Goal: Task Accomplishment & Management: Manage account settings

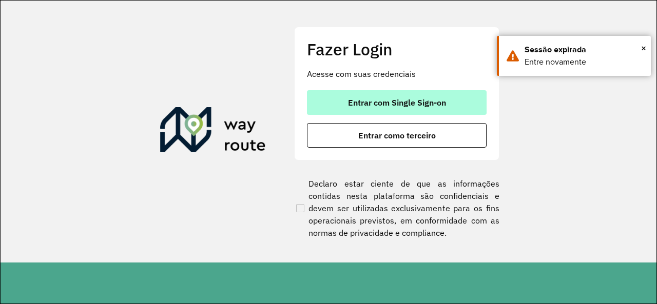
click at [324, 100] on button "Entrar com Single Sign-on" at bounding box center [397, 102] width 180 height 25
click at [323, 101] on button "Entrar com Single Sign-on" at bounding box center [397, 102] width 180 height 25
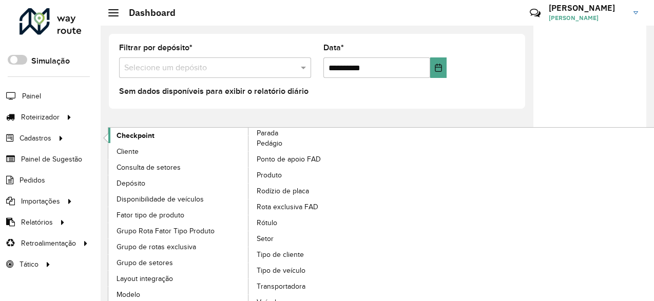
click at [153, 135] on link "Checkpoint" at bounding box center [178, 135] width 141 height 15
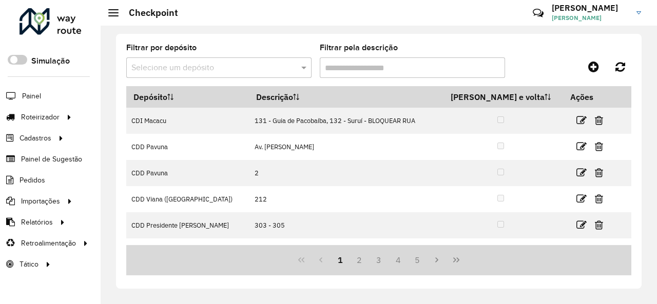
click at [235, 66] on input "text" at bounding box center [208, 68] width 155 height 12
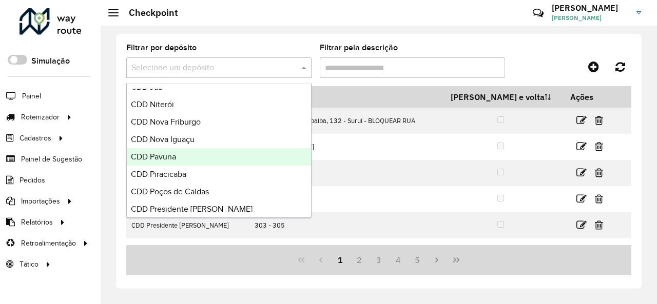
scroll to position [359, 0]
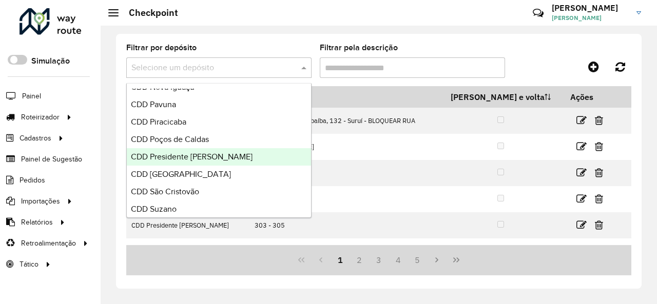
click at [220, 152] on span "CDD Presidente [PERSON_NAME]" at bounding box center [192, 156] width 122 height 9
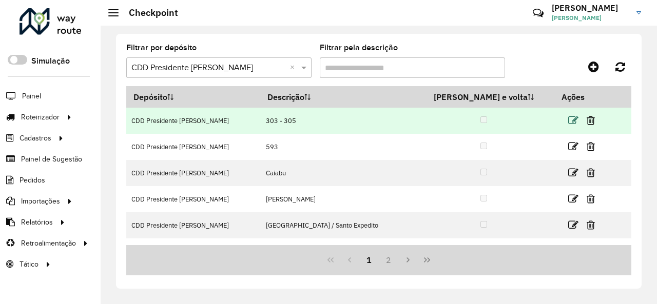
click at [568, 122] on icon at bounding box center [573, 120] width 10 height 10
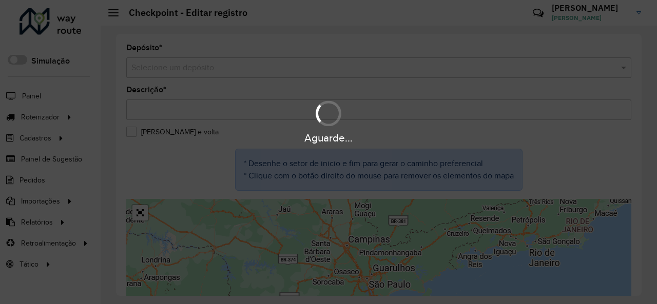
type input "*********"
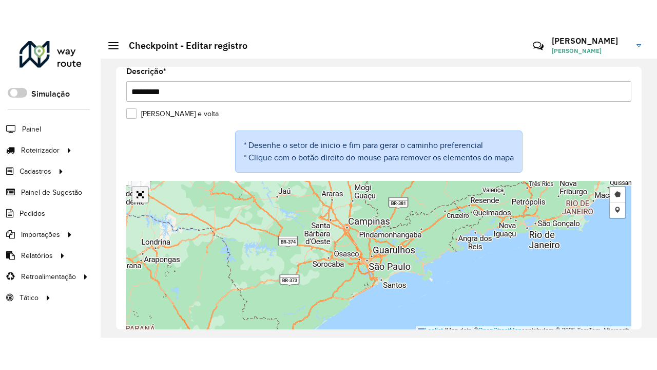
scroll to position [56, 0]
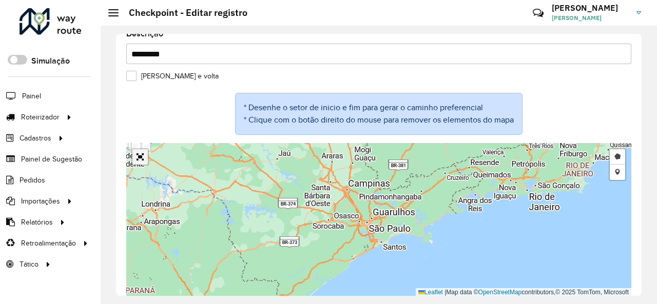
click at [140, 162] on link "Abrir mapa em tela cheia" at bounding box center [139, 156] width 15 height 15
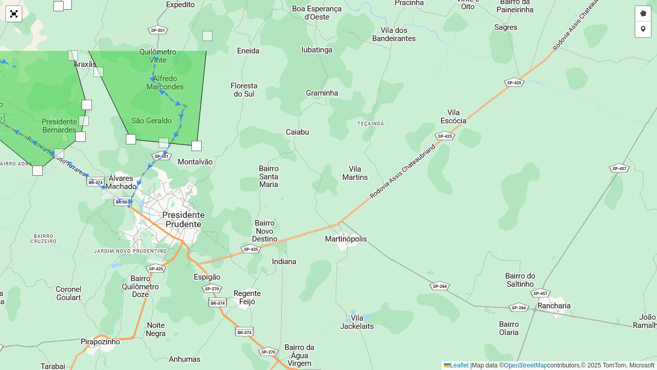
drag, startPoint x: 111, startPoint y: 114, endPoint x: 173, endPoint y: 201, distance: 107.1
click at [175, 201] on div "Desenhar setor Adicionar checkpoint Leaflet | Map data © OpenStreetMap contribu…" at bounding box center [328, 185] width 657 height 370
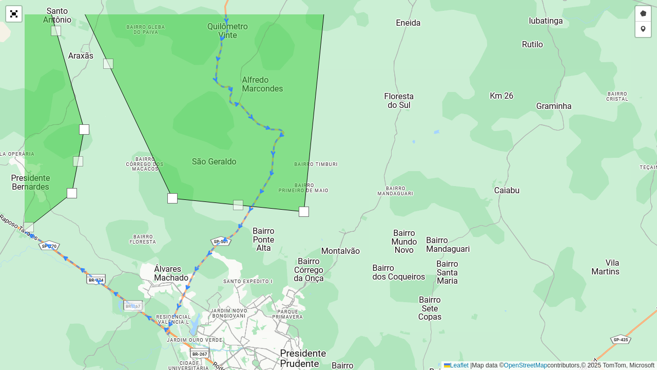
drag, startPoint x: 195, startPoint y: 178, endPoint x: 281, endPoint y: 228, distance: 99.8
click at [281, 228] on div "Desenhar setor Adicionar checkpoint Leaflet | Map data © OpenStreetMap contribu…" at bounding box center [328, 185] width 657 height 370
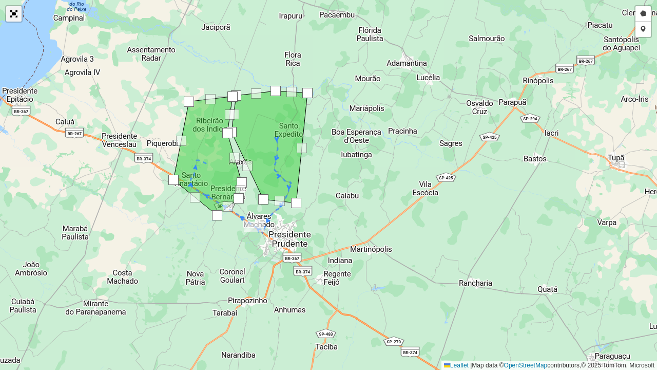
click at [17, 17] on link "Abrir mapa em tela cheia" at bounding box center [13, 13] width 15 height 15
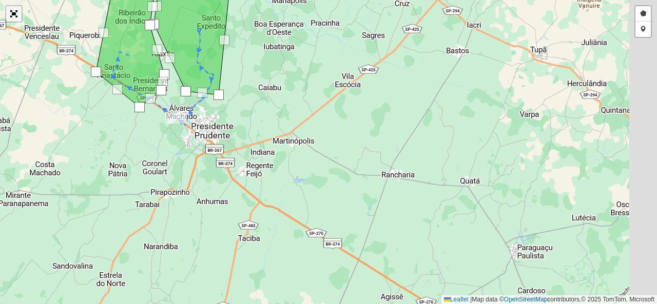
scroll to position [51, 0]
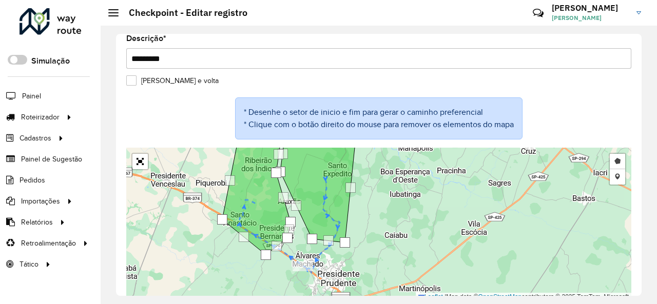
click at [130, 82] on label "[PERSON_NAME] e volta" at bounding box center [172, 80] width 92 height 11
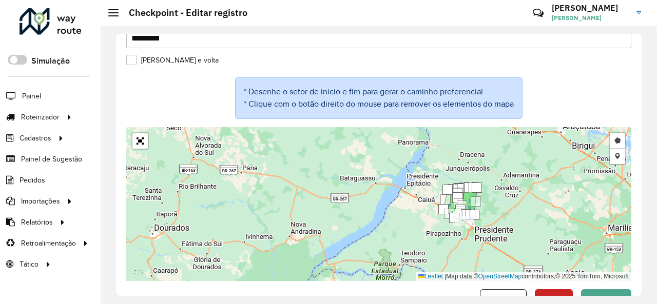
scroll to position [102, 0]
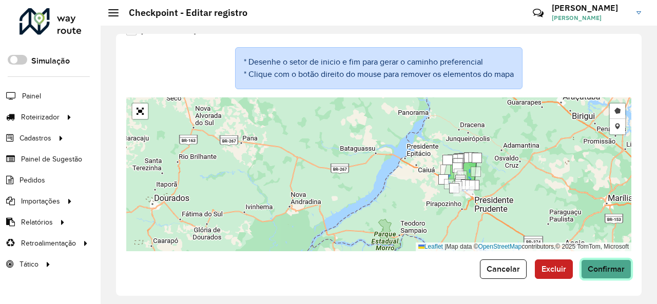
click at [618, 273] on button "Confirmar" at bounding box center [606, 270] width 50 height 20
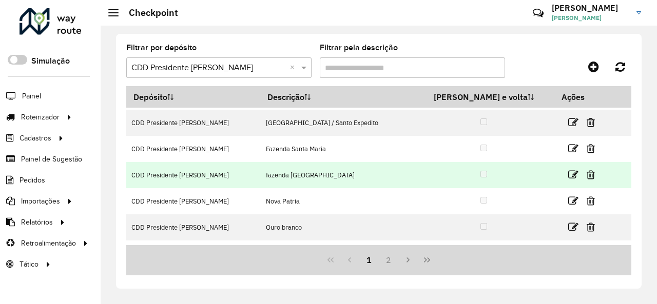
scroll to position [51, 0]
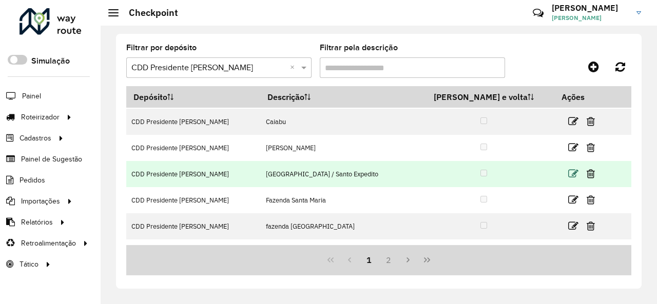
click at [568, 174] on icon at bounding box center [573, 174] width 10 height 10
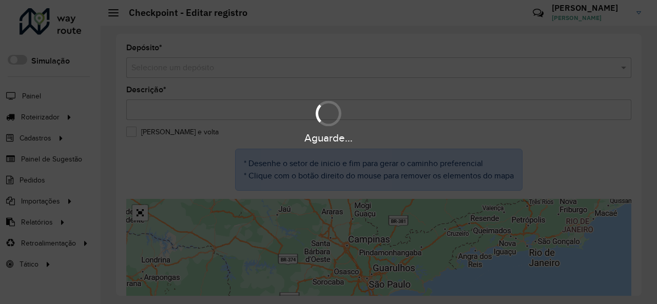
type input "**********"
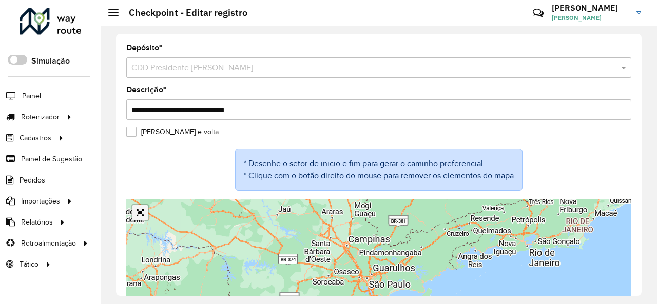
click at [140, 215] on div "Leaflet | Map data © OpenStreetMap contributors,© 2025 TomTom, Microsoft" at bounding box center [378, 276] width 505 height 154
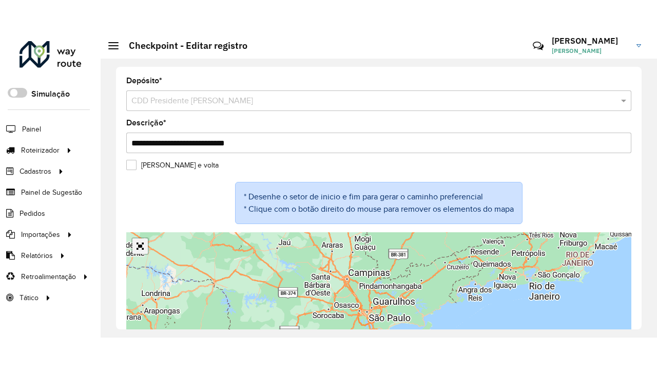
scroll to position [56, 0]
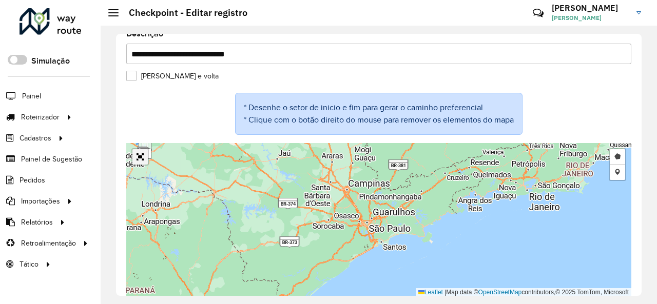
click at [139, 164] on div at bounding box center [139, 156] width 17 height 17
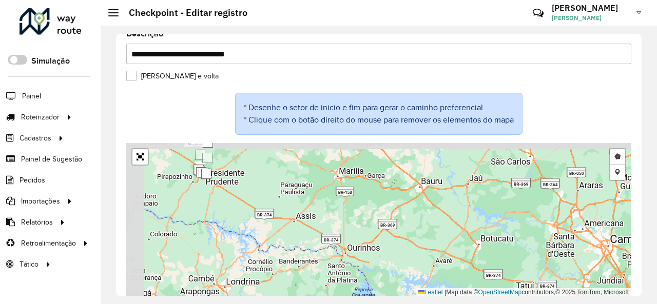
drag, startPoint x: 170, startPoint y: 178, endPoint x: 274, endPoint y: 236, distance: 119.3
click at [273, 234] on div "Desenhar setor Adicionar checkpoint Leaflet | Map data © OpenStreetMap contribu…" at bounding box center [378, 220] width 505 height 154
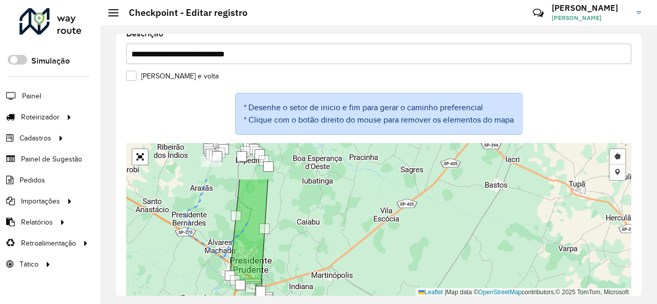
drag, startPoint x: 198, startPoint y: 172, endPoint x: 209, endPoint y: 238, distance: 66.7
click at [209, 238] on div "Desenhar setor Adicionar checkpoint Leaflet | Map data © OpenStreetMap contribu…" at bounding box center [378, 220] width 505 height 154
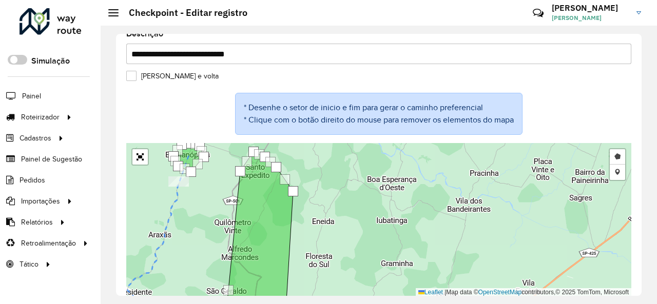
drag, startPoint x: 222, startPoint y: 189, endPoint x: 209, endPoint y: 208, distance: 22.2
click at [209, 208] on div "Desenhar setor Adicionar checkpoint Leaflet | Map data © OpenStreetMap contribu…" at bounding box center [378, 220] width 505 height 154
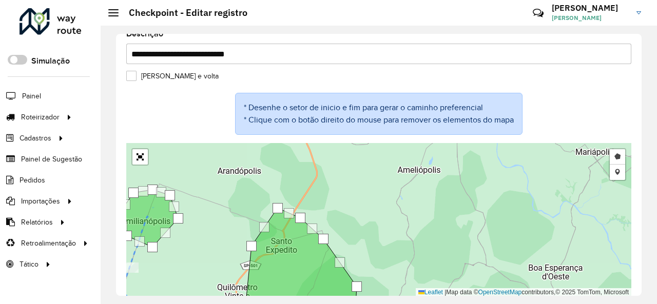
drag, startPoint x: 233, startPoint y: 184, endPoint x: 223, endPoint y: 230, distance: 47.1
click at [223, 230] on div "Desenhar setor Adicionar checkpoint Leaflet | Map data © OpenStreetMap contribu…" at bounding box center [378, 220] width 505 height 154
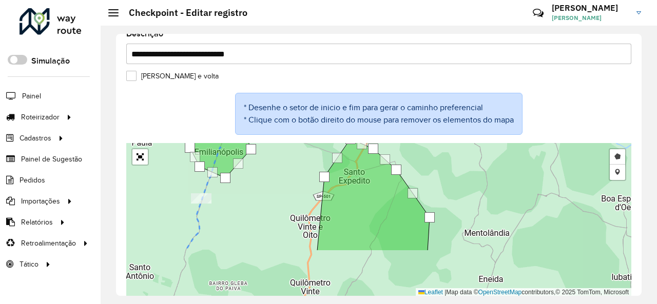
drag, startPoint x: 215, startPoint y: 250, endPoint x: 294, endPoint y: 184, distance: 102.8
click at [294, 186] on div "Desenhar setor Adicionar checkpoint Leaflet | Map data © OpenStreetMap contribu…" at bounding box center [378, 220] width 505 height 154
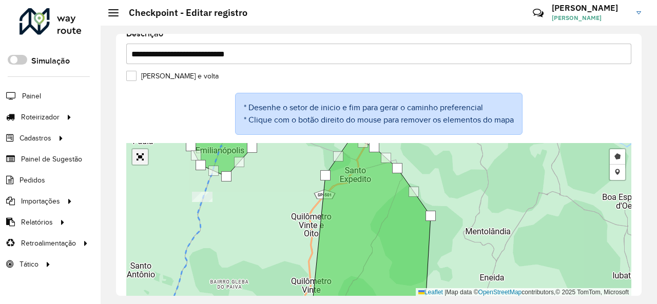
click at [143, 158] on link "Abrir mapa em tela cheia" at bounding box center [139, 156] width 15 height 15
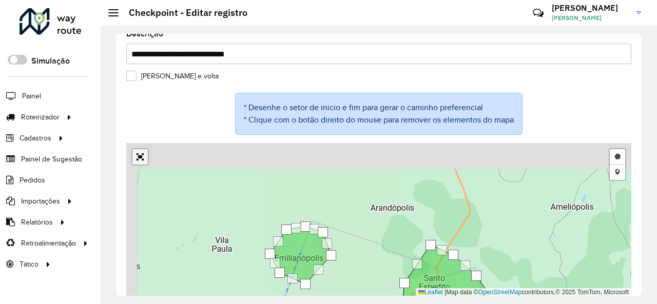
scroll to position [0, 0]
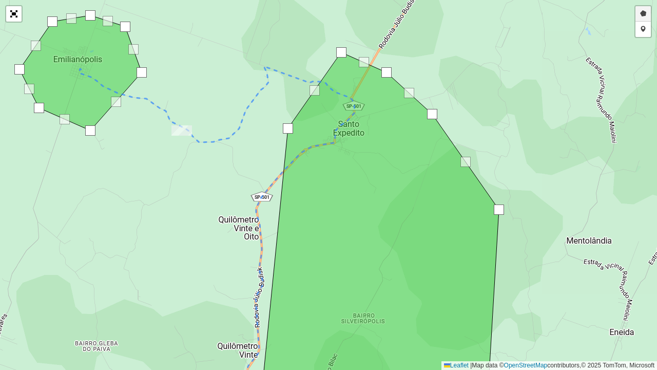
click at [643, 13] on link "Desenhar setor" at bounding box center [642, 13] width 15 height 15
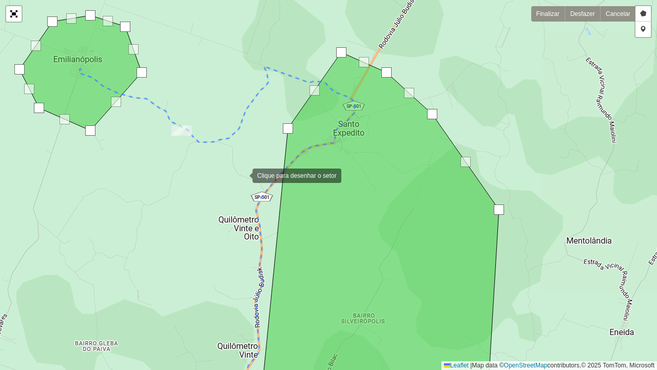
click at [242, 175] on div at bounding box center [242, 174] width 21 height 21
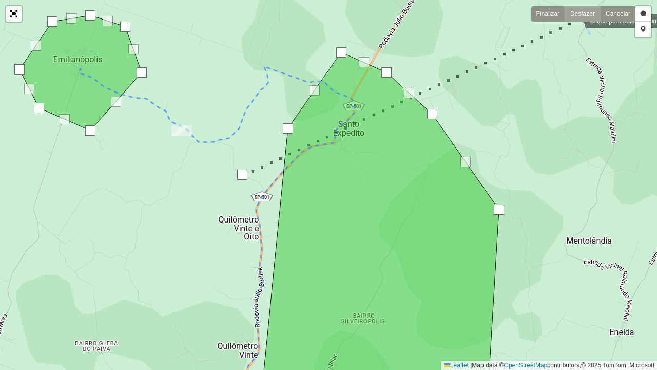
click at [575, 20] on link "Desfazer" at bounding box center [582, 13] width 35 height 15
click at [582, 17] on link "Desfazer" at bounding box center [582, 13] width 35 height 15
click at [610, 12] on link "Cancelar" at bounding box center [617, 13] width 35 height 15
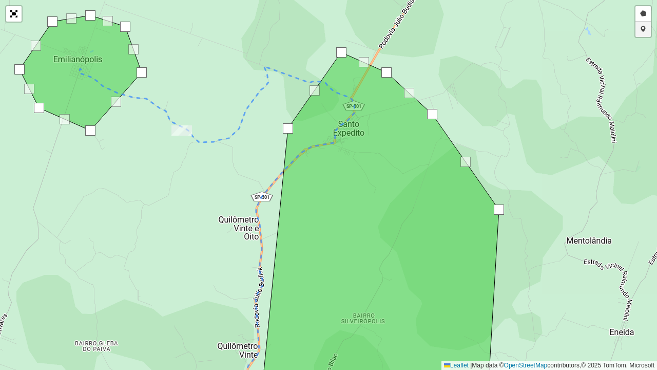
click at [644, 29] on link "Adicionar checkpoint" at bounding box center [642, 29] width 15 height 15
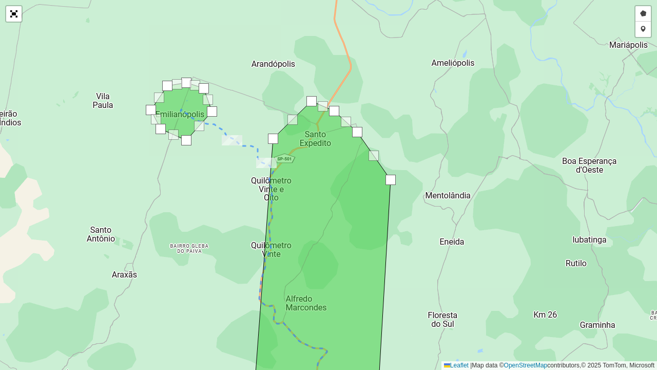
drag, startPoint x: 284, startPoint y: 142, endPoint x: 272, endPoint y: 141, distance: 11.8
click at [272, 141] on div at bounding box center [273, 138] width 10 height 10
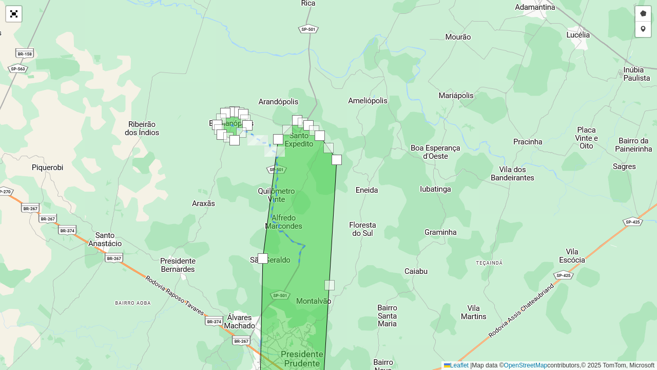
drag, startPoint x: 267, startPoint y: 259, endPoint x: 259, endPoint y: 259, distance: 7.7
click at [259, 259] on div at bounding box center [263, 258] width 10 height 10
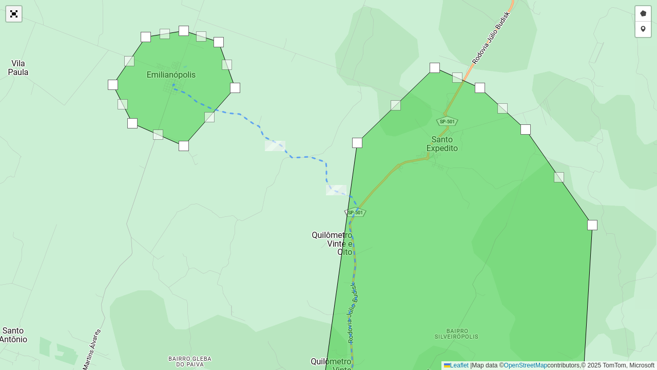
click at [16, 13] on link "Abrir mapa em tela cheia" at bounding box center [13, 13] width 15 height 15
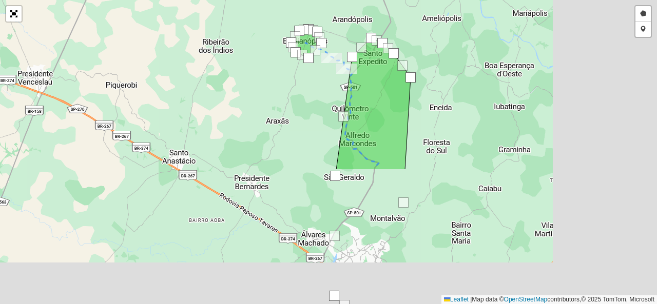
scroll to position [102, 0]
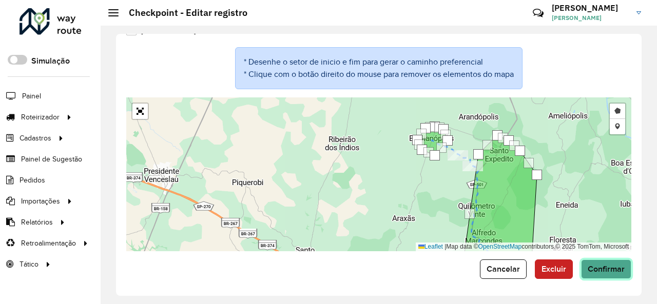
click at [619, 272] on span "Confirmar" at bounding box center [606, 269] width 37 height 9
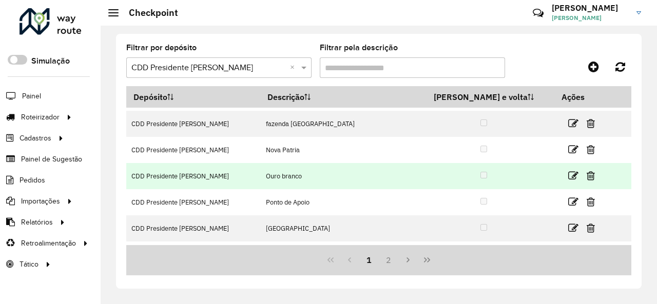
scroll to position [51, 0]
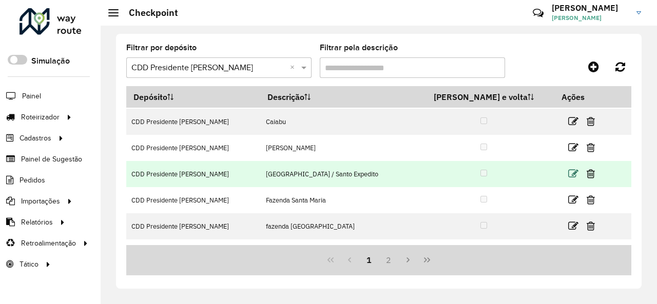
click at [568, 178] on icon at bounding box center [573, 174] width 10 height 10
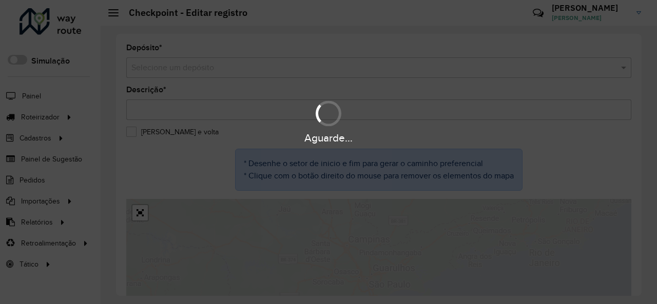
type input "**********"
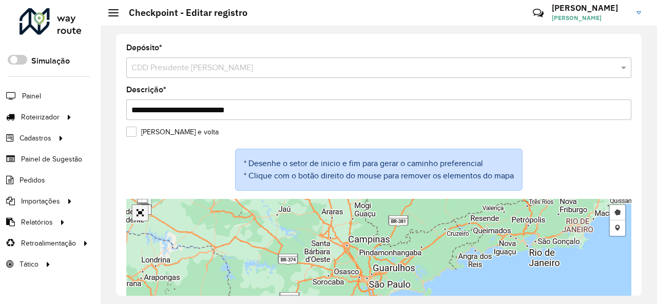
click at [141, 215] on div "Desenhar setor Adicionar checkpoint Leaflet | Map data © OpenStreetMap contribu…" at bounding box center [378, 276] width 505 height 154
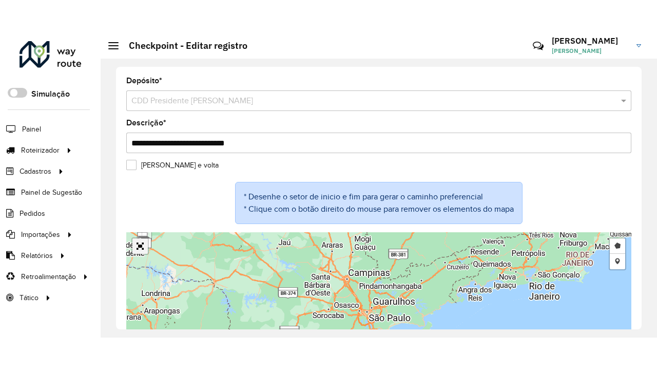
scroll to position [56, 0]
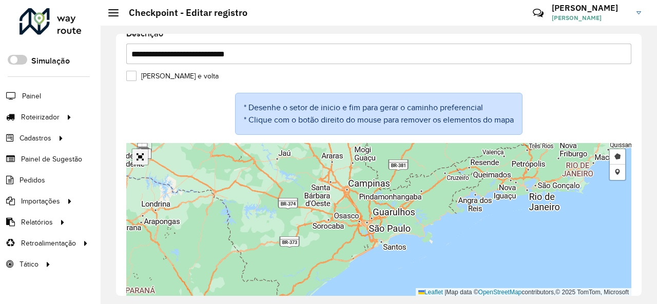
click at [139, 157] on link "Abrir mapa em tela cheia" at bounding box center [139, 156] width 15 height 15
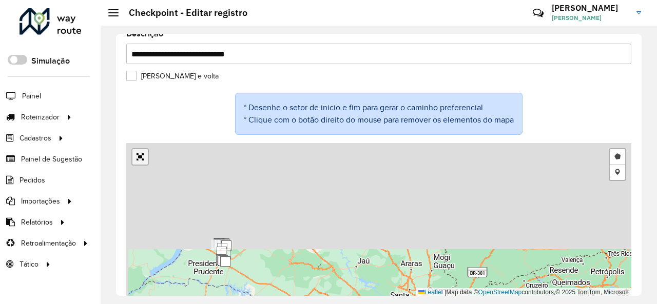
scroll to position [0, 0]
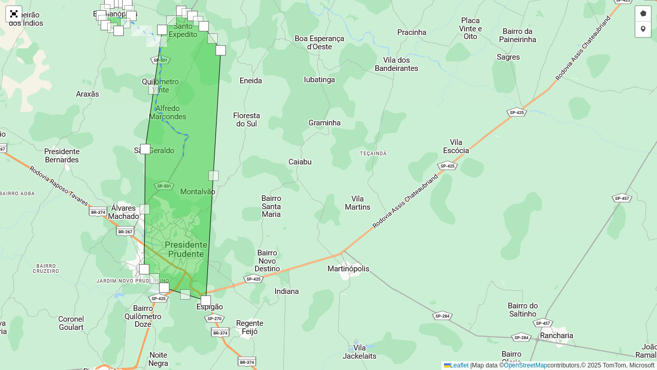
drag, startPoint x: 102, startPoint y: 110, endPoint x: 109, endPoint y: 190, distance: 80.4
click at [109, 190] on div "Desenhar setor Adicionar checkpoint Leaflet | Map data © OpenStreetMap contribu…" at bounding box center [328, 185] width 657 height 370
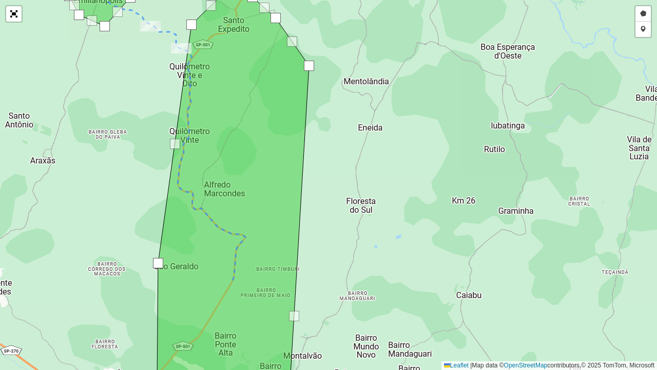
drag, startPoint x: 125, startPoint y: 121, endPoint x: 111, endPoint y: 161, distance: 42.4
click at [112, 160] on div "Desenhar setor Adicionar checkpoint Leaflet | Map data © OpenStreetMap contribu…" at bounding box center [328, 185] width 657 height 370
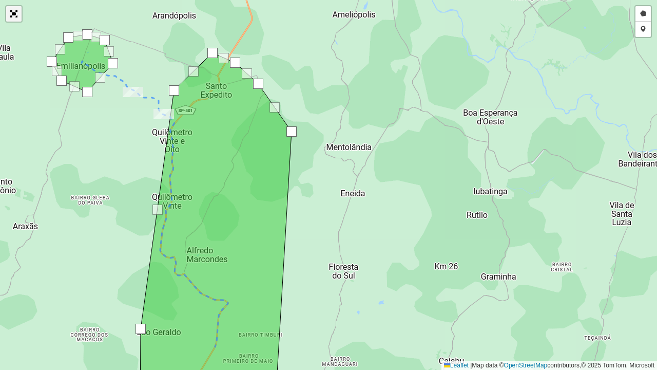
click at [11, 9] on link "Abrir mapa em tela cheia" at bounding box center [13, 13] width 15 height 15
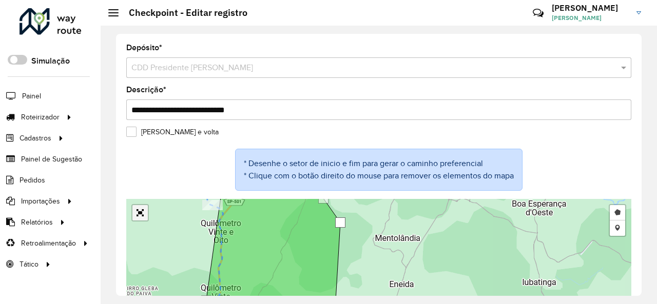
click at [139, 212] on div "Desenhar setor Adicionar checkpoint Leaflet | Map data © OpenStreetMap contribu…" at bounding box center [378, 276] width 505 height 154
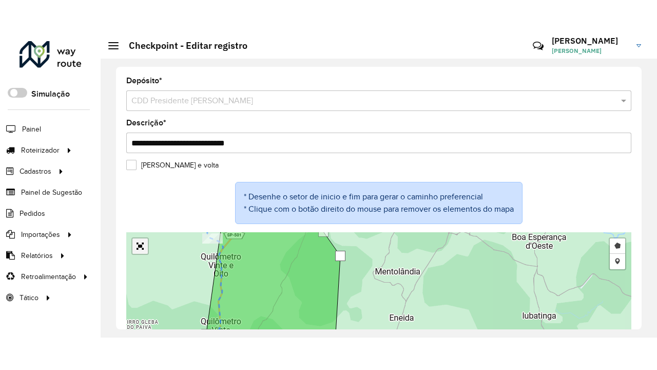
scroll to position [56, 0]
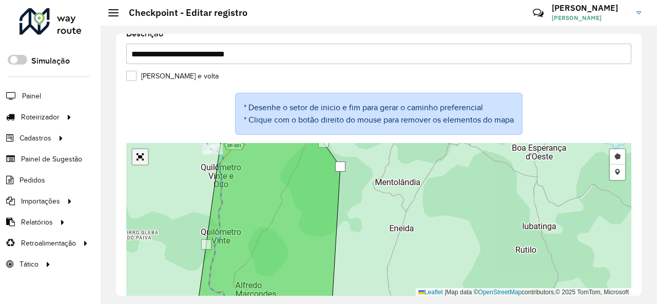
click at [143, 159] on link "Abrir mapa em tela cheia" at bounding box center [139, 156] width 15 height 15
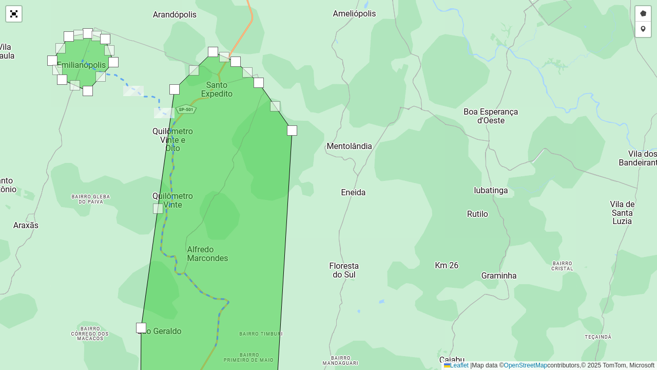
drag, startPoint x: 111, startPoint y: 146, endPoint x: 125, endPoint y: 151, distance: 15.0
click at [124, 151] on div "Desenhar setor Adicionar checkpoint Leaflet | Map data © OpenStreetMap contribu…" at bounding box center [328, 185] width 657 height 370
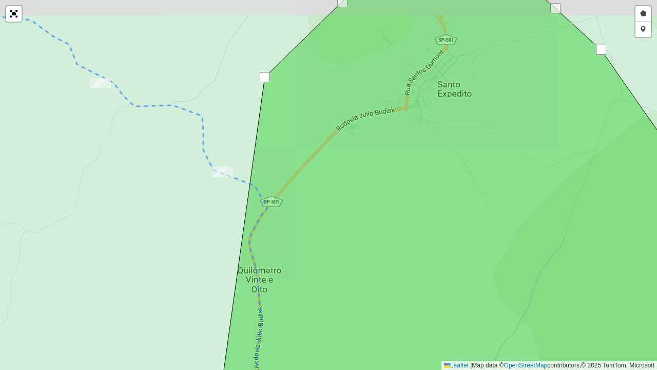
drag, startPoint x: 181, startPoint y: 119, endPoint x: 182, endPoint y: 158, distance: 39.0
click at [183, 158] on div "Desenhar setor Adicionar checkpoint Leaflet | Map data © OpenStreetMap contribu…" at bounding box center [328, 185] width 657 height 370
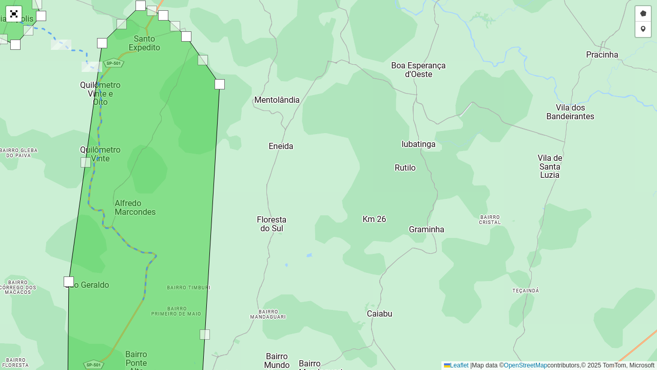
drag, startPoint x: 226, startPoint y: 195, endPoint x: 260, endPoint y: 227, distance: 46.5
click at [260, 226] on div "Desenhar setor Adicionar checkpoint Leaflet | Map data © OpenStreetMap contribu…" at bounding box center [328, 185] width 657 height 370
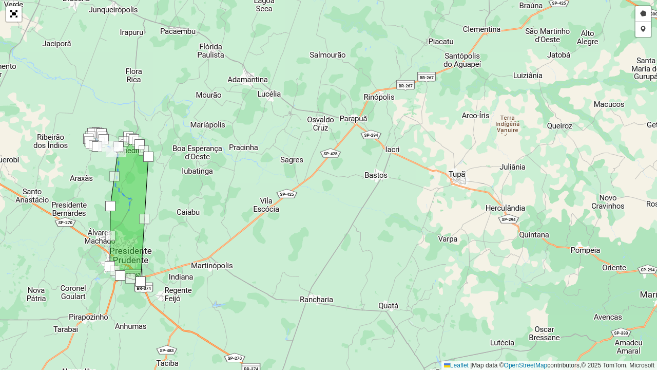
drag, startPoint x: 163, startPoint y: 191, endPoint x: 172, endPoint y: 189, distance: 10.0
click at [172, 189] on div "Desenhar setor Adicionar checkpoint Leaflet | Map data © OpenStreetMap contribu…" at bounding box center [328, 185] width 657 height 370
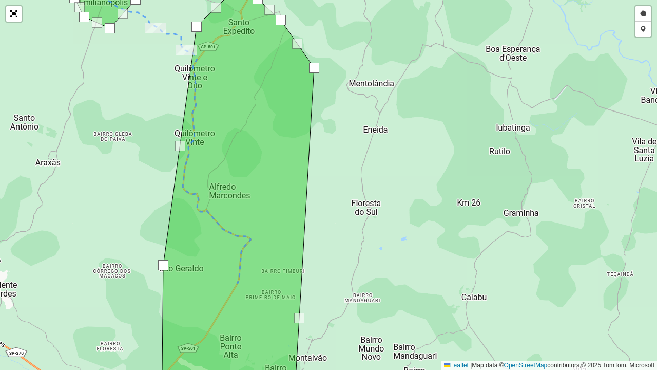
drag, startPoint x: 143, startPoint y: 155, endPoint x: 137, endPoint y: 182, distance: 27.5
click at [137, 182] on div "Desenhar setor Adicionar checkpoint Leaflet | Map data © OpenStreetMap contribu…" at bounding box center [328, 185] width 657 height 370
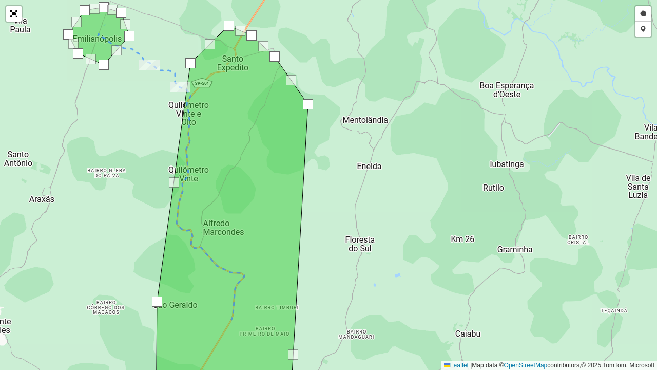
drag, startPoint x: 141, startPoint y: 111, endPoint x: 140, endPoint y: 156, distance: 44.7
click at [141, 156] on div "Desenhar setor Adicionar checkpoint Leaflet | Map data © OpenStreetMap contribu…" at bounding box center [328, 185] width 657 height 370
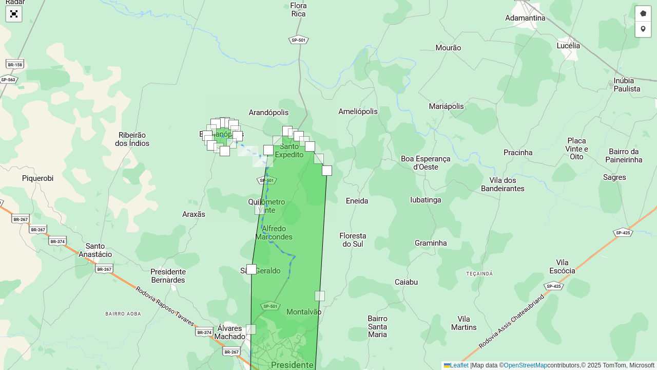
click at [15, 17] on link "Abrir mapa em tela cheia" at bounding box center [13, 13] width 15 height 15
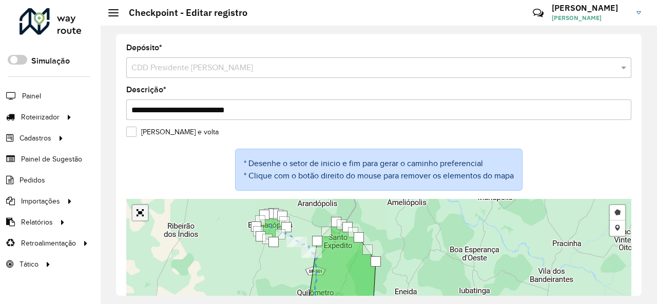
click at [143, 213] on div "Desenhar setor Adicionar checkpoint Leaflet | Map data © OpenStreetMap contribu…" at bounding box center [378, 276] width 505 height 154
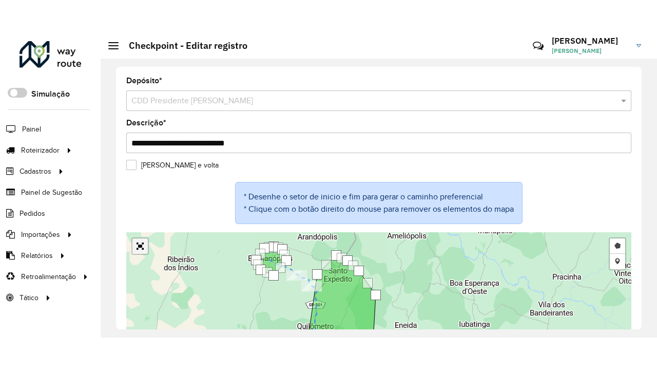
scroll to position [56, 0]
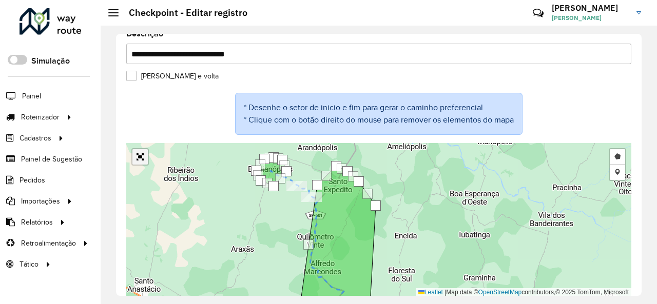
click at [140, 160] on link "Abrir mapa em tela cheia" at bounding box center [139, 156] width 15 height 15
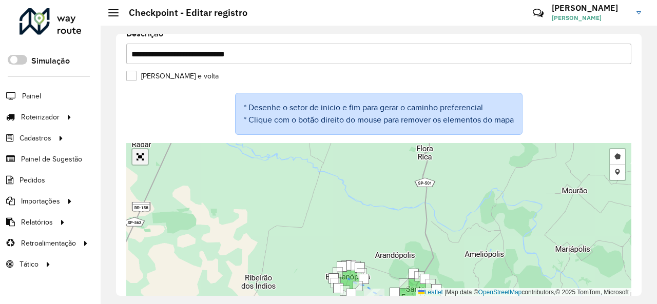
scroll to position [0, 0]
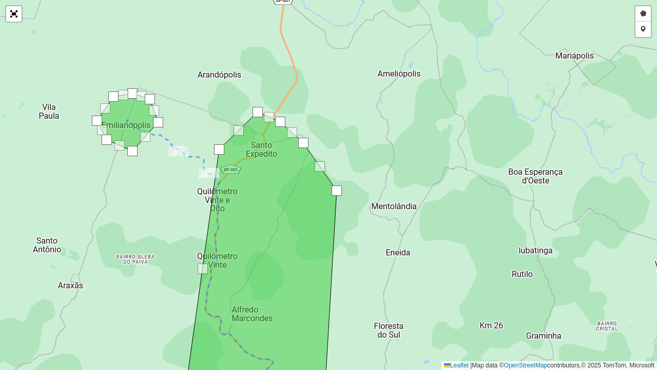
click at [186, 193] on div "Desenhar setor Adicionar checkpoint Leaflet | Map data © OpenStreetMap contribu…" at bounding box center [328, 185] width 657 height 370
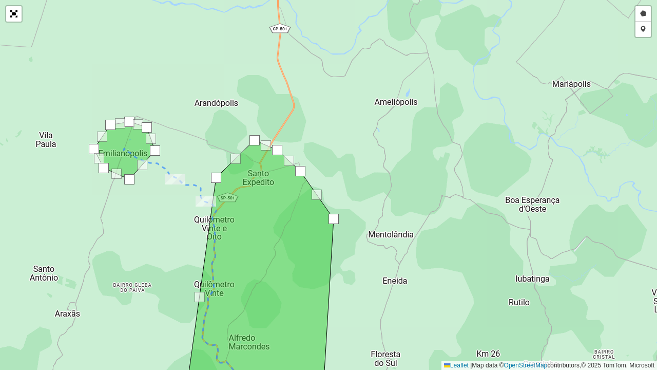
drag, startPoint x: 175, startPoint y: 239, endPoint x: 191, endPoint y: 206, distance: 36.7
click at [188, 214] on div "Desenhar setor Adicionar checkpoint Leaflet | Map data © OpenStreetMap contribu…" at bounding box center [328, 185] width 657 height 370
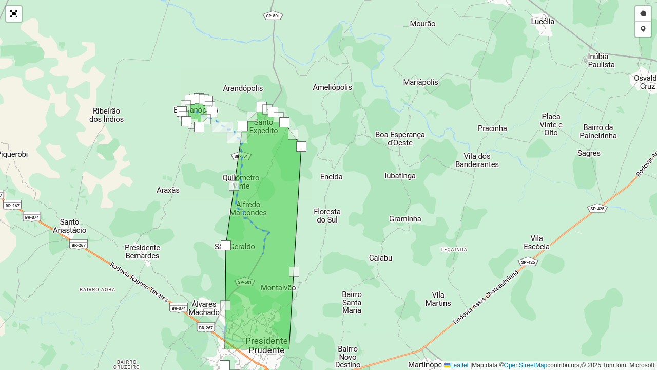
drag, startPoint x: 300, startPoint y: 255, endPoint x: 335, endPoint y: 191, distance: 72.8
click at [335, 191] on div "Desenhar setor Adicionar checkpoint Leaflet | Map data © OpenStreetMap contribu…" at bounding box center [328, 185] width 657 height 370
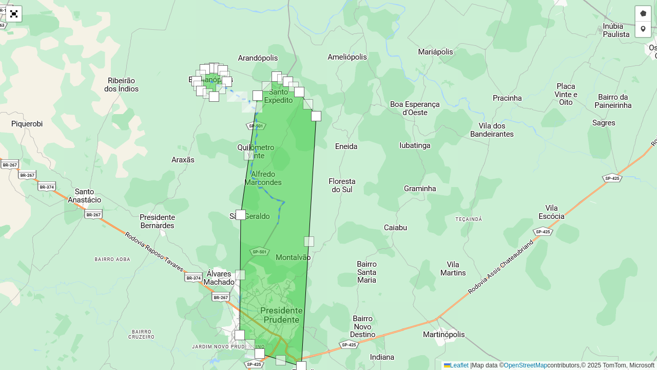
drag, startPoint x: 327, startPoint y: 275, endPoint x: 339, endPoint y: 253, distance: 25.3
click at [339, 253] on div "Desenhar setor Adicionar checkpoint Leaflet | Map data © OpenStreetMap contribu…" at bounding box center [328, 185] width 657 height 370
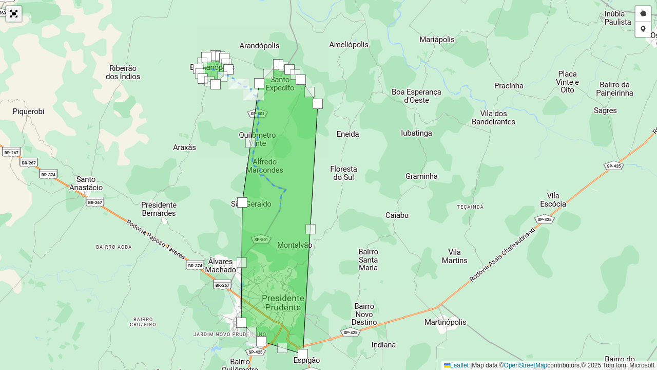
click at [16, 17] on link "Abrir mapa em tela cheia" at bounding box center [13, 13] width 15 height 15
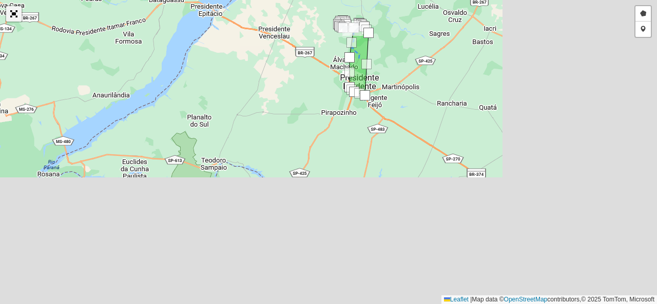
scroll to position [102, 0]
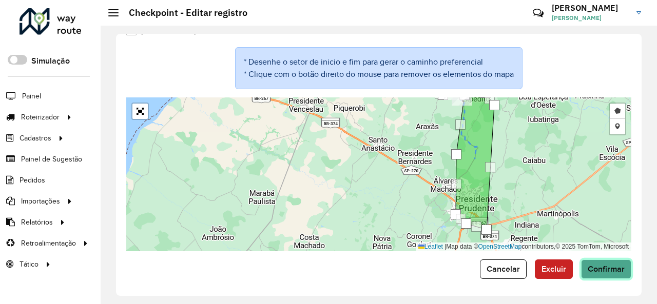
click at [604, 265] on span "Confirmar" at bounding box center [606, 269] width 37 height 9
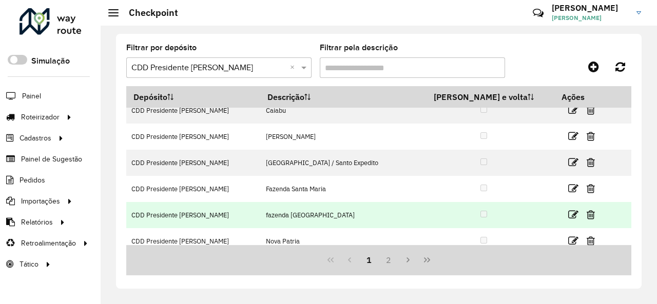
scroll to position [51, 0]
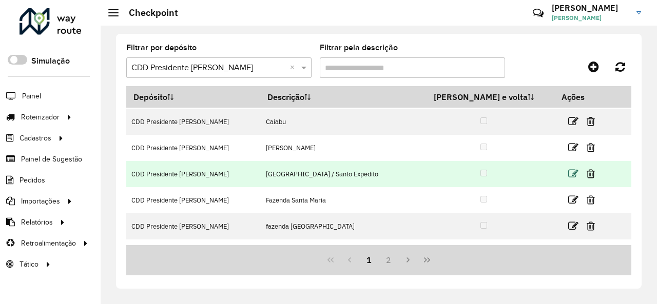
click at [568, 171] on icon at bounding box center [573, 174] width 10 height 10
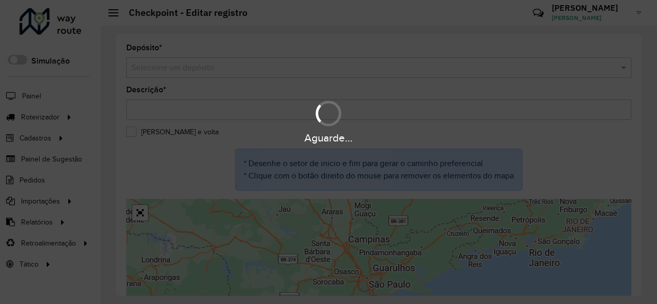
type input "**********"
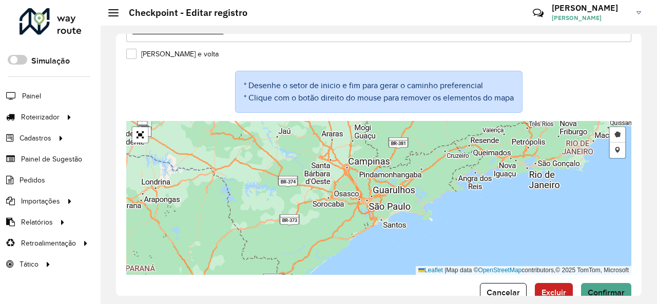
scroll to position [102, 0]
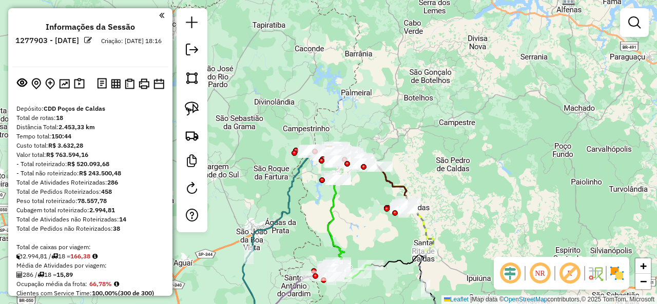
click at [34, 180] on div "Total de Atividades Roteirizadas: 286" at bounding box center [90, 182] width 148 height 9
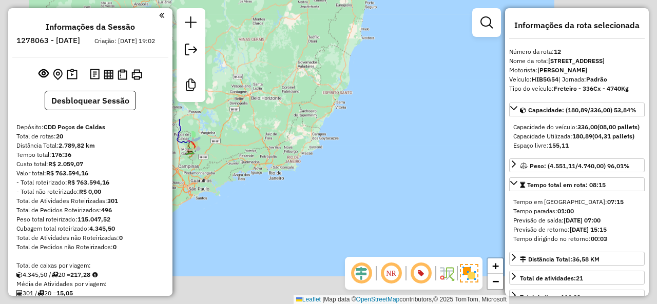
select select "**********"
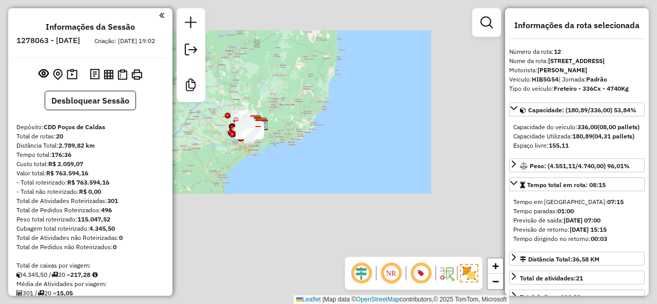
scroll to position [736, 0]
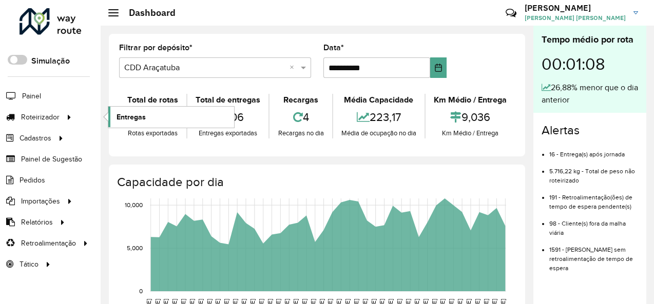
click at [124, 113] on span "Entregas" at bounding box center [131, 117] width 29 height 11
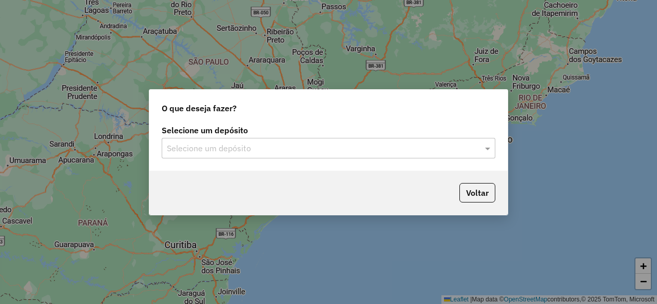
click at [190, 149] on input "text" at bounding box center [318, 149] width 303 height 12
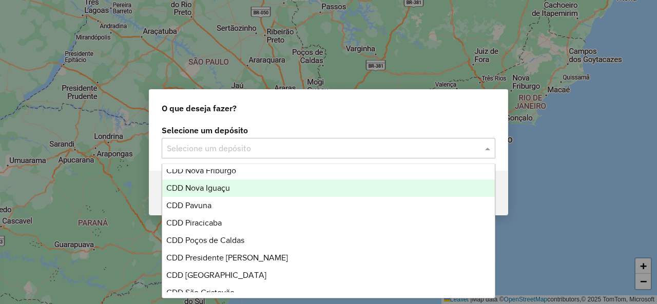
scroll to position [411, 0]
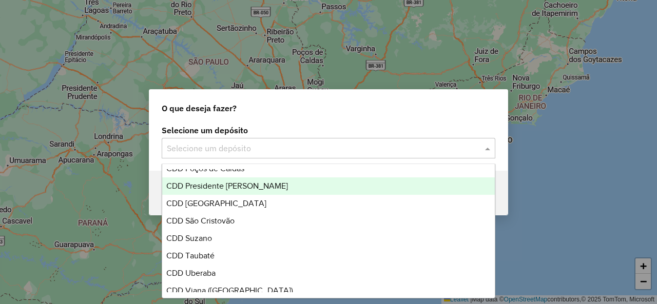
click at [231, 190] on div "CDD Presidente [PERSON_NAME]" at bounding box center [328, 186] width 332 height 17
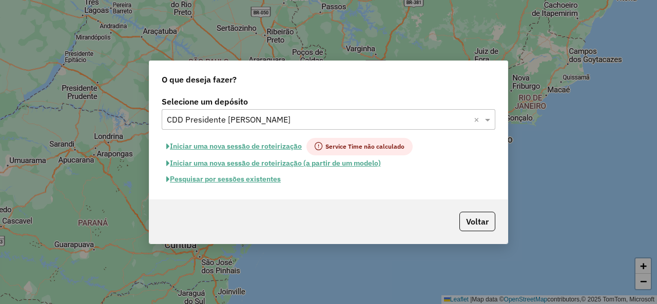
click at [240, 182] on button "Pesquisar por sessões existentes" at bounding box center [224, 179] width 124 height 16
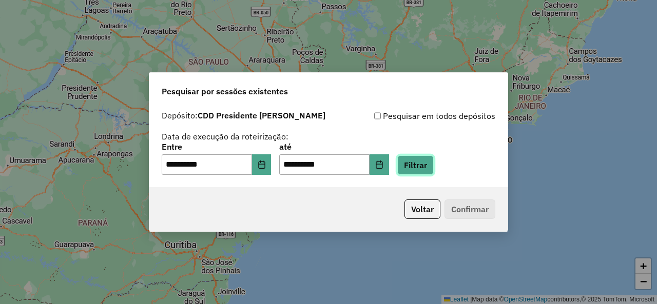
click at [420, 172] on button "Filtrar" at bounding box center [415, 166] width 36 height 20
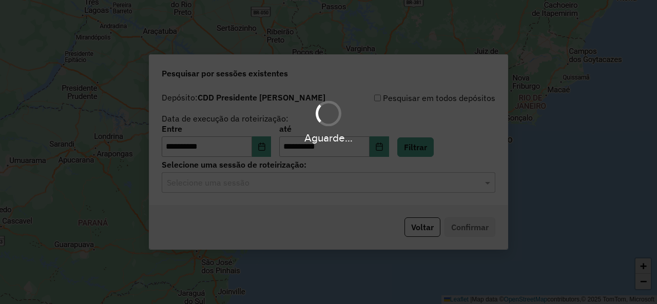
click at [393, 187] on div "Aguarde..." at bounding box center [328, 152] width 657 height 304
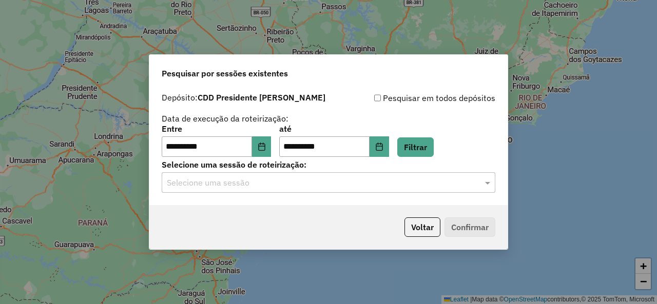
click at [393, 188] on input "text" at bounding box center [318, 183] width 303 height 12
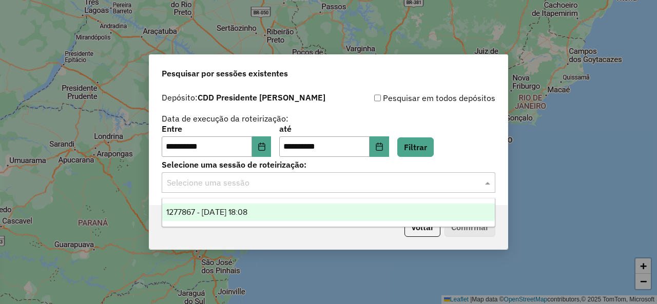
click at [370, 210] on div "1277867 - 18/09/2025 18:08" at bounding box center [328, 212] width 332 height 17
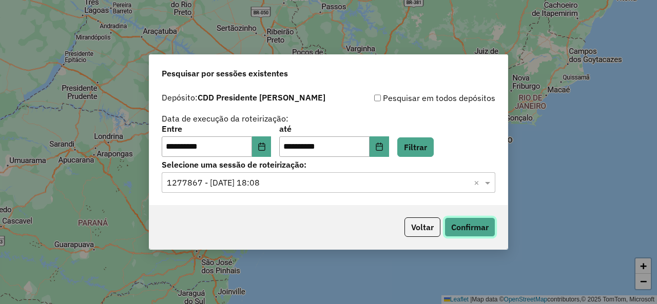
click at [467, 222] on button "Confirmar" at bounding box center [470, 228] width 51 height 20
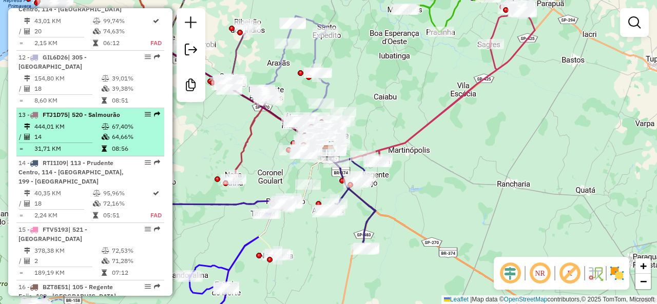
scroll to position [1027, 0]
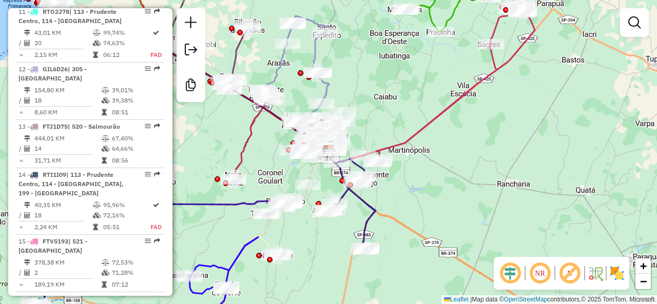
click at [573, 275] on em at bounding box center [569, 273] width 25 height 25
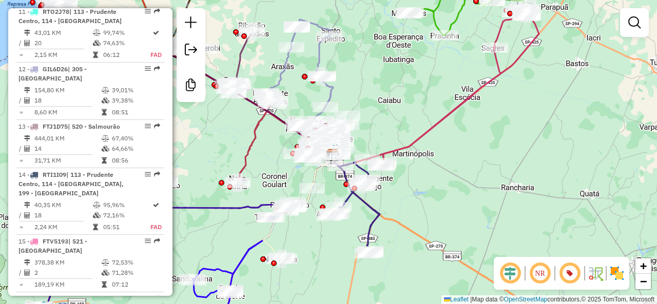
drag, startPoint x: 429, startPoint y: 173, endPoint x: 439, endPoint y: 186, distance: 16.5
click at [440, 182] on div "Janela de atendimento Grade de atendimento Capacidade Transportadoras Veículos …" at bounding box center [328, 152] width 657 height 304
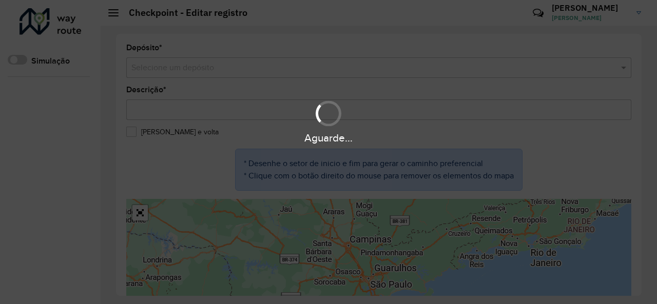
type input "**********"
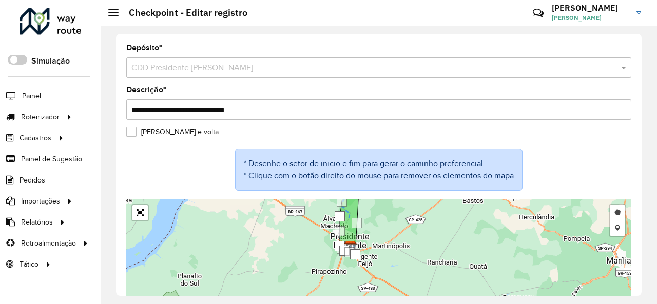
scroll to position [56, 0]
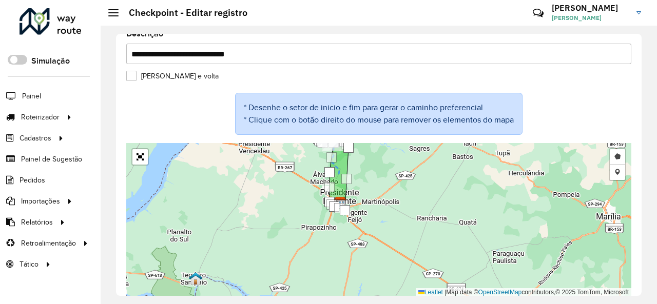
drag, startPoint x: 316, startPoint y: 223, endPoint x: 299, endPoint y: 243, distance: 26.6
click at [299, 243] on div "Desenhar setor Adicionar checkpoint Leaflet | Map data © OpenStreetMap contribu…" at bounding box center [378, 220] width 505 height 154
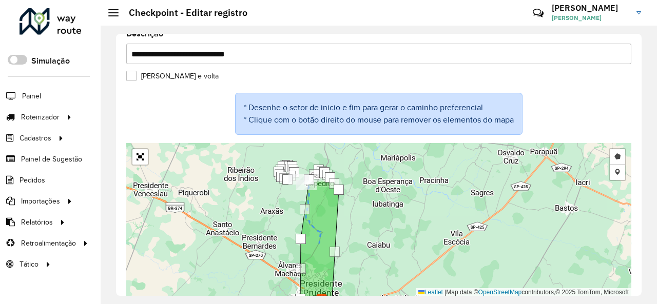
drag, startPoint x: 296, startPoint y: 181, endPoint x: 275, endPoint y: 223, distance: 47.5
click at [275, 223] on div "Desenhar setor Adicionar checkpoint Leaflet | Map data © OpenStreetMap contribu…" at bounding box center [378, 220] width 505 height 154
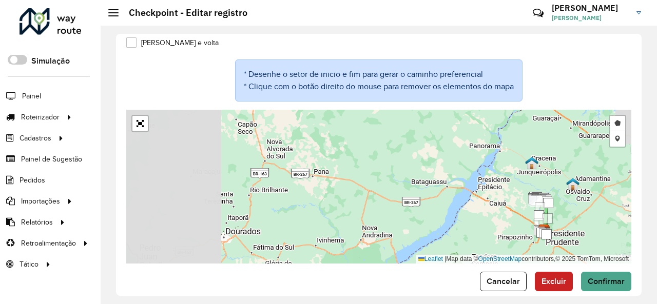
scroll to position [102, 0]
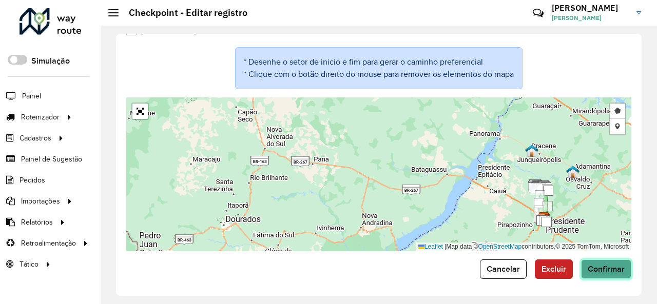
click at [616, 271] on span "Confirmar" at bounding box center [606, 269] width 37 height 9
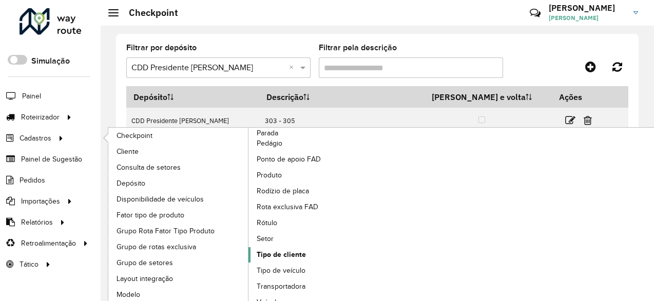
click at [296, 256] on span "Tipo de cliente" at bounding box center [281, 254] width 49 height 11
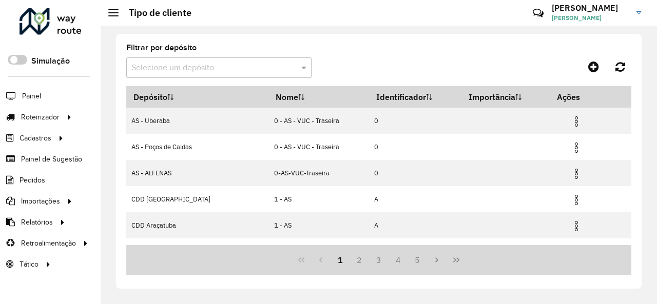
click at [262, 64] on input "text" at bounding box center [208, 68] width 155 height 12
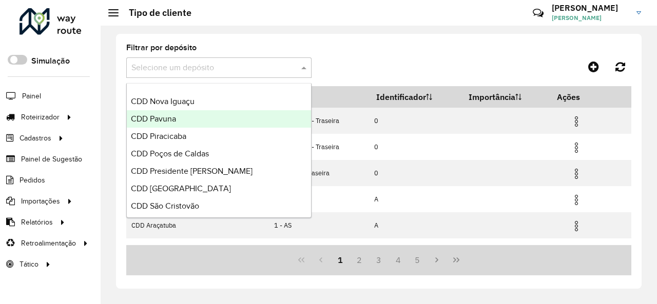
scroll to position [359, 0]
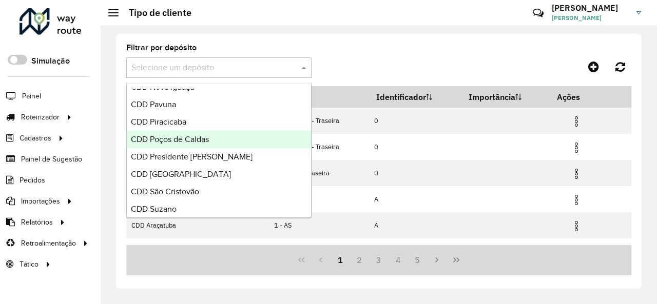
click at [214, 141] on div "CDD Poços de Caldas" at bounding box center [219, 139] width 184 height 17
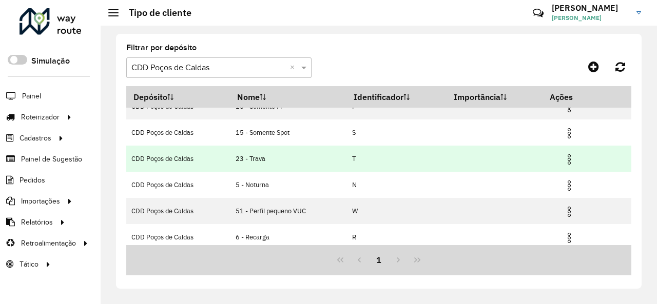
scroll to position [0, 0]
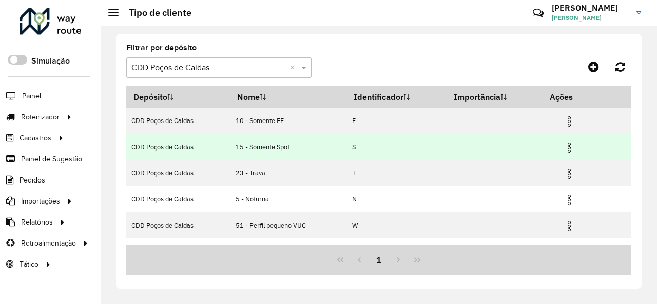
click at [569, 147] on img at bounding box center [569, 148] width 12 height 12
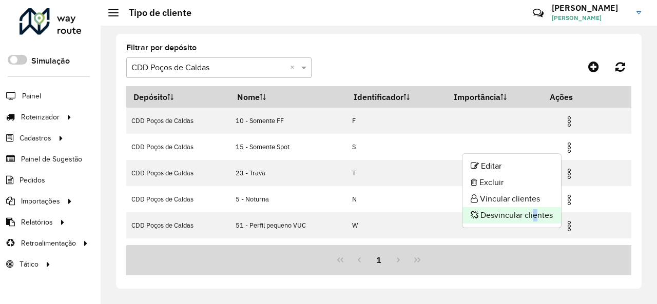
click at [531, 210] on li "Desvincular clientes" at bounding box center [512, 215] width 99 height 16
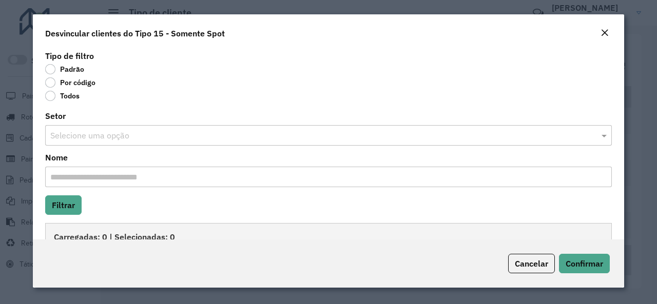
click at [116, 113] on div "Setor Selecione uma opção" at bounding box center [328, 128] width 567 height 33
click at [52, 83] on label "Por código" at bounding box center [70, 83] width 50 height 10
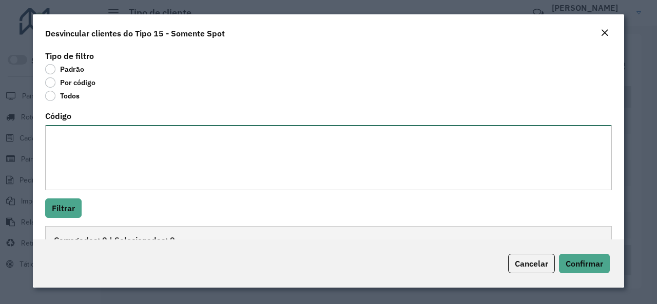
paste textarea "**********"
type textarea "**********"
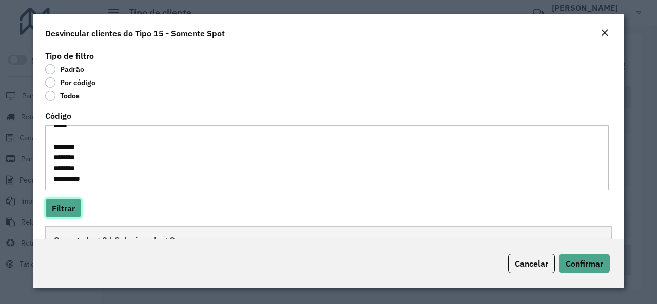
click at [75, 206] on button "Filtrar" at bounding box center [63, 209] width 36 height 20
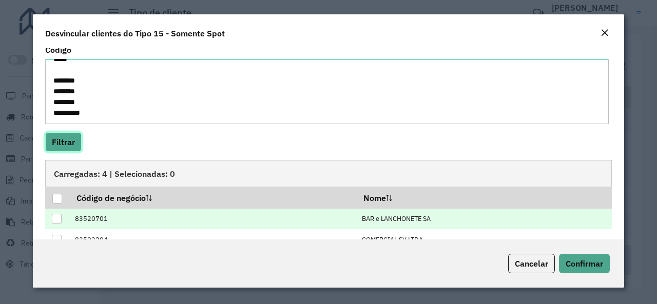
scroll to position [130, 0]
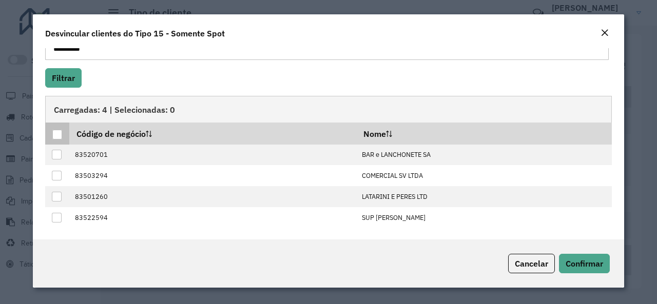
click at [60, 137] on div at bounding box center [57, 135] width 10 height 10
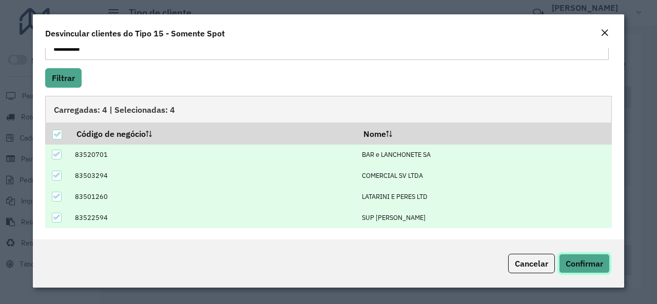
click at [595, 267] on span "Confirmar" at bounding box center [584, 264] width 37 height 10
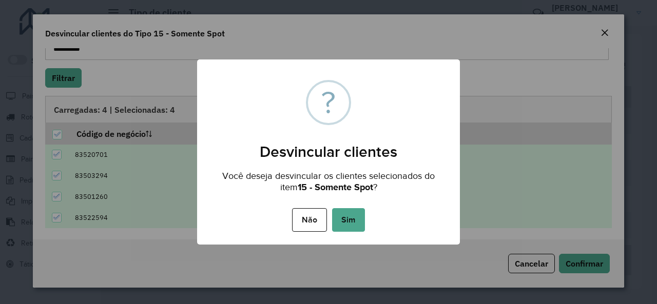
click at [354, 220] on button "Sim" at bounding box center [348, 220] width 33 height 24
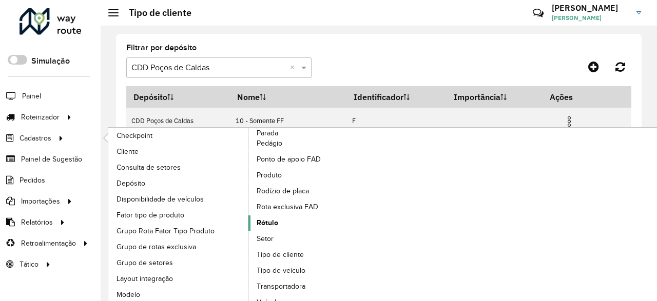
click at [272, 219] on span "Rótulo" at bounding box center [268, 223] width 22 height 11
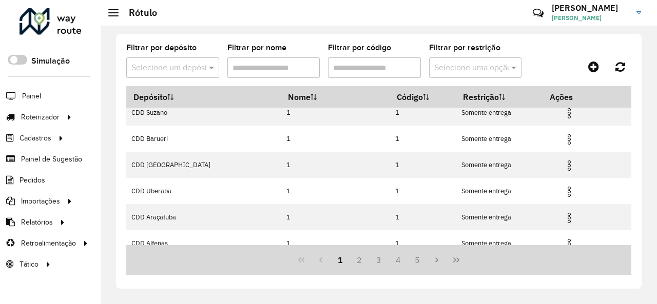
scroll to position [174, 0]
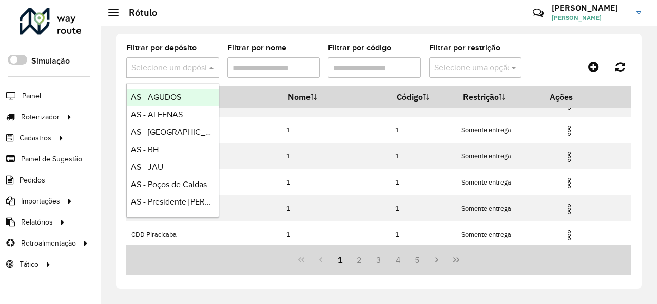
click at [209, 68] on span at bounding box center [212, 68] width 13 height 12
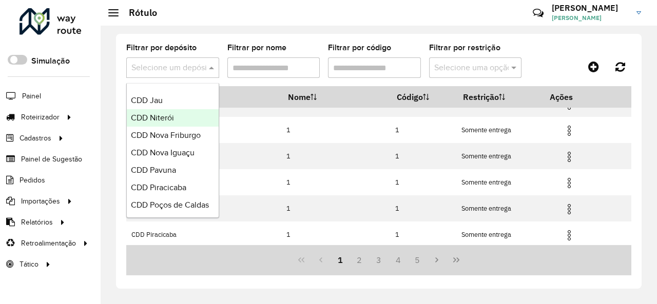
scroll to position [308, 0]
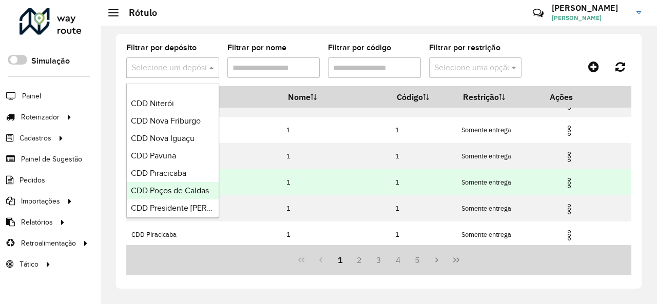
click at [184, 185] on div "CDD Poços de Caldas" at bounding box center [173, 190] width 92 height 17
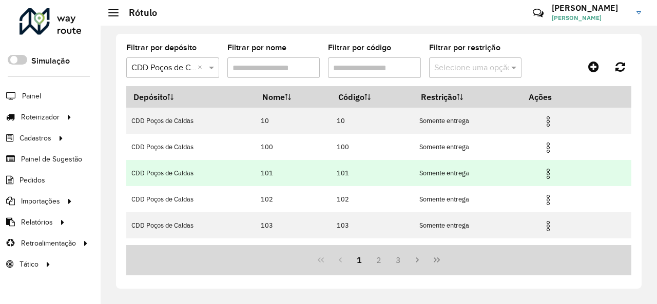
scroll to position [0, 0]
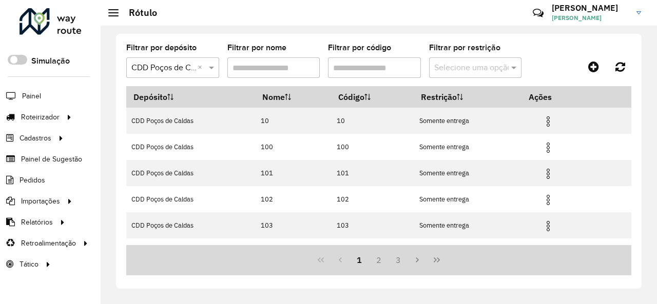
click at [375, 70] on input "Filtrar por código" at bounding box center [374, 67] width 93 height 21
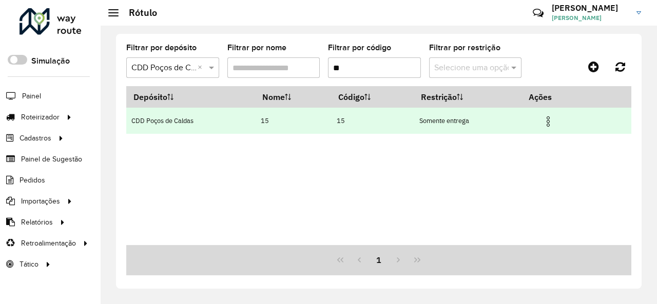
type input "**"
click at [551, 126] on img at bounding box center [548, 121] width 12 height 12
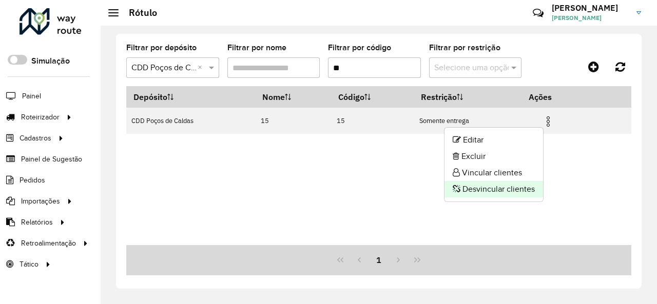
click at [510, 186] on li "Desvincular clientes" at bounding box center [494, 189] width 99 height 16
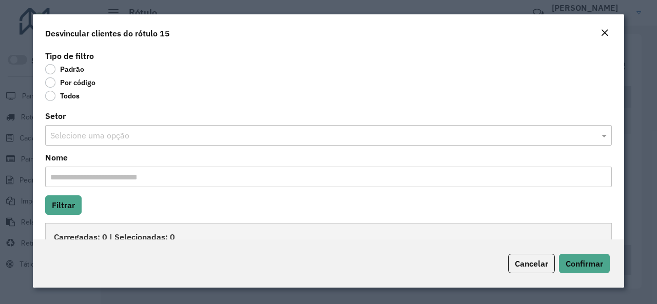
click at [49, 83] on label "Por código" at bounding box center [70, 83] width 50 height 10
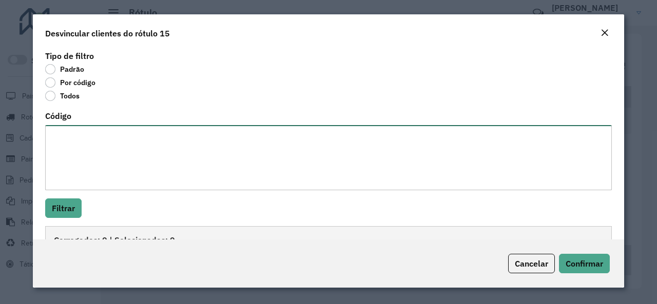
paste textarea "**********"
type textarea "**********"
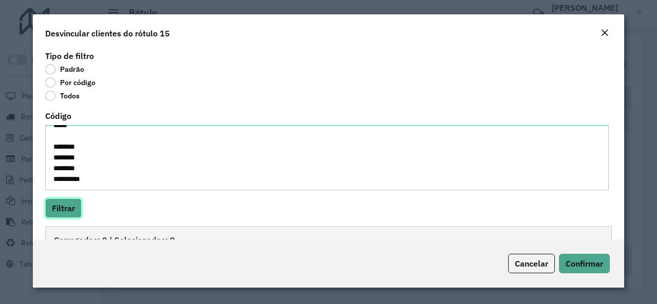
click at [75, 211] on button "Filtrar" at bounding box center [63, 209] width 36 height 20
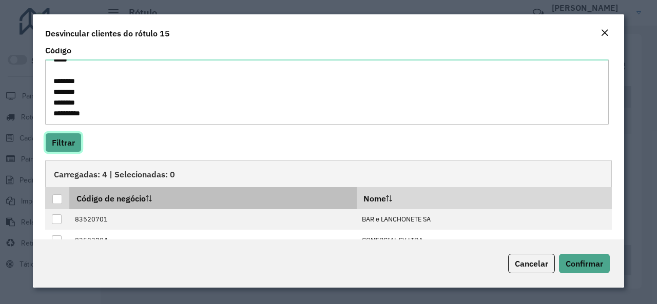
scroll to position [103, 0]
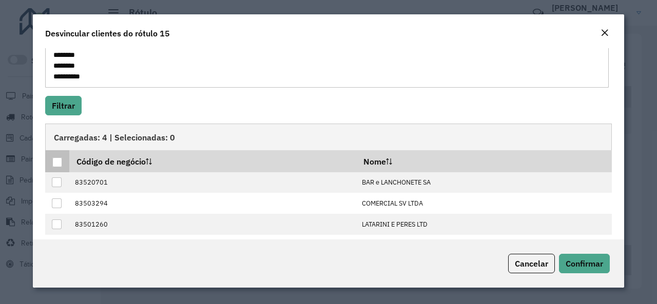
click at [61, 162] on div at bounding box center [57, 163] width 10 height 10
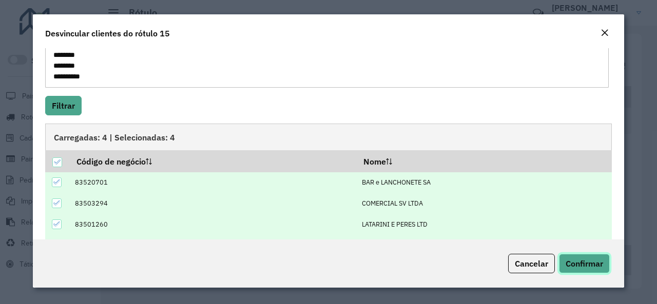
click at [572, 267] on span "Confirmar" at bounding box center [584, 264] width 37 height 10
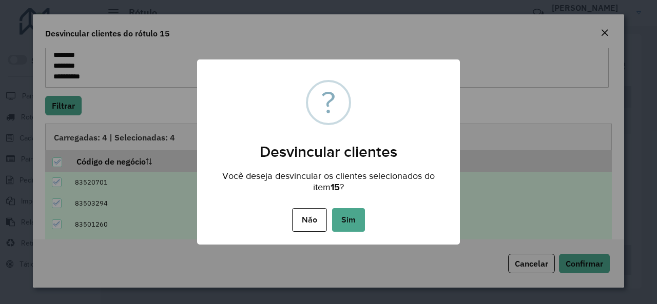
click at [354, 223] on button "Sim" at bounding box center [348, 220] width 33 height 24
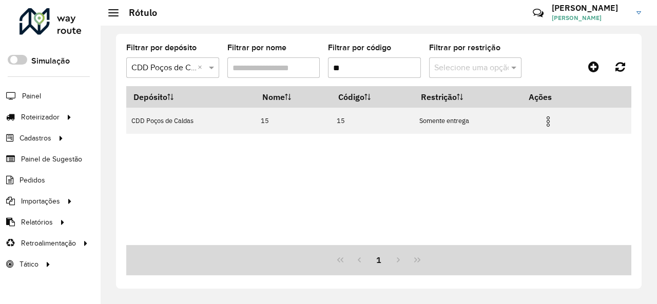
drag, startPoint x: 401, startPoint y: 262, endPoint x: 324, endPoint y: 208, distance: 94.3
click at [325, 208] on div "Depósito Nome Código Restrição Ações CDD Poços de Caldas 15 15 Somente entrega" at bounding box center [378, 165] width 505 height 159
drag, startPoint x: 355, startPoint y: 66, endPoint x: 332, endPoint y: 65, distance: 23.1
click at [332, 65] on input "**" at bounding box center [374, 67] width 93 height 21
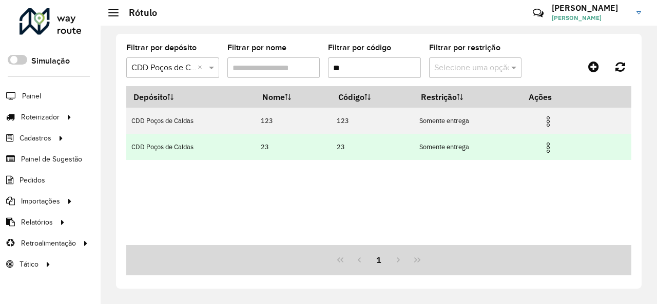
type input "**"
click at [551, 148] on img at bounding box center [548, 148] width 12 height 12
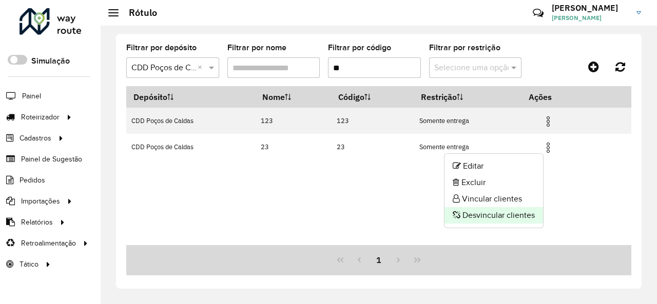
click at [514, 213] on li "Desvincular clientes" at bounding box center [494, 215] width 99 height 16
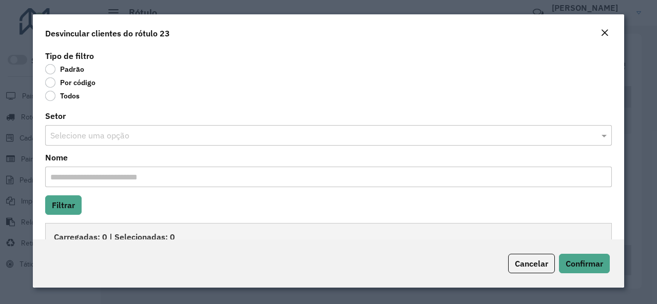
click at [52, 83] on label "Por código" at bounding box center [70, 83] width 50 height 10
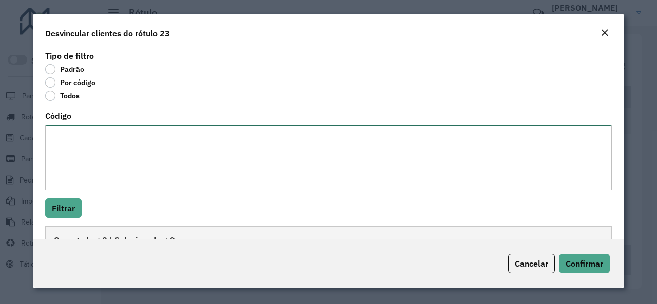
paste textarea "**********"
type textarea "**********"
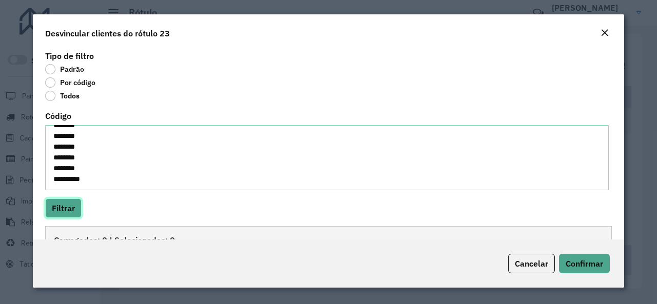
click at [74, 209] on button "Filtrar" at bounding box center [63, 209] width 36 height 20
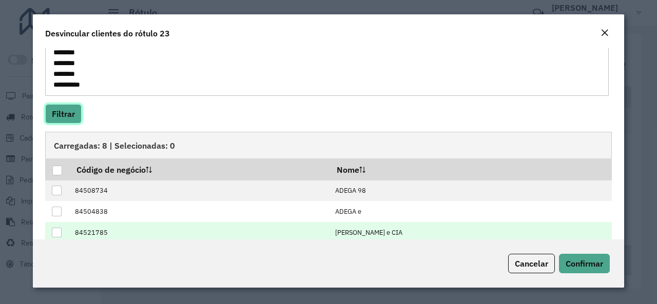
scroll to position [153, 0]
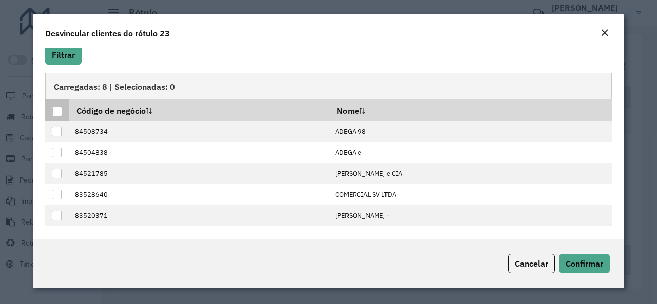
click at [60, 112] on div at bounding box center [57, 112] width 10 height 10
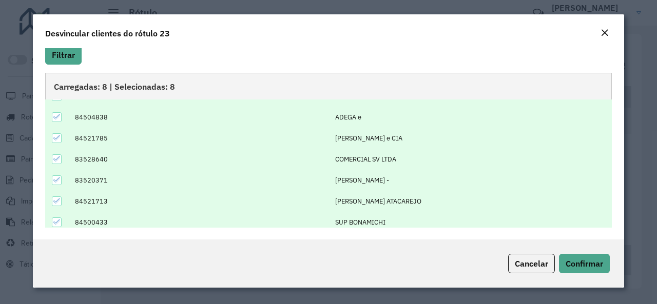
scroll to position [60, 0]
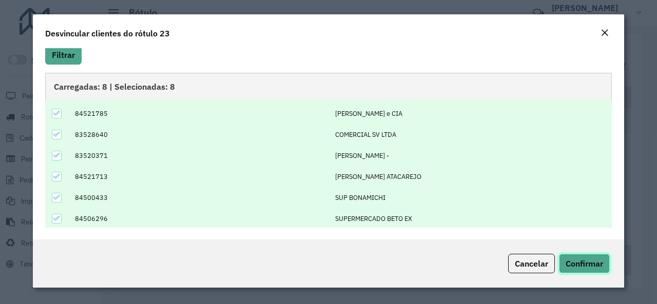
click at [571, 261] on span "Confirmar" at bounding box center [584, 264] width 37 height 10
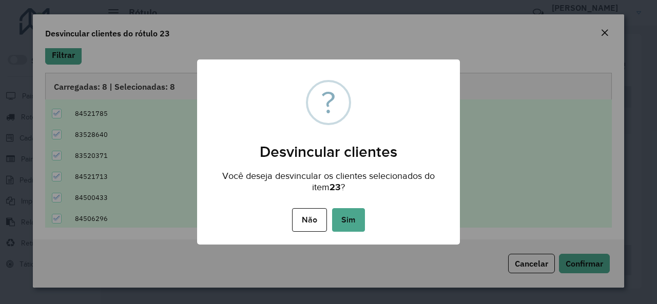
click at [354, 223] on button "Sim" at bounding box center [348, 220] width 33 height 24
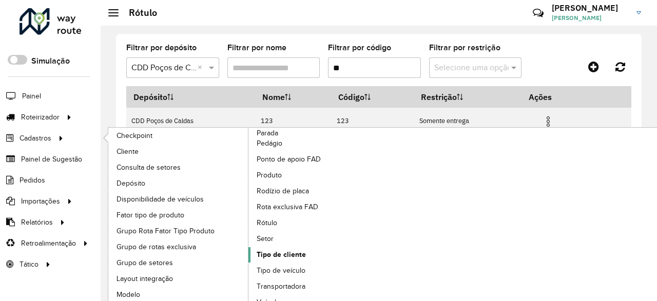
click at [292, 253] on span "Tipo de cliente" at bounding box center [281, 254] width 49 height 11
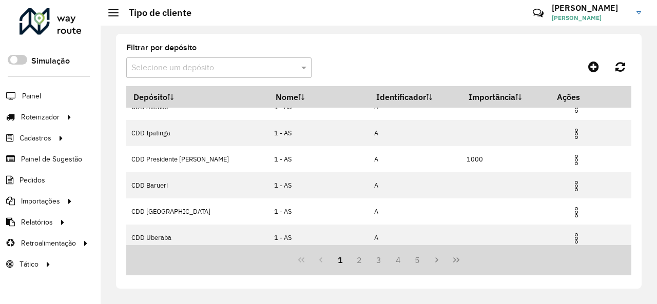
scroll to position [174, 0]
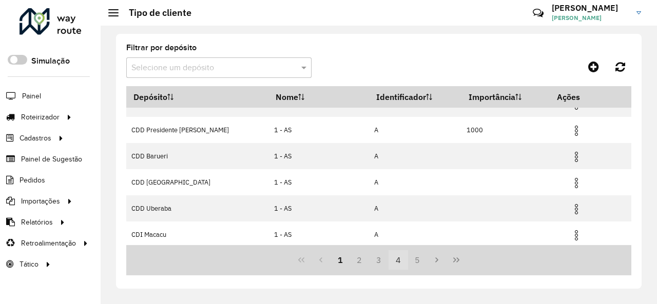
click at [398, 265] on button "4" at bounding box center [399, 261] width 20 height 20
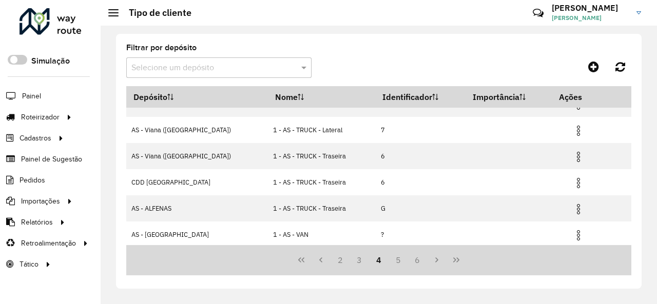
scroll to position [0, 0]
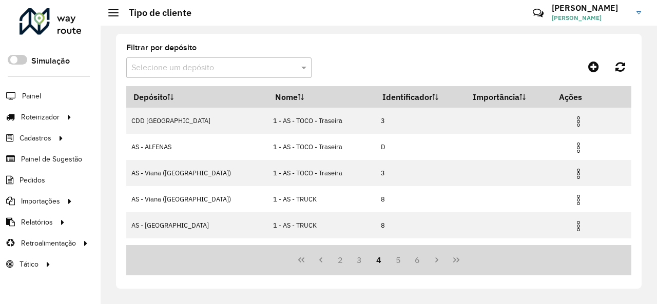
click at [270, 65] on input "text" at bounding box center [208, 68] width 155 height 12
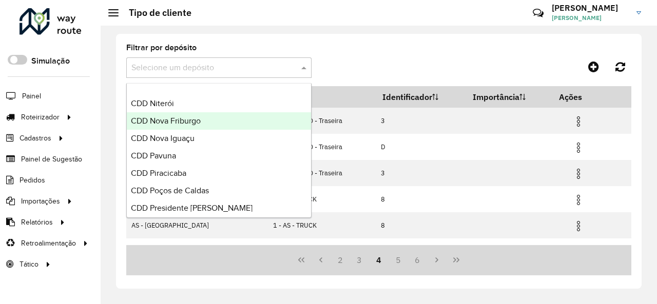
scroll to position [359, 0]
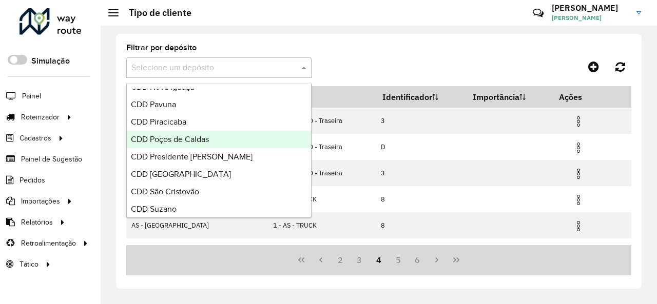
click at [226, 133] on div "CDD Poços de Caldas" at bounding box center [219, 139] width 184 height 17
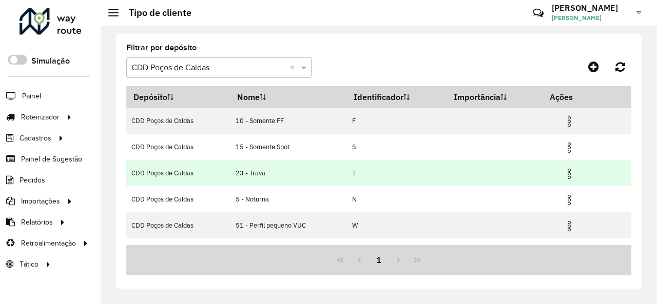
click at [566, 176] on img at bounding box center [569, 174] width 12 height 12
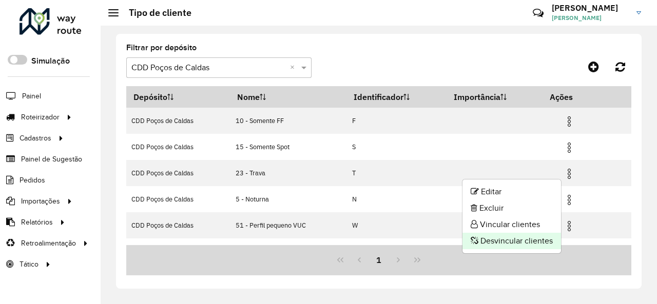
click at [530, 237] on li "Desvincular clientes" at bounding box center [512, 241] width 99 height 16
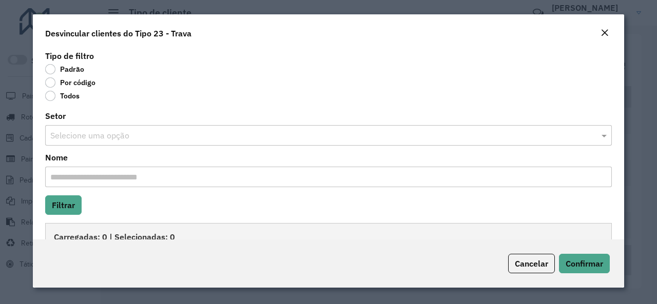
click at [51, 86] on label "Por código" at bounding box center [70, 83] width 50 height 10
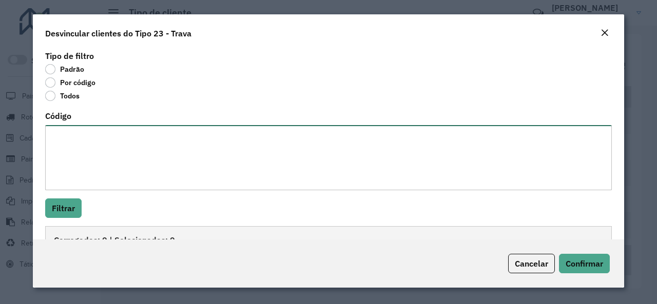
paste textarea "**********"
type textarea "**********"
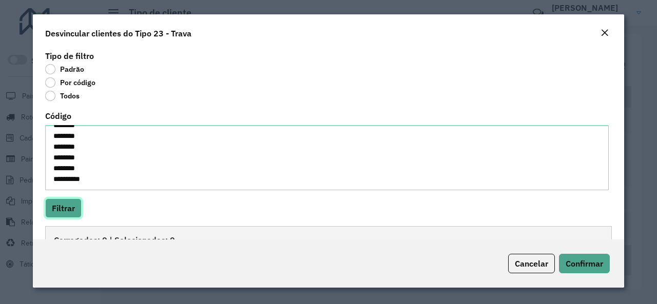
click at [76, 204] on button "Filtrar" at bounding box center [63, 209] width 36 height 20
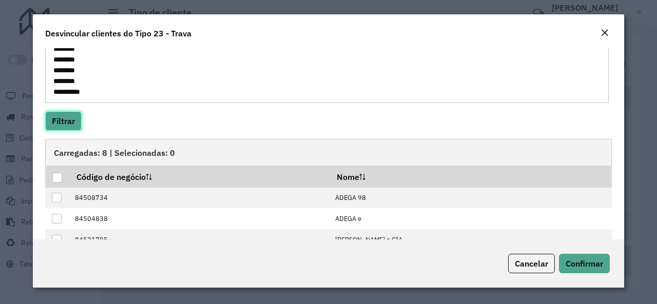
scroll to position [103, 0]
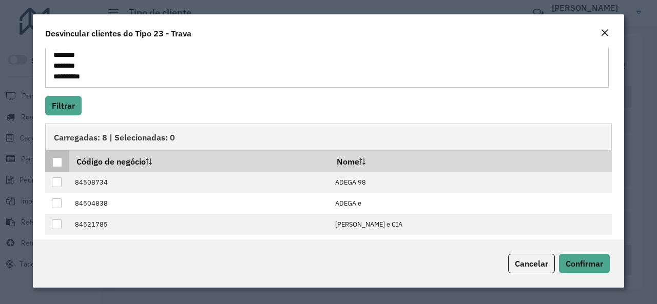
click at [59, 161] on div at bounding box center [57, 163] width 10 height 10
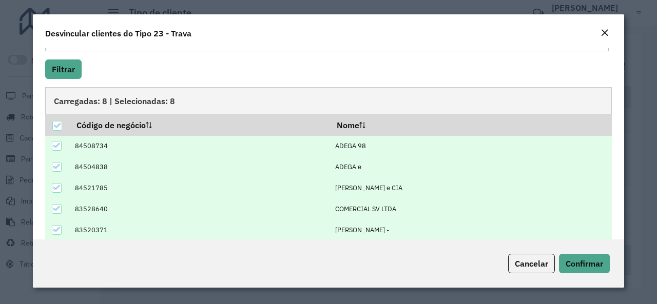
scroll to position [153, 0]
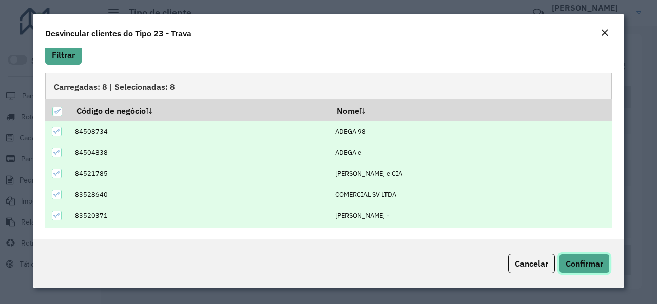
click at [572, 262] on span "Confirmar" at bounding box center [584, 264] width 37 height 10
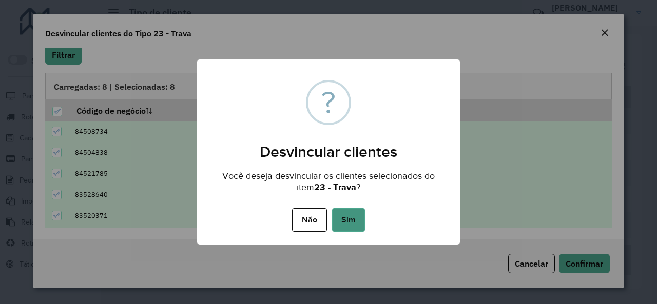
click at [350, 221] on button "Sim" at bounding box center [348, 220] width 33 height 24
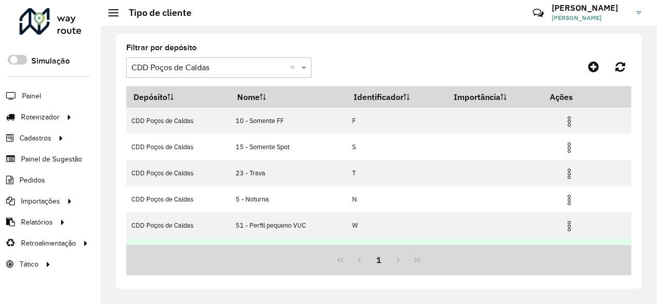
click at [170, 243] on td "CDD Poços de Caldas" at bounding box center [178, 252] width 104 height 26
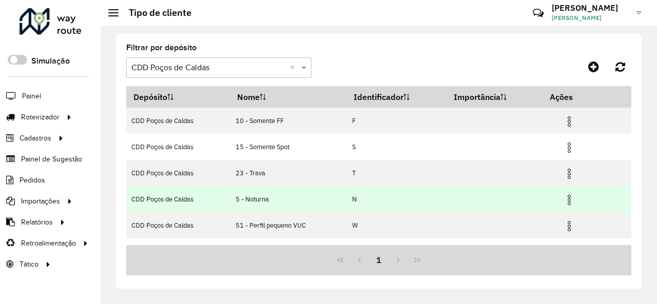
click at [564, 202] on img at bounding box center [569, 200] width 12 height 12
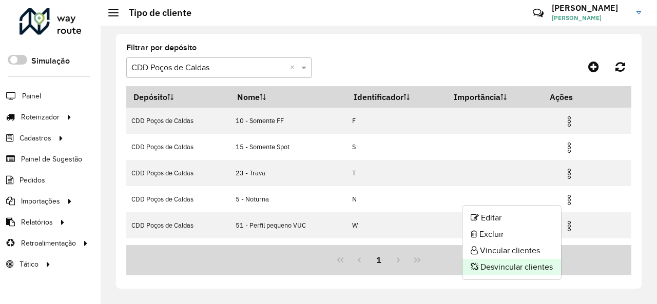
click at [525, 265] on li "Desvincular clientes" at bounding box center [512, 267] width 99 height 16
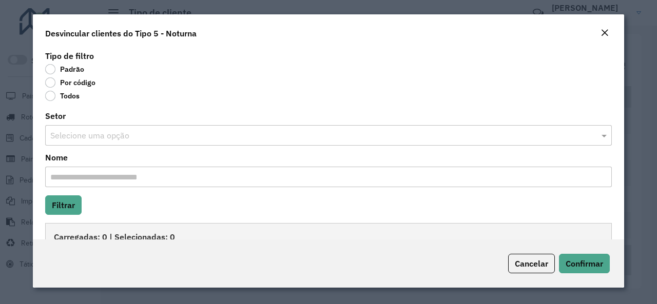
click at [52, 84] on label "Por código" at bounding box center [70, 83] width 50 height 10
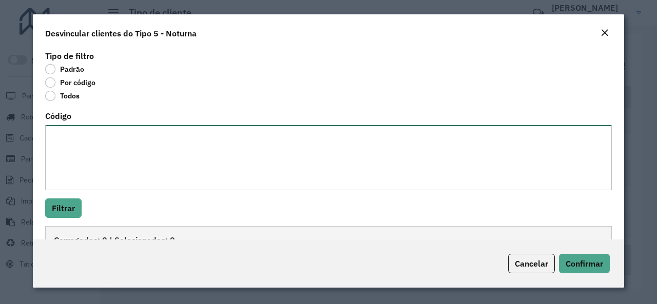
paste textarea "**********"
type textarea "**********"
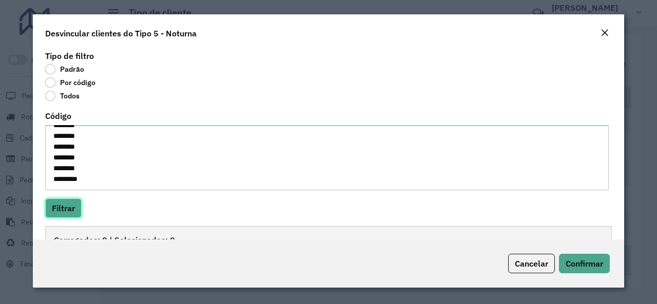
click at [69, 203] on button "Filtrar" at bounding box center [63, 209] width 36 height 20
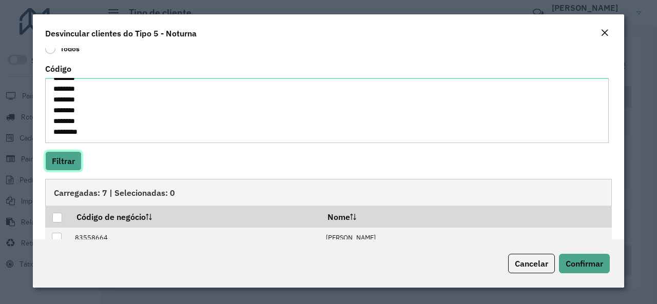
scroll to position [103, 0]
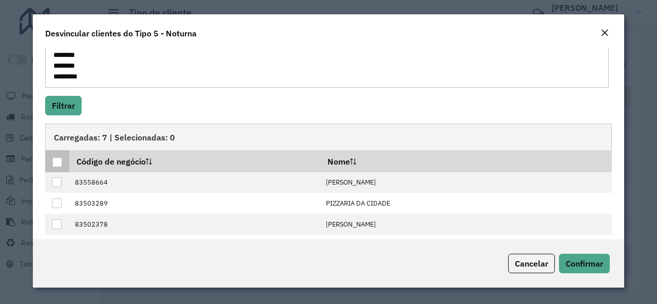
click at [60, 164] on div at bounding box center [57, 163] width 10 height 10
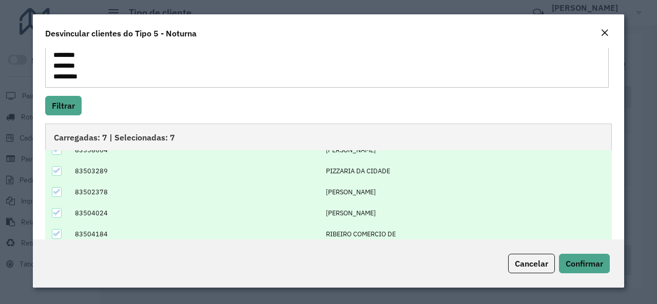
scroll to position [39, 0]
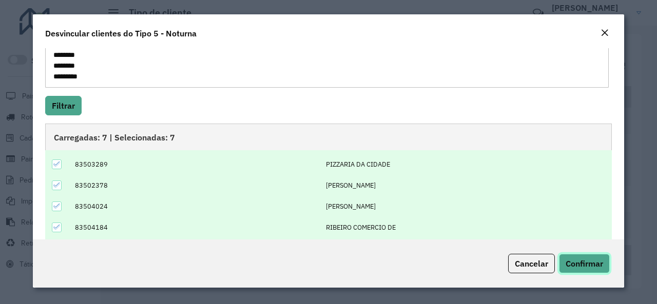
click at [577, 268] on span "Confirmar" at bounding box center [584, 264] width 37 height 10
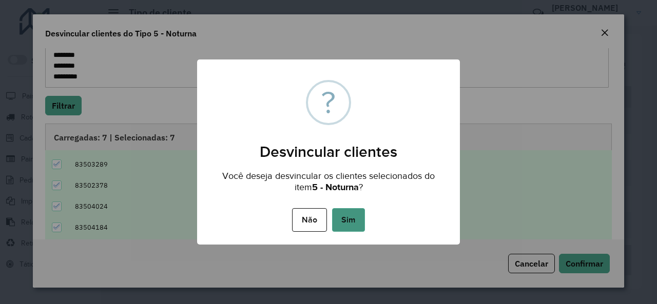
click at [337, 225] on button "Sim" at bounding box center [348, 220] width 33 height 24
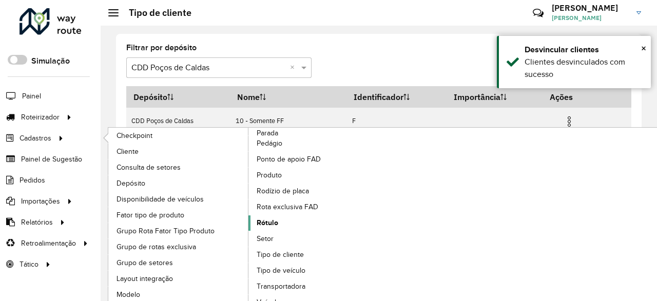
click at [274, 221] on span "Rótulo" at bounding box center [268, 223] width 22 height 11
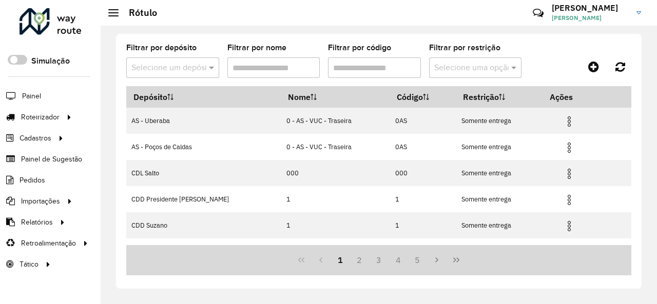
click at [394, 68] on input "Filtrar por código" at bounding box center [374, 67] width 93 height 21
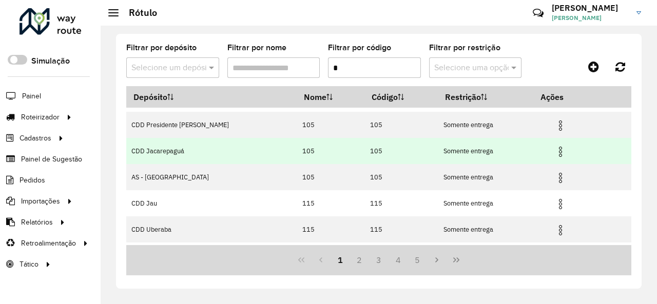
scroll to position [174, 0]
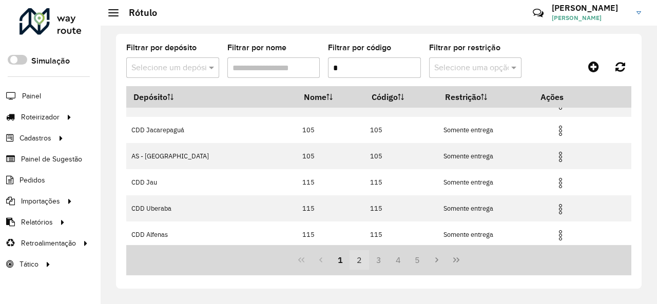
type input "*"
click at [363, 262] on button "2" at bounding box center [360, 261] width 20 height 20
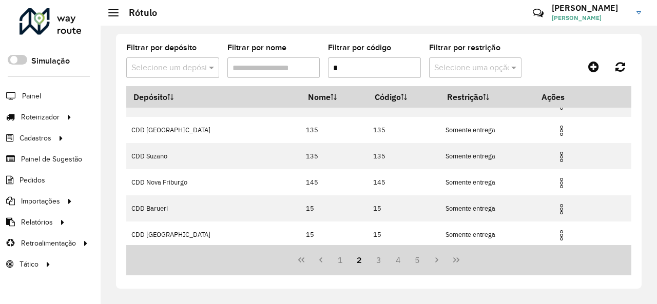
scroll to position [0, 0]
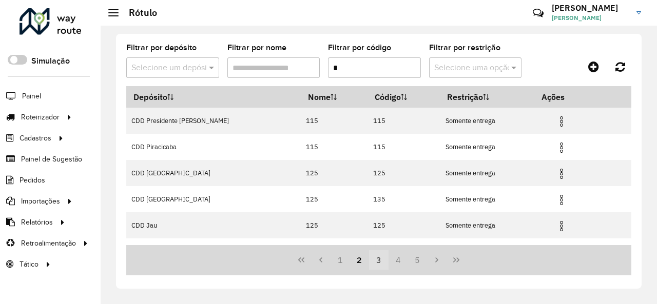
click at [373, 258] on button "3" at bounding box center [379, 261] width 20 height 20
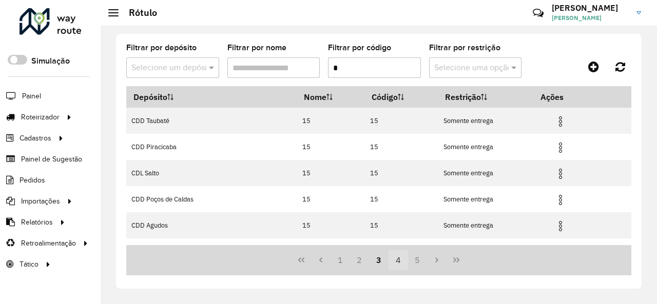
click at [392, 262] on button "4" at bounding box center [399, 261] width 20 height 20
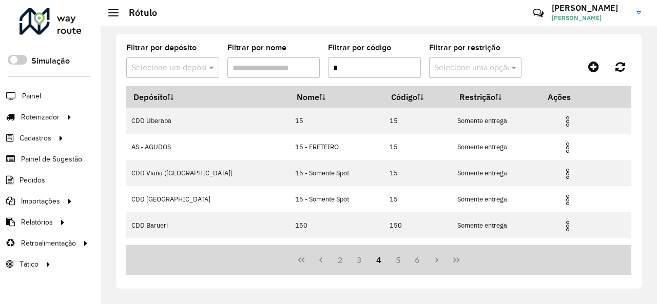
click at [204, 63] on div at bounding box center [172, 68] width 93 height 13
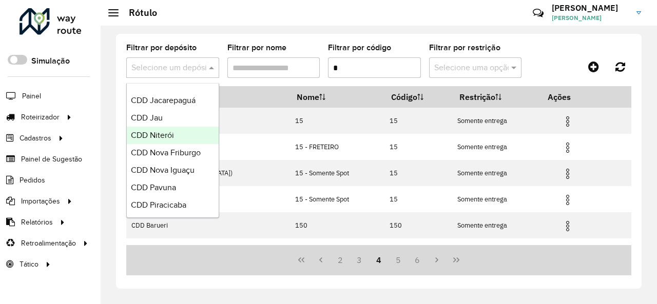
scroll to position [308, 0]
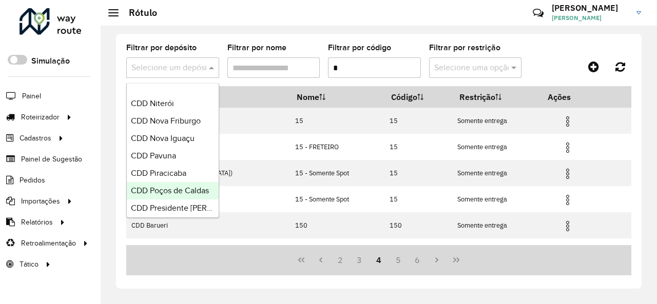
click at [182, 188] on span "CDD Poços de Caldas" at bounding box center [170, 190] width 78 height 9
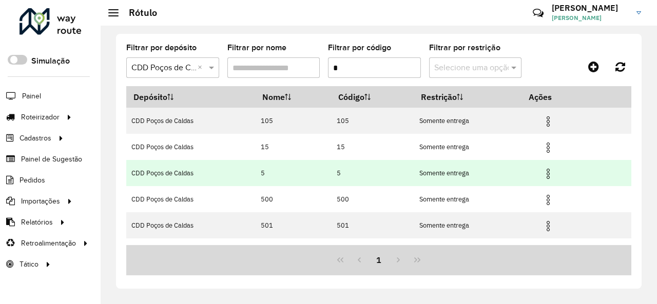
click at [546, 176] on img at bounding box center [548, 174] width 12 height 12
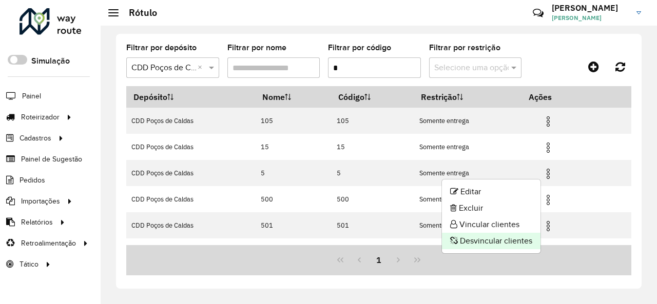
click at [512, 239] on li "Desvincular clientes" at bounding box center [491, 241] width 99 height 16
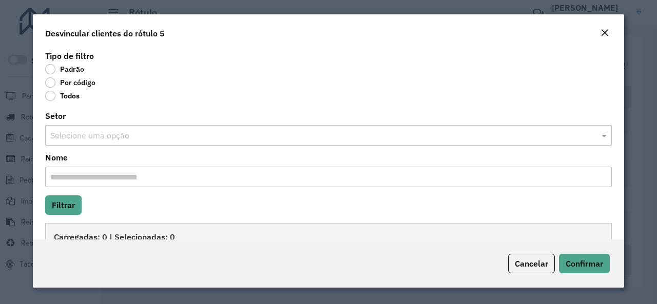
click at [54, 84] on label "Por código" at bounding box center [70, 83] width 50 height 10
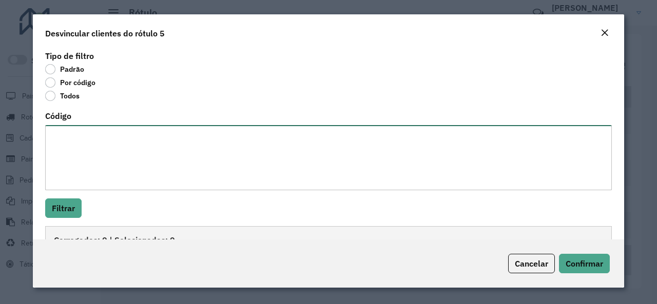
paste textarea "**********"
type textarea "**********"
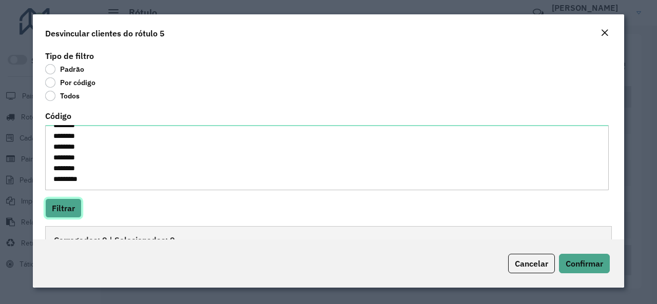
click at [69, 205] on button "Filtrar" at bounding box center [63, 209] width 36 height 20
drag, startPoint x: 69, startPoint y: 205, endPoint x: 61, endPoint y: 205, distance: 7.7
click at [61, 205] on button "Filtrar" at bounding box center [63, 209] width 36 height 20
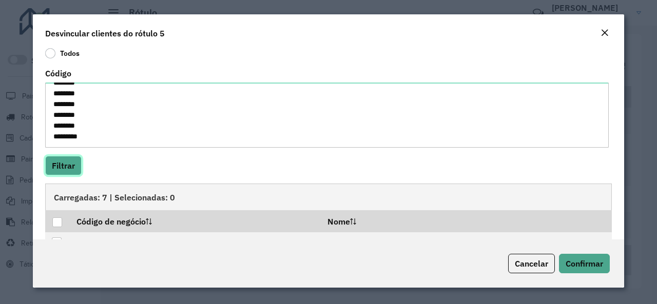
scroll to position [103, 0]
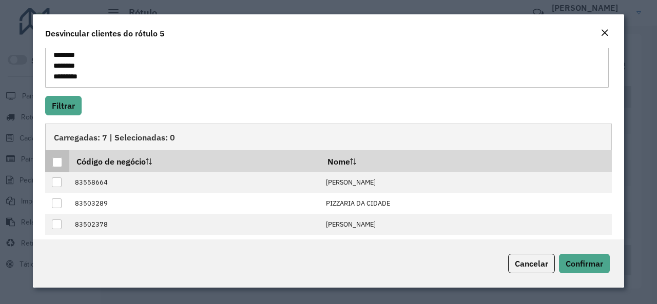
click at [60, 161] on div at bounding box center [57, 163] width 10 height 10
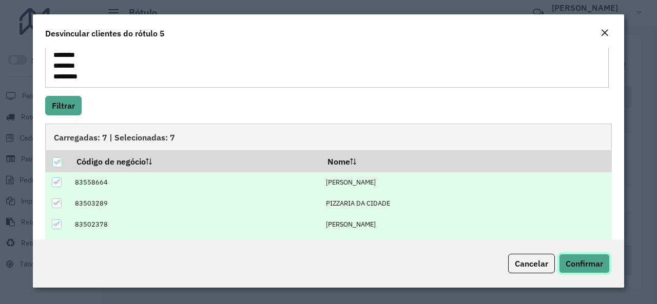
click at [568, 260] on span "Confirmar" at bounding box center [584, 264] width 37 height 10
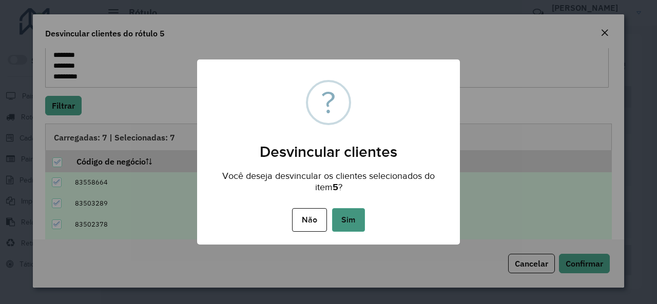
click at [352, 215] on button "Sim" at bounding box center [348, 220] width 33 height 24
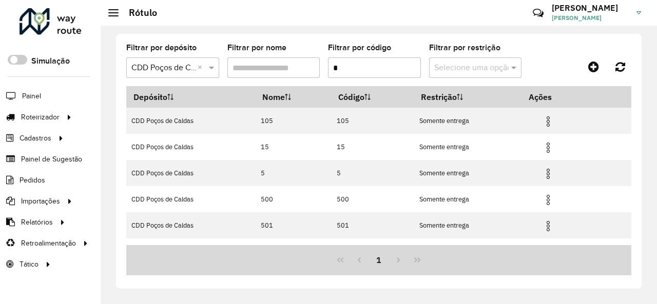
click at [186, 246] on div "1" at bounding box center [378, 260] width 505 height 30
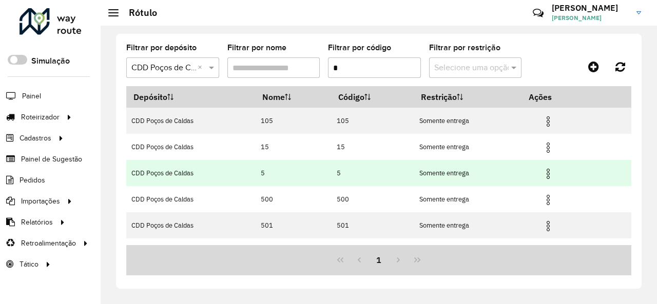
click at [545, 175] on img at bounding box center [548, 174] width 12 height 12
click at [544, 174] on img at bounding box center [548, 174] width 12 height 12
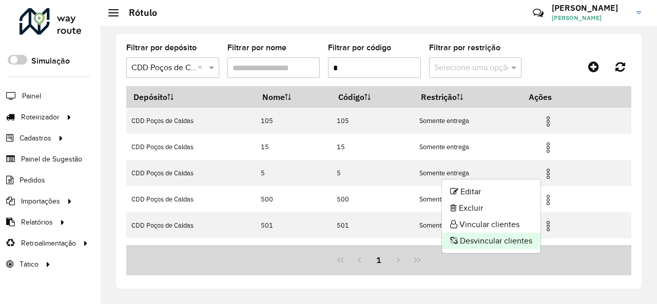
click at [506, 238] on li "Desvincular clientes" at bounding box center [491, 241] width 99 height 16
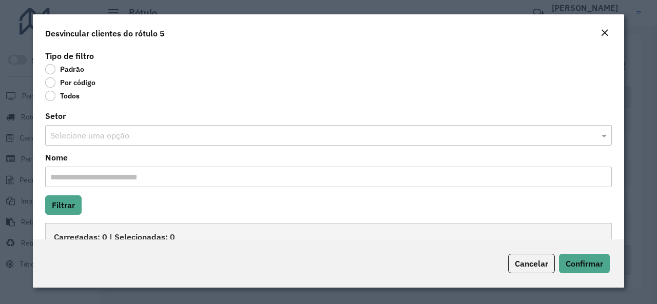
click at [53, 86] on label "Por código" at bounding box center [70, 83] width 50 height 10
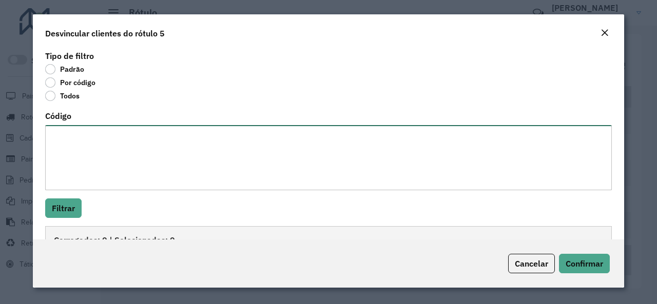
paste textarea "**********"
type textarea "**********"
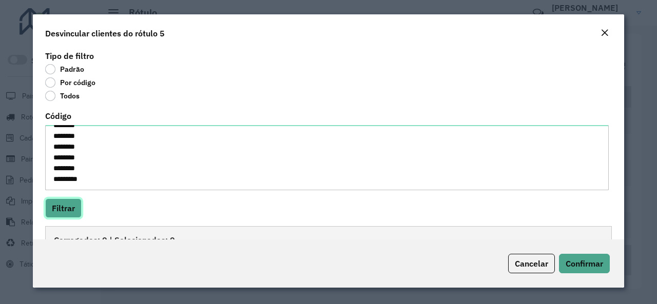
click at [73, 209] on button "Filtrar" at bounding box center [63, 209] width 36 height 20
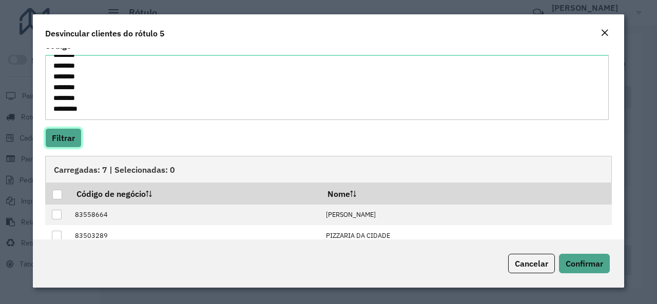
scroll to position [103, 0]
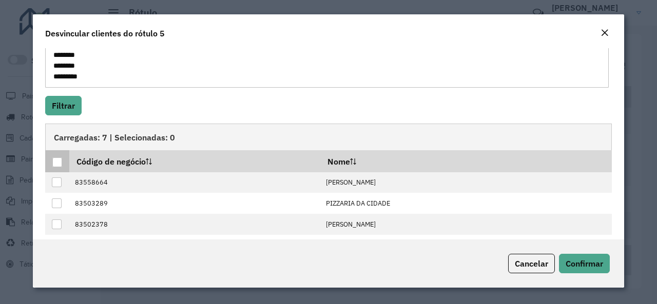
click at [59, 163] on div at bounding box center [57, 163] width 10 height 10
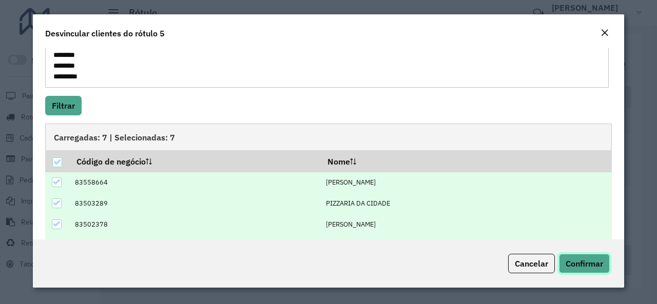
click at [566, 266] on span "Confirmar" at bounding box center [584, 264] width 37 height 10
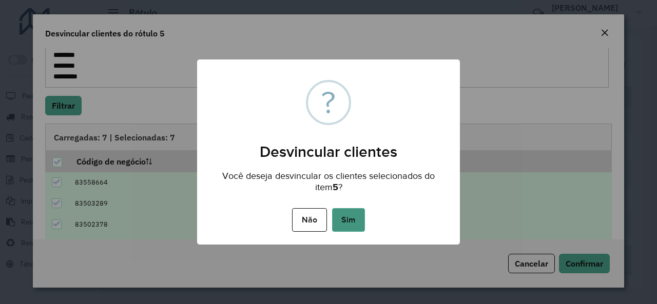
click at [348, 224] on button "Sim" at bounding box center [348, 220] width 33 height 24
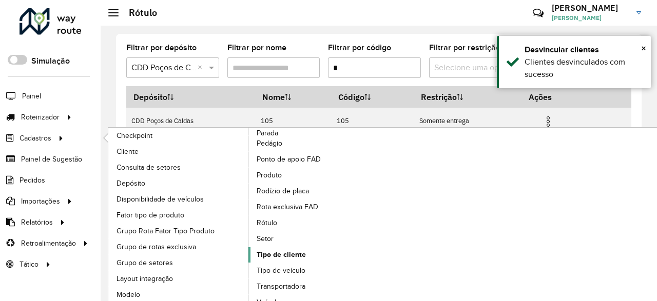
click at [277, 251] on span "Tipo de cliente" at bounding box center [281, 254] width 49 height 11
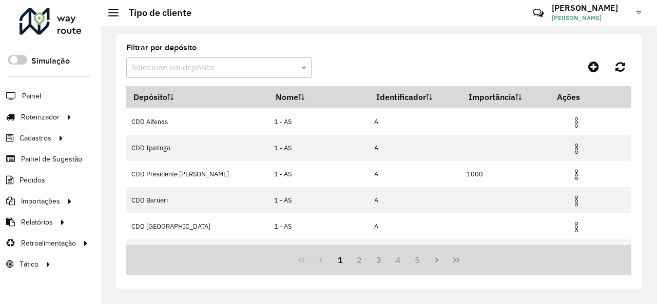
scroll to position [123, 0]
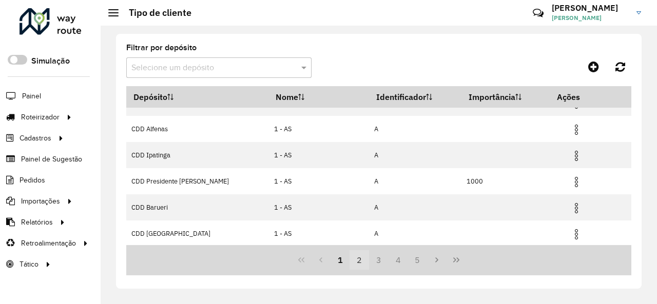
click at [362, 260] on button "2" at bounding box center [360, 261] width 20 height 20
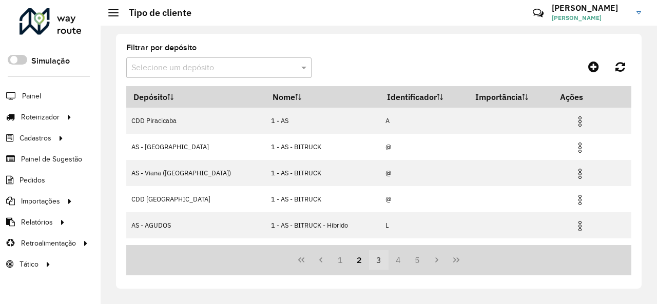
click at [378, 260] on button "3" at bounding box center [379, 261] width 20 height 20
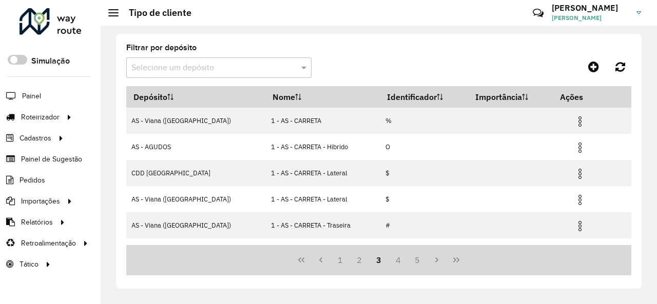
click at [253, 69] on input "text" at bounding box center [208, 68] width 155 height 12
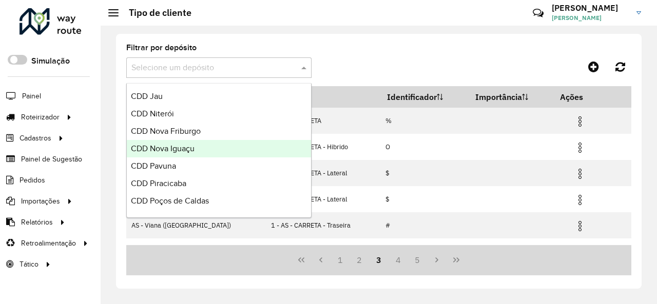
scroll to position [308, 0]
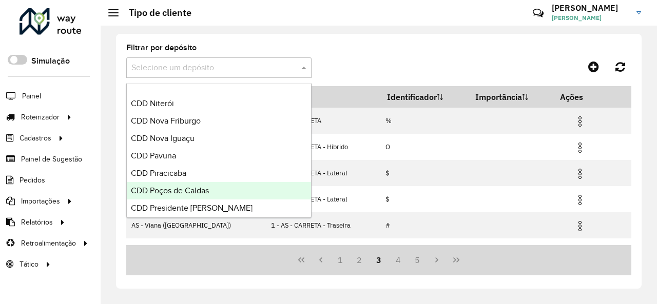
click at [196, 188] on span "CDD Poços de Caldas" at bounding box center [170, 190] width 78 height 9
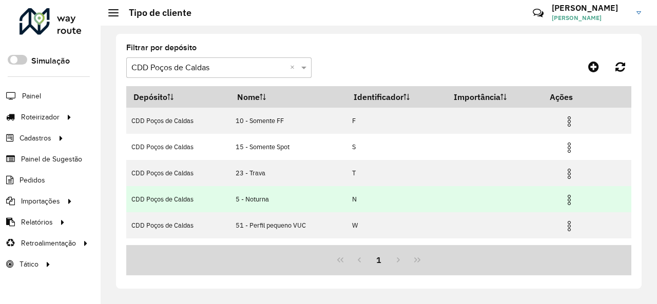
click at [565, 200] on img at bounding box center [569, 200] width 12 height 12
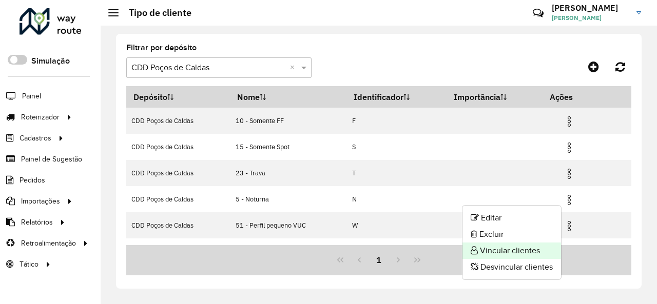
click at [529, 253] on li "Vincular clientes" at bounding box center [512, 251] width 99 height 16
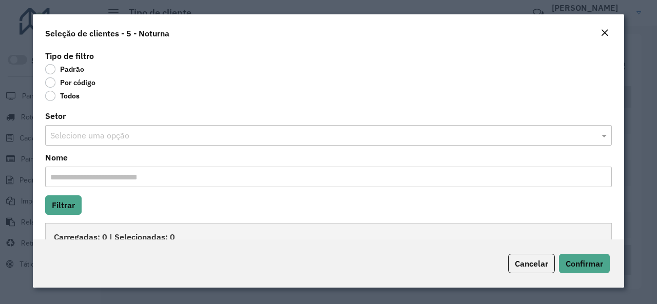
click at [48, 83] on label "Por código" at bounding box center [70, 83] width 50 height 10
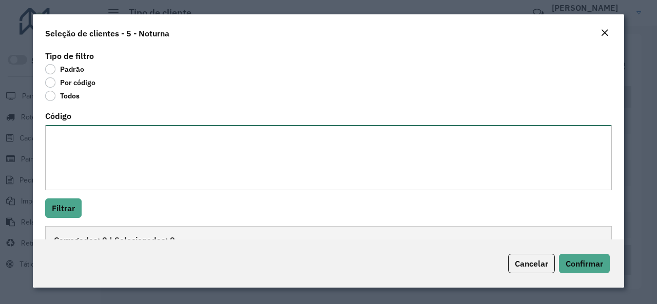
paste textarea "**********"
type textarea "**********"
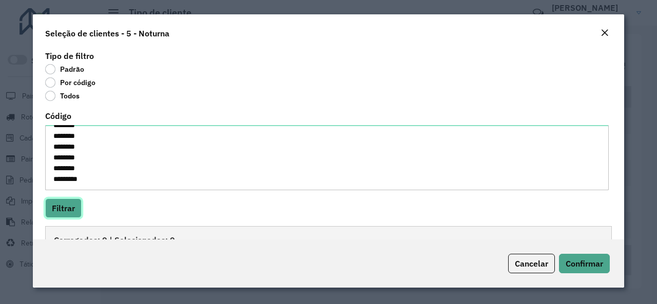
click at [66, 208] on button "Filtrar" at bounding box center [63, 209] width 36 height 20
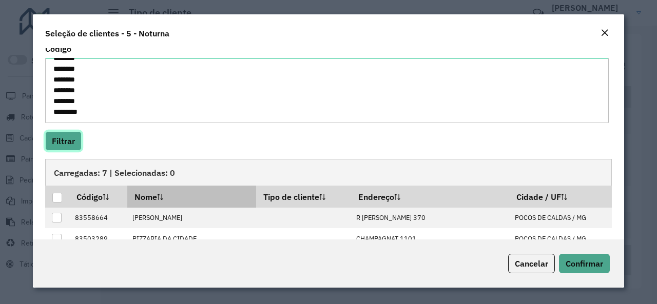
scroll to position [153, 0]
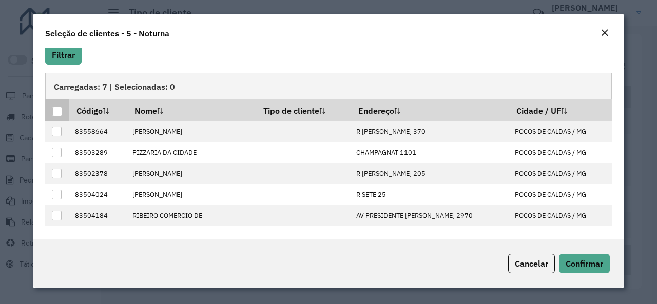
click at [58, 115] on div at bounding box center [57, 112] width 10 height 10
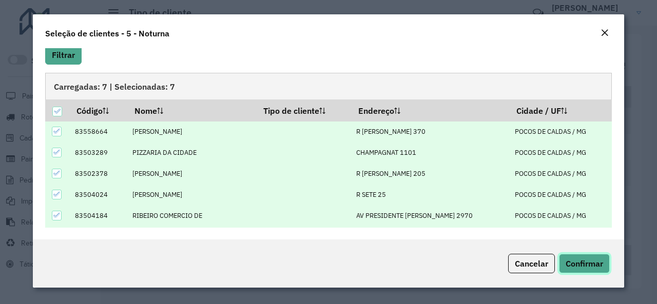
click at [578, 260] on span "Confirmar" at bounding box center [584, 264] width 37 height 10
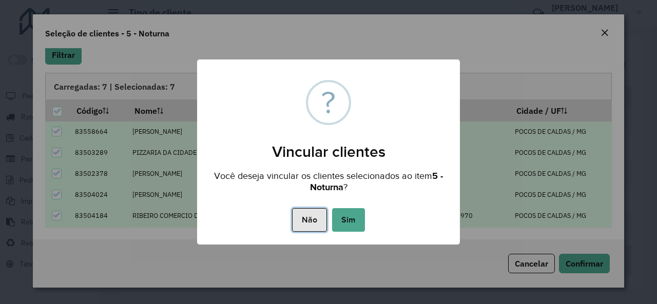
click at [308, 226] on button "Não" at bounding box center [309, 220] width 34 height 24
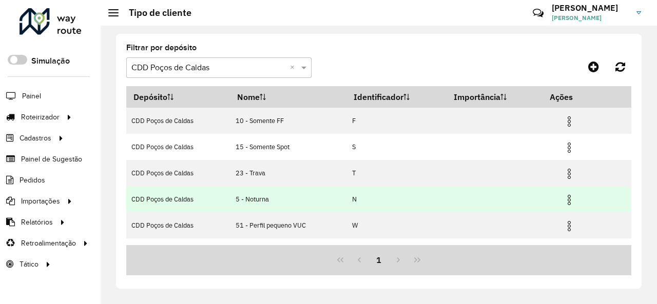
click at [566, 199] on img at bounding box center [569, 200] width 12 height 12
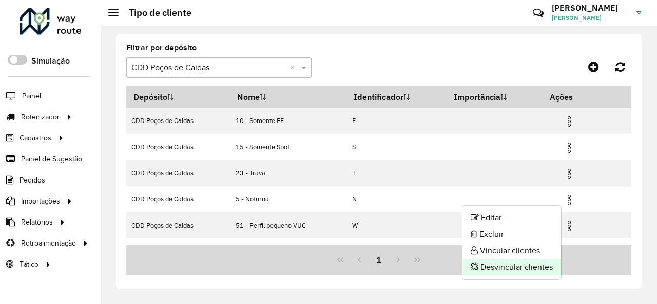
click at [532, 267] on li "Desvincular clientes" at bounding box center [512, 267] width 99 height 16
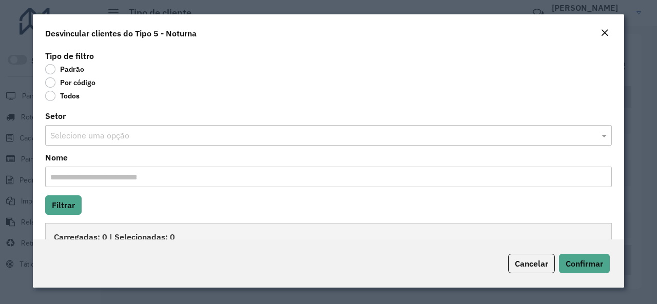
click at [54, 84] on label "Por código" at bounding box center [70, 83] width 50 height 10
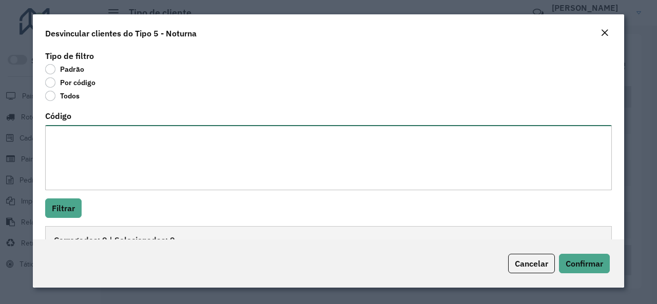
paste textarea "**********"
type textarea "**********"
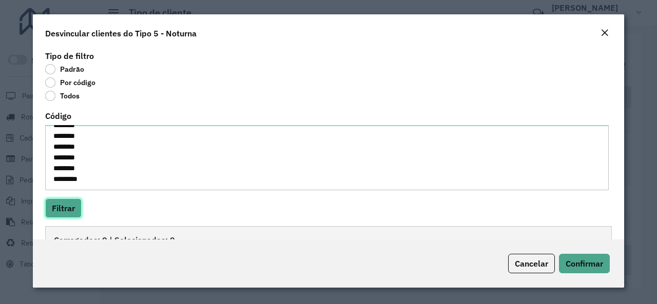
click at [69, 207] on button "Filtrar" at bounding box center [63, 209] width 36 height 20
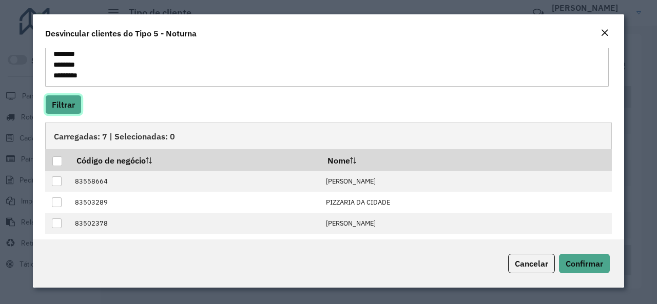
scroll to position [102, 0]
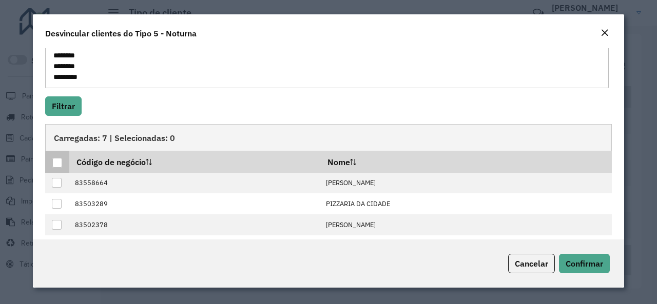
click at [56, 162] on div at bounding box center [57, 163] width 10 height 10
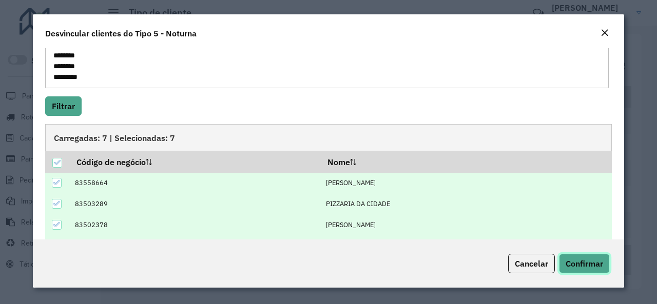
click at [577, 263] on span "Confirmar" at bounding box center [584, 264] width 37 height 10
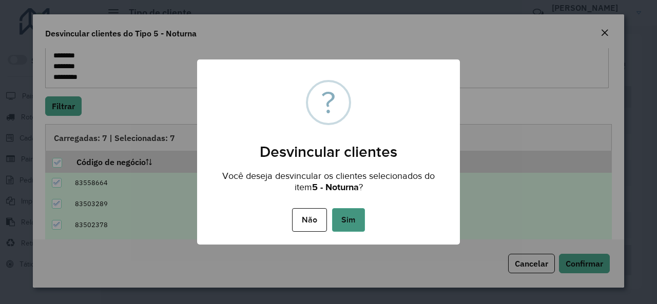
click at [341, 225] on button "Sim" at bounding box center [348, 220] width 33 height 24
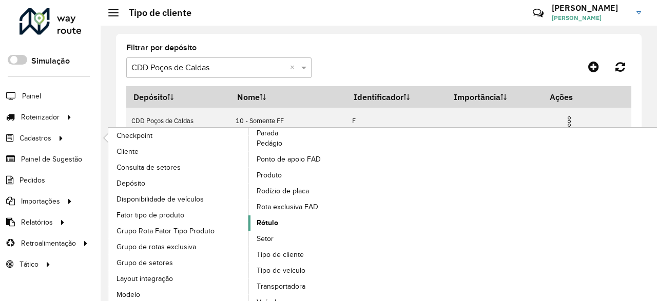
click at [283, 225] on link "Rótulo" at bounding box center [318, 223] width 141 height 15
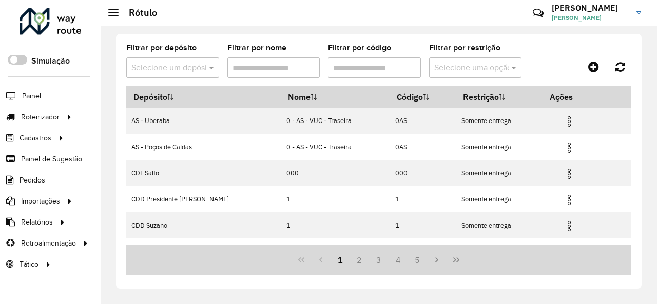
click at [407, 70] on input "Filtrar por código" at bounding box center [374, 67] width 93 height 21
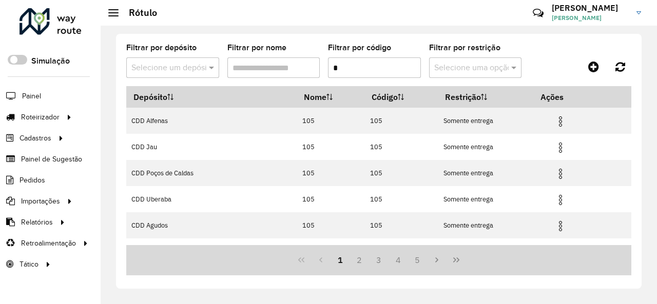
type input "*"
click at [202, 70] on div at bounding box center [172, 68] width 93 height 13
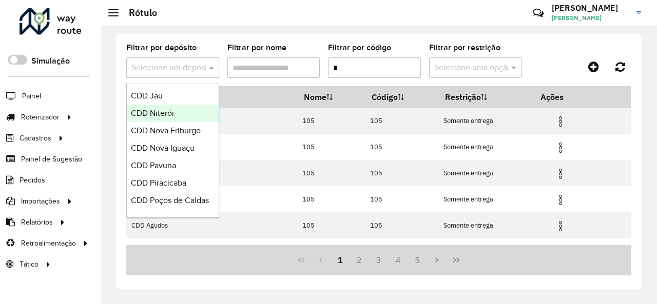
scroll to position [359, 0]
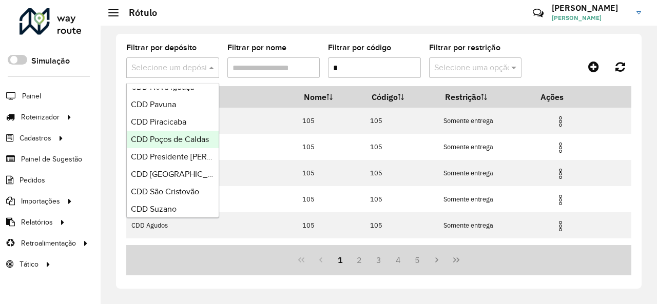
click at [174, 134] on div "CDD Poços de Caldas" at bounding box center [173, 139] width 92 height 17
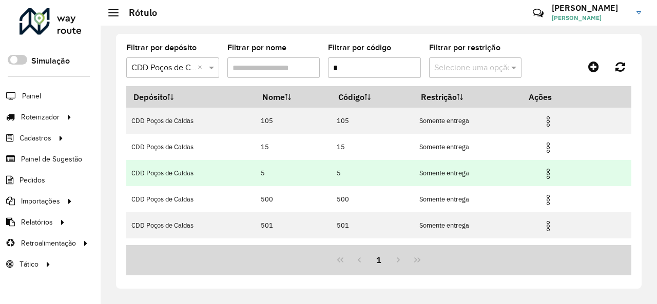
click at [549, 174] on img at bounding box center [548, 174] width 12 height 12
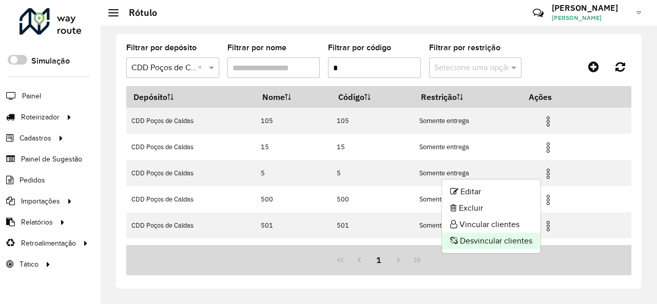
click at [508, 241] on li "Desvincular clientes" at bounding box center [491, 241] width 99 height 16
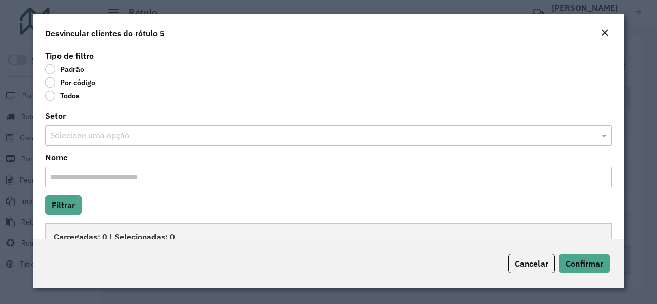
click at [55, 84] on label "Por código" at bounding box center [70, 83] width 50 height 10
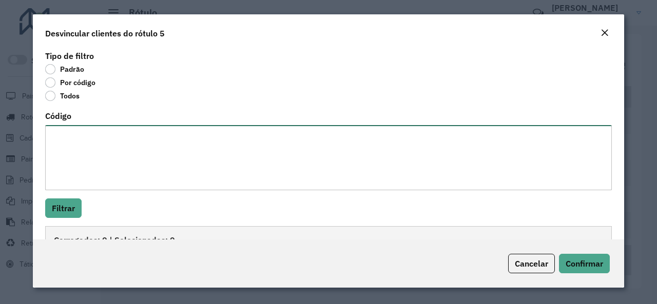
paste textarea "**********"
type textarea "**********"
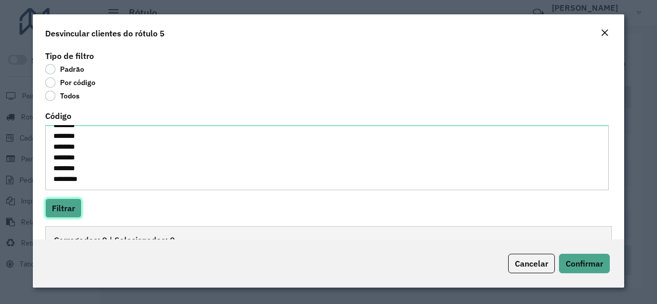
click at [78, 208] on button "Filtrar" at bounding box center [63, 209] width 36 height 20
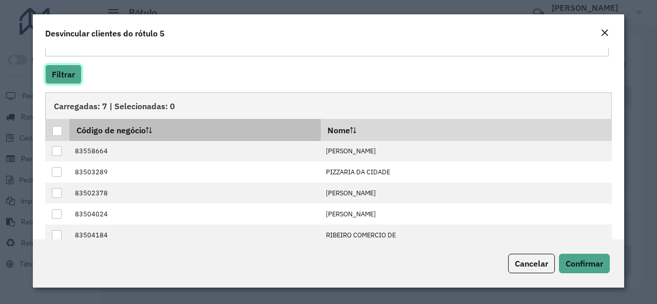
scroll to position [153, 0]
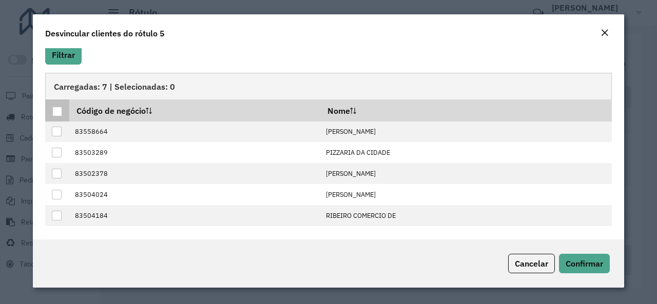
click at [58, 113] on div at bounding box center [57, 112] width 10 height 10
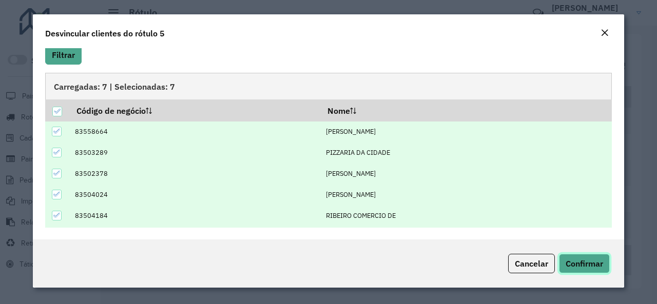
click at [564, 265] on button "Confirmar" at bounding box center [584, 264] width 51 height 20
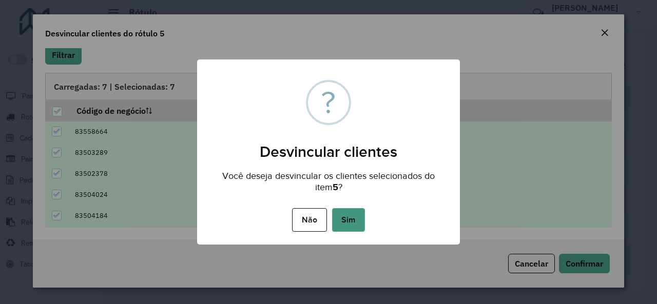
click at [355, 221] on button "Sim" at bounding box center [348, 220] width 33 height 24
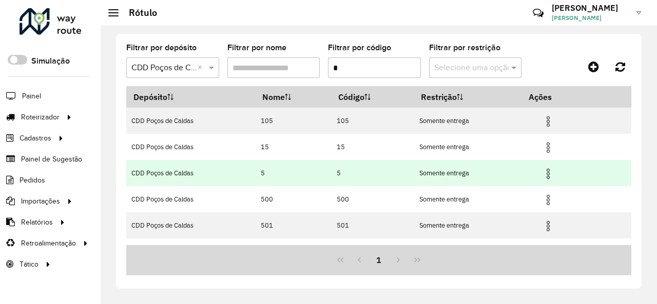
click at [547, 178] on img at bounding box center [548, 174] width 12 height 12
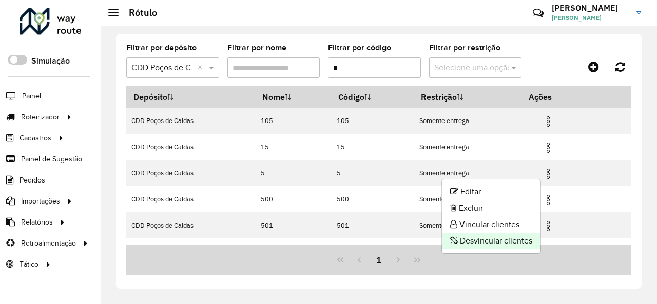
click at [515, 240] on li "Desvincular clientes" at bounding box center [491, 241] width 99 height 16
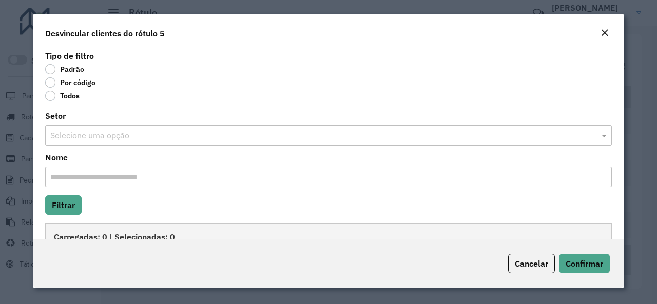
click at [52, 84] on label "Por código" at bounding box center [70, 83] width 50 height 10
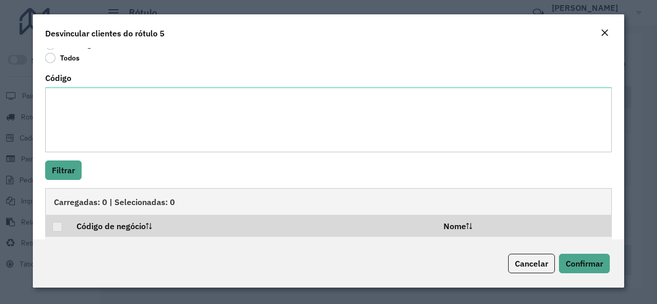
scroll to position [51, 0]
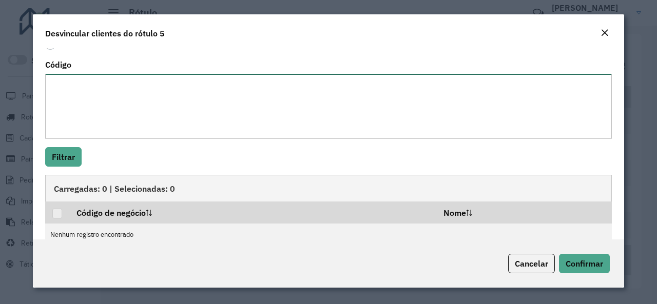
paste textarea "**********"
drag, startPoint x: 79, startPoint y: 135, endPoint x: 51, endPoint y: 136, distance: 27.2
click at [51, 136] on textarea "**********" at bounding box center [327, 106] width 564 height 65
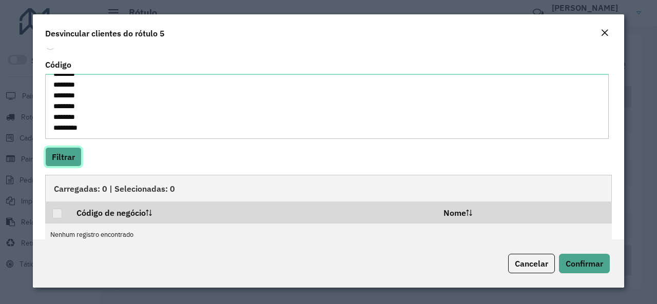
click at [71, 153] on button "Filtrar" at bounding box center [63, 157] width 36 height 20
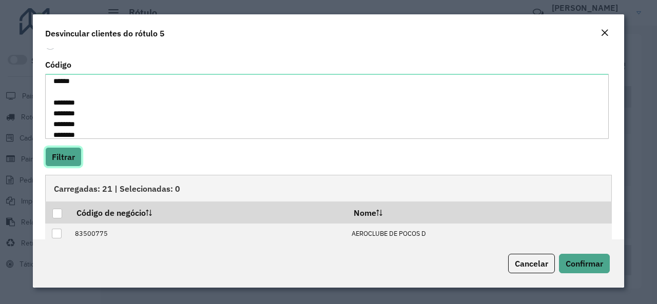
scroll to position [0, 0]
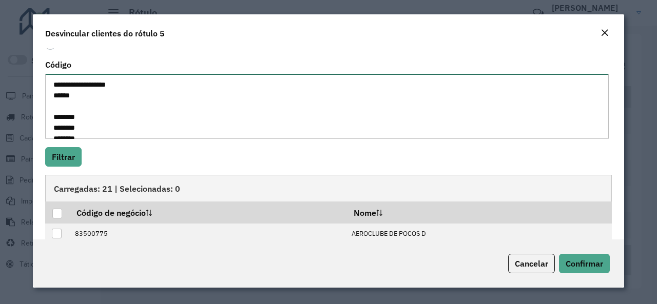
drag, startPoint x: 87, startPoint y: 102, endPoint x: 47, endPoint y: 92, distance: 41.2
click at [47, 92] on textarea "**********" at bounding box center [327, 106] width 564 height 65
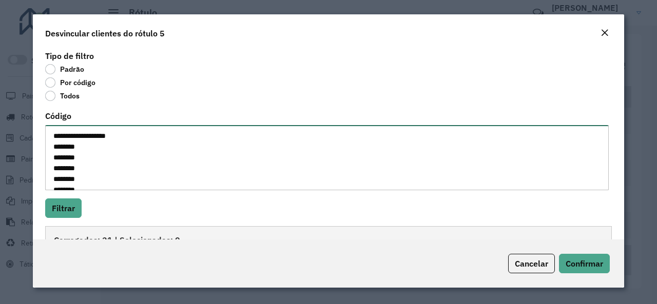
click at [127, 153] on textarea "**********" at bounding box center [327, 157] width 564 height 65
drag, startPoint x: 127, startPoint y: 138, endPoint x: 53, endPoint y: 140, distance: 73.9
click at [53, 140] on textarea "**********" at bounding box center [327, 157] width 564 height 65
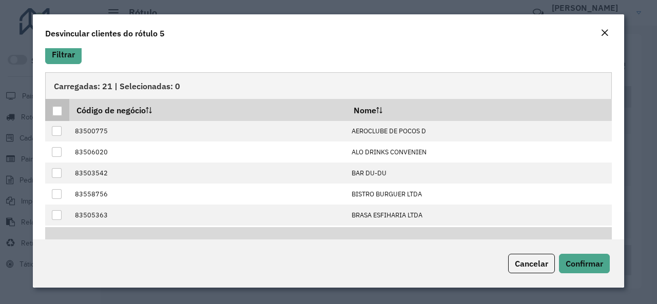
type textarea "******** ******** ******** ******** ******** ******** ******** ******** *******…"
click at [60, 113] on div at bounding box center [57, 111] width 10 height 10
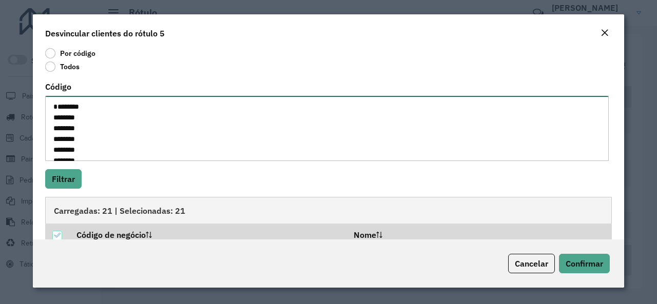
click at [84, 109] on textarea "******** ******** ******** ******** ******** ******** ******** ******** *******…" at bounding box center [327, 128] width 564 height 65
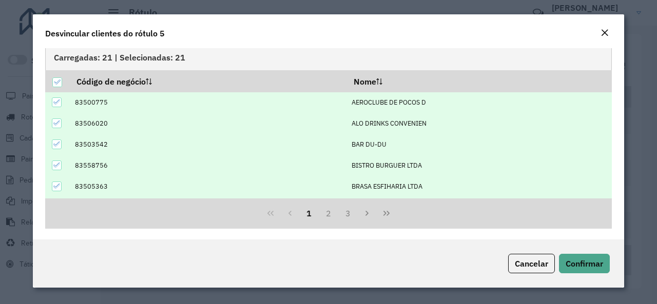
scroll to position [183, 0]
click at [572, 261] on span "Confirmar" at bounding box center [584, 264] width 37 height 10
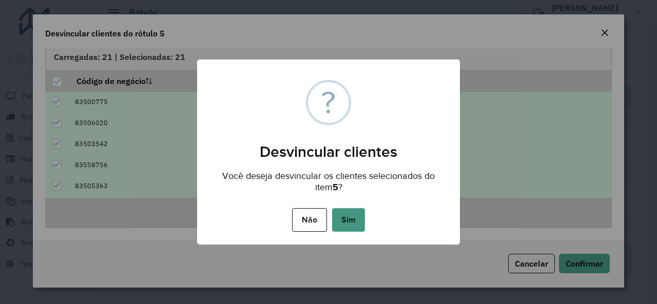
click at [363, 221] on button "Sim" at bounding box center [348, 220] width 33 height 24
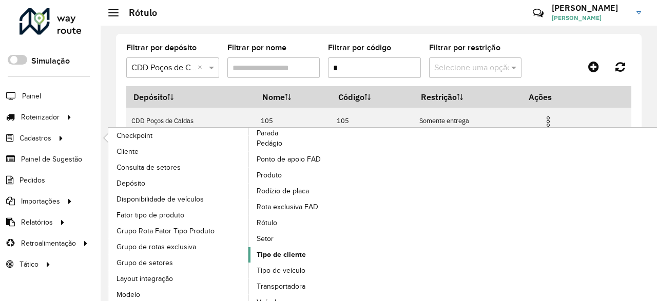
click at [296, 255] on span "Tipo de cliente" at bounding box center [281, 254] width 49 height 11
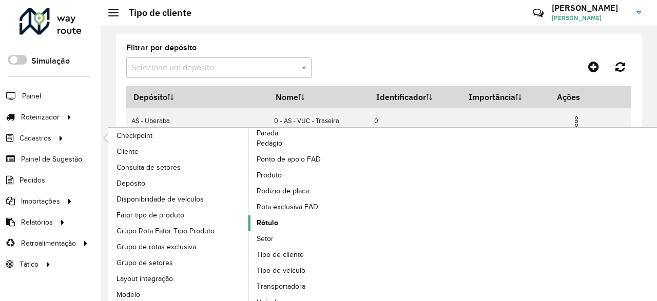
click at [277, 218] on span "Rótulo" at bounding box center [268, 223] width 22 height 11
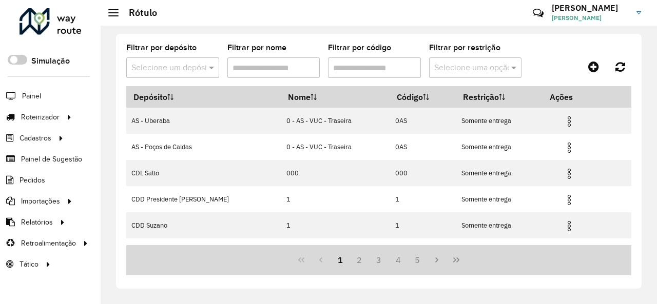
click at [172, 78] on formly-field "Filtrar por depósito Selecione um depósito" at bounding box center [172, 65] width 93 height 42
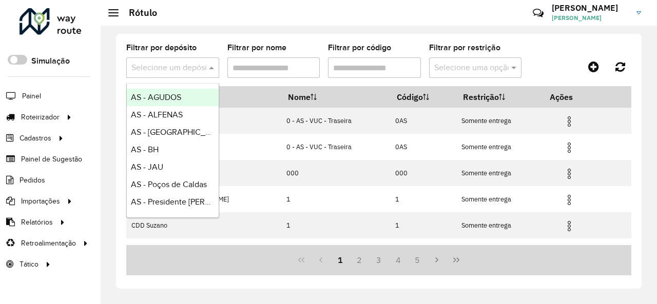
click at [181, 71] on input "text" at bounding box center [162, 68] width 62 height 12
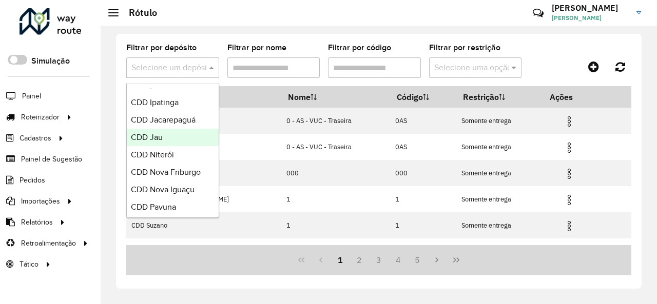
scroll to position [308, 0]
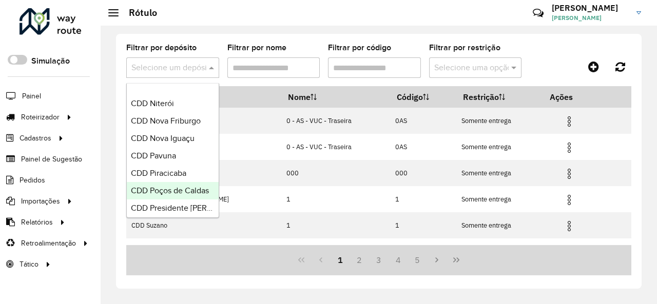
click at [174, 189] on span "CDD Poços de Caldas" at bounding box center [170, 190] width 78 height 9
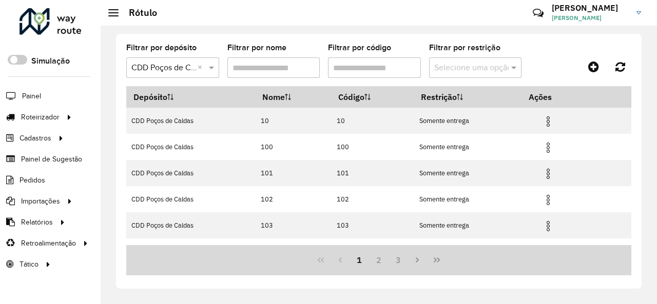
click at [357, 66] on input "Filtrar por código" at bounding box center [374, 67] width 93 height 21
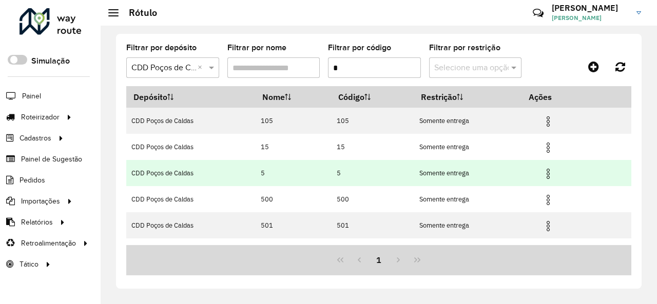
type input "*"
click at [545, 174] on img at bounding box center [548, 174] width 12 height 12
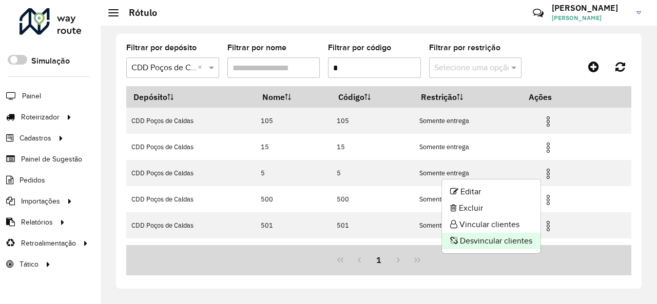
click at [507, 238] on li "Desvincular clientes" at bounding box center [491, 241] width 99 height 16
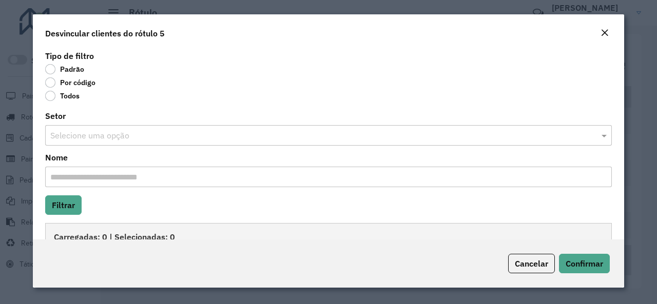
click at [52, 83] on label "Por código" at bounding box center [70, 83] width 50 height 10
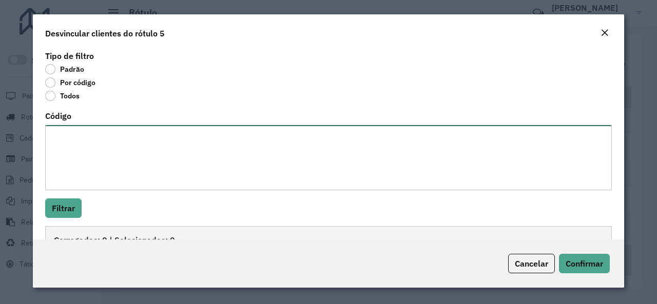
paste textarea "**********"
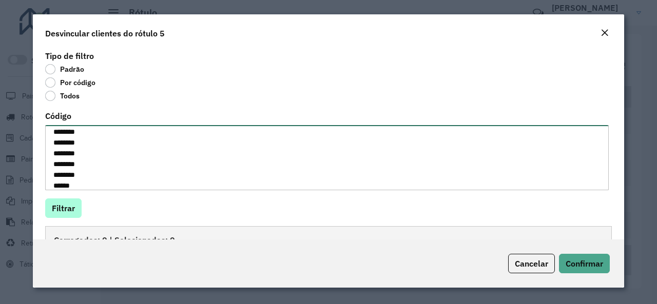
type textarea "**********"
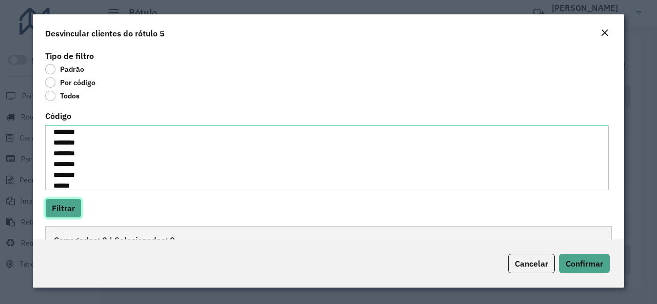
click at [75, 204] on button "Filtrar" at bounding box center [63, 209] width 36 height 20
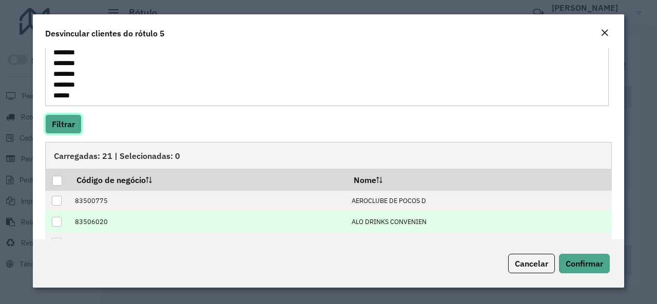
scroll to position [154, 0]
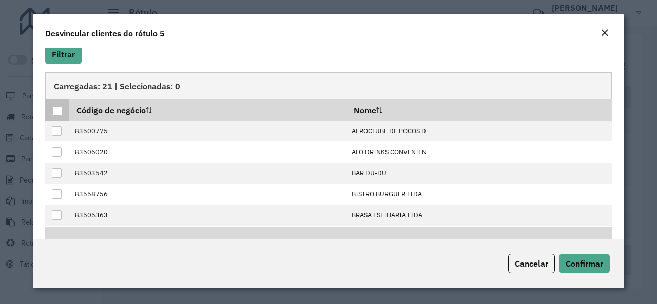
click at [58, 111] on div at bounding box center [57, 111] width 10 height 10
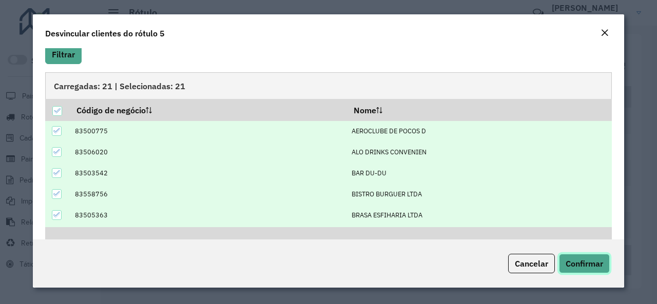
click at [576, 259] on span "Confirmar" at bounding box center [584, 264] width 37 height 10
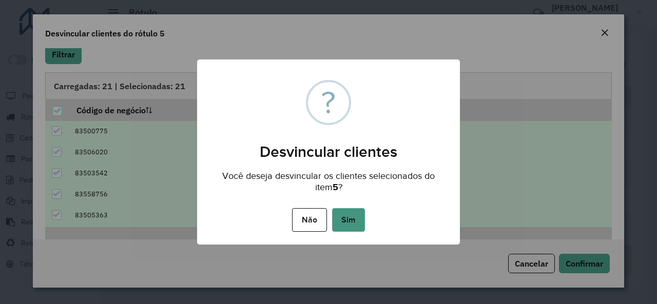
click at [352, 217] on button "Sim" at bounding box center [348, 220] width 33 height 24
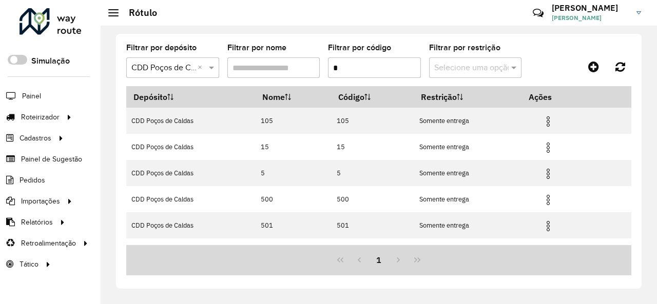
click at [176, 248] on div "1" at bounding box center [378, 260] width 505 height 30
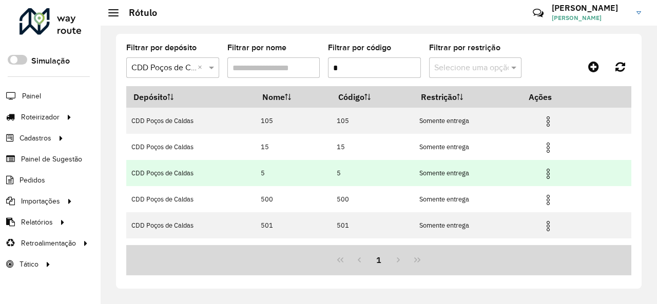
click at [546, 174] on img at bounding box center [548, 174] width 12 height 12
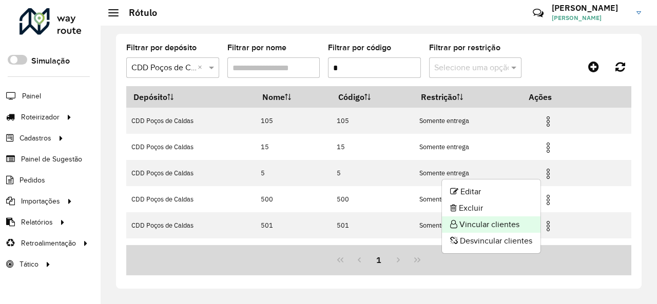
click at [512, 226] on li "Vincular clientes" at bounding box center [491, 225] width 99 height 16
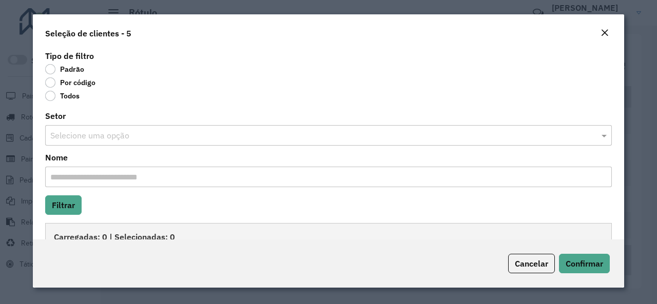
click at [52, 85] on label "Por código" at bounding box center [70, 83] width 50 height 10
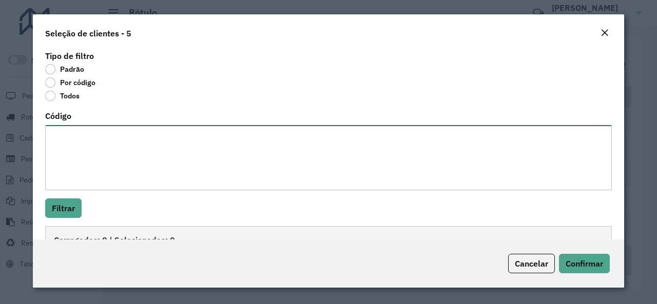
paste textarea "**********"
type textarea "**********"
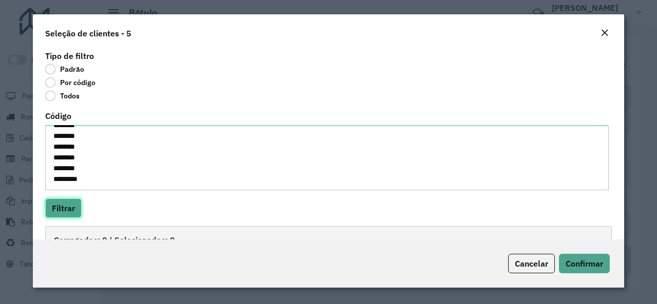
click at [73, 204] on button "Filtrar" at bounding box center [63, 209] width 36 height 20
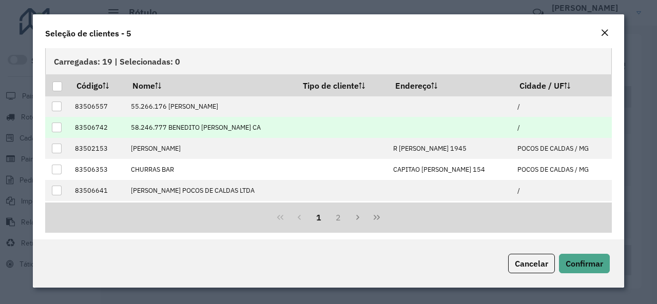
scroll to position [183, 0]
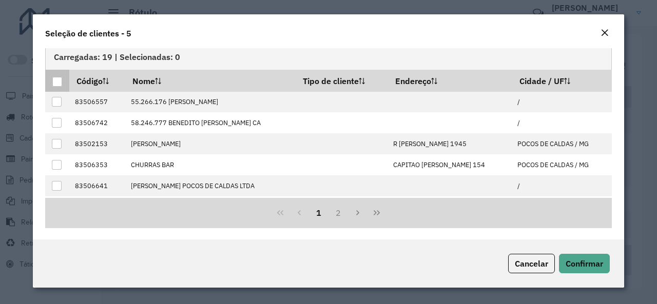
click at [59, 84] on div at bounding box center [57, 82] width 10 height 10
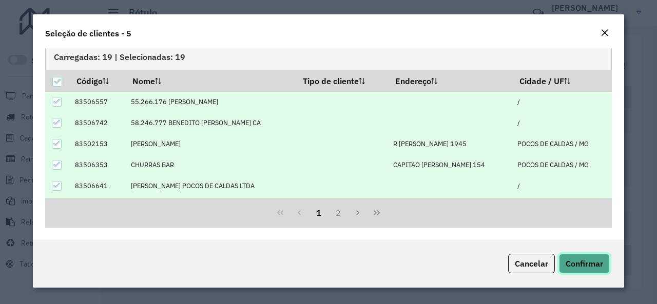
click at [579, 269] on button "Confirmar" at bounding box center [584, 264] width 51 height 20
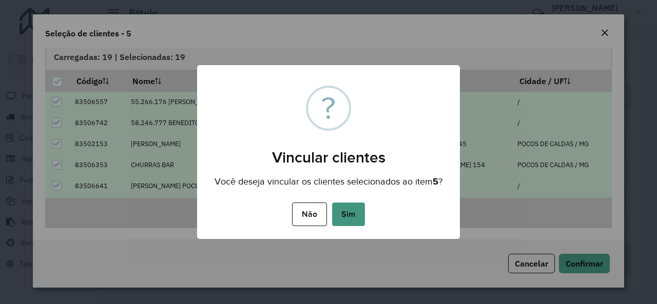
click at [350, 225] on button "Sim" at bounding box center [348, 215] width 33 height 24
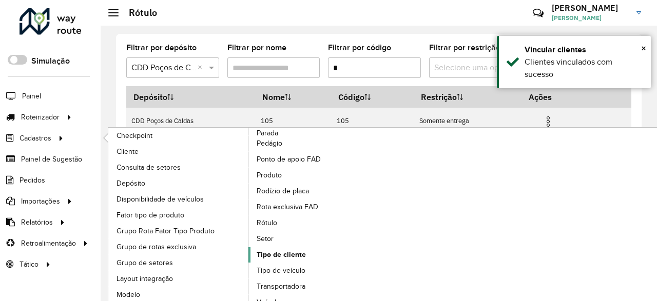
click at [287, 256] on span "Tipo de cliente" at bounding box center [281, 254] width 49 height 11
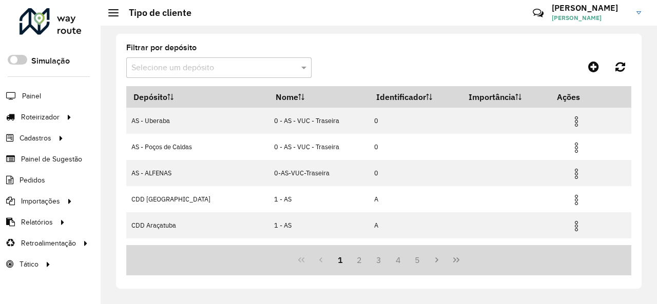
click at [244, 71] on input "text" at bounding box center [208, 68] width 155 height 12
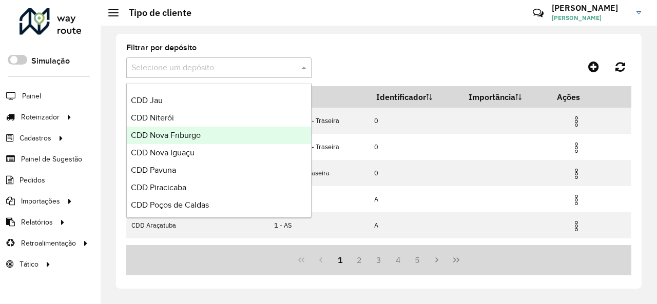
scroll to position [308, 0]
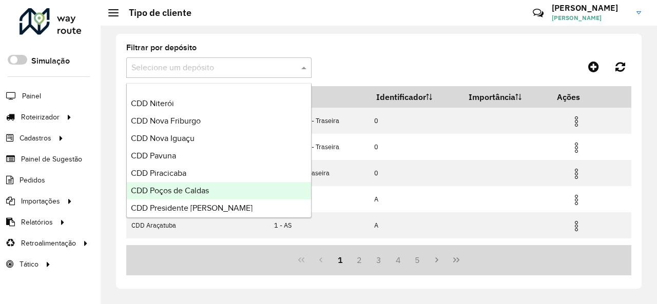
click at [215, 187] on div "CDD Poços de Caldas" at bounding box center [219, 190] width 184 height 17
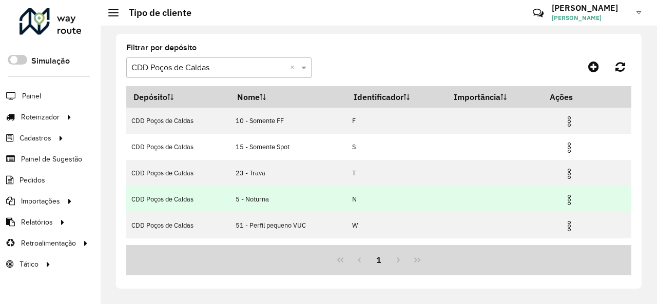
click at [567, 203] on img at bounding box center [569, 200] width 12 height 12
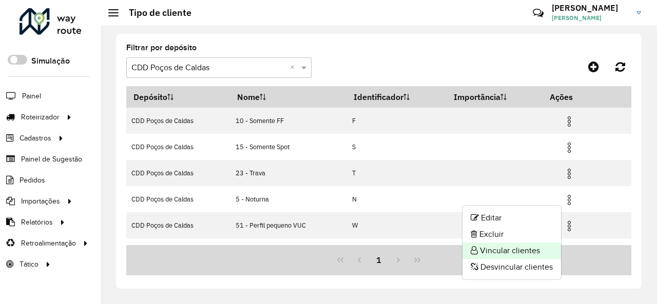
click at [525, 251] on li "Vincular clientes" at bounding box center [512, 251] width 99 height 16
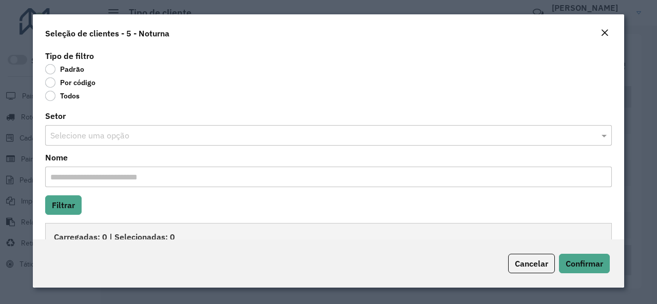
click at [52, 84] on label "Por código" at bounding box center [70, 83] width 50 height 10
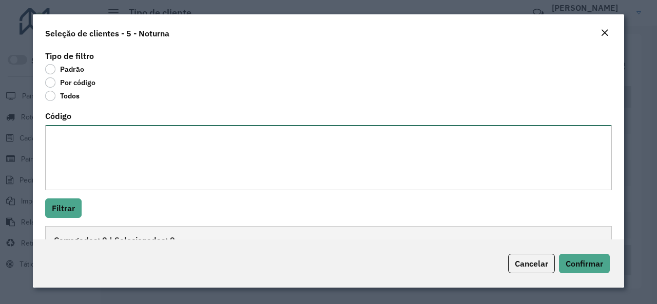
paste textarea "**********"
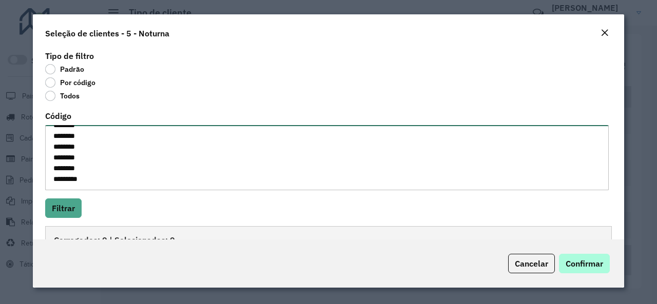
type textarea "**********"
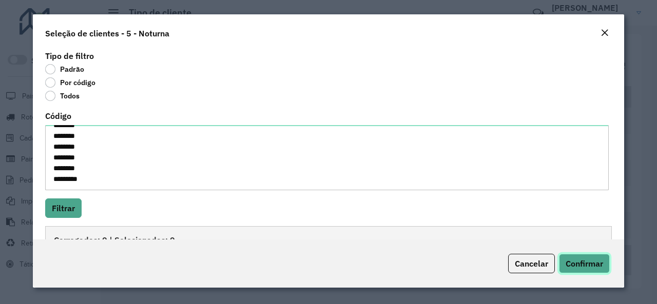
click at [602, 259] on span "Confirmar" at bounding box center [584, 264] width 37 height 10
click at [71, 206] on button "Filtrar" at bounding box center [63, 209] width 36 height 20
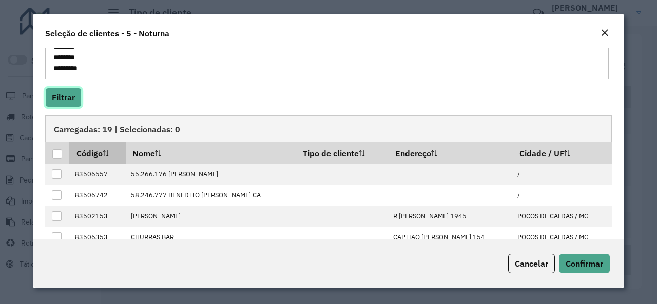
scroll to position [103, 0]
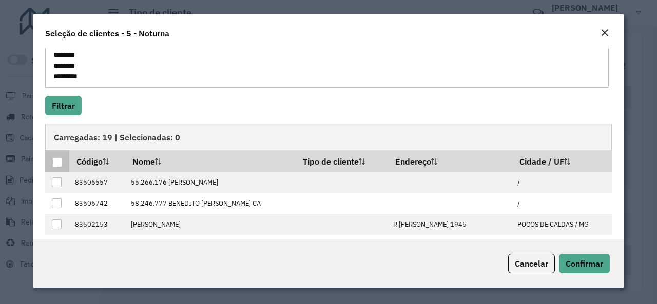
click at [61, 161] on div at bounding box center [57, 163] width 10 height 10
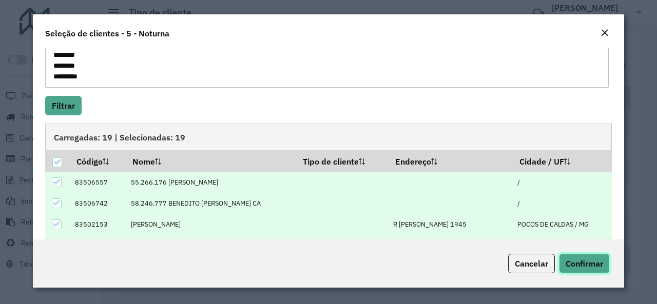
click at [589, 268] on span "Confirmar" at bounding box center [584, 264] width 37 height 10
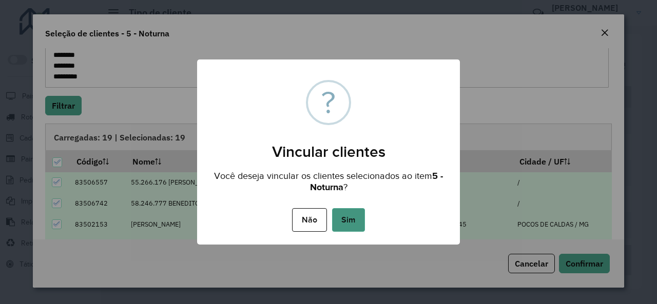
click at [352, 220] on button "Sim" at bounding box center [348, 220] width 33 height 24
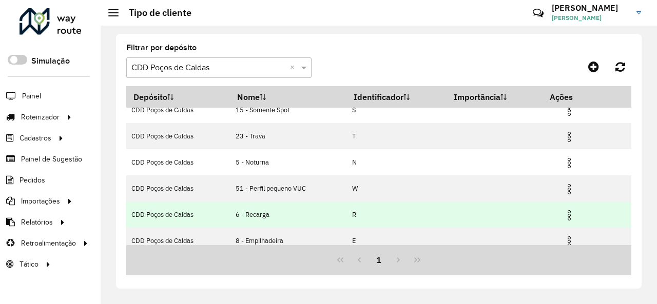
scroll to position [51, 0]
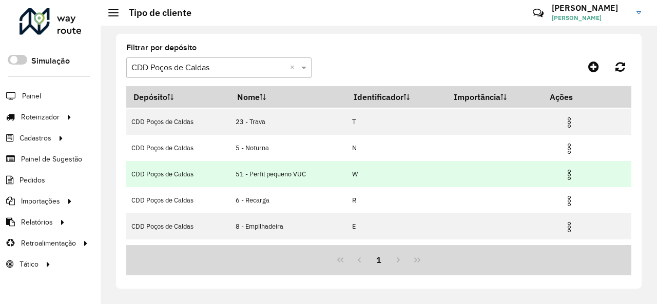
click at [566, 175] on img at bounding box center [569, 175] width 12 height 12
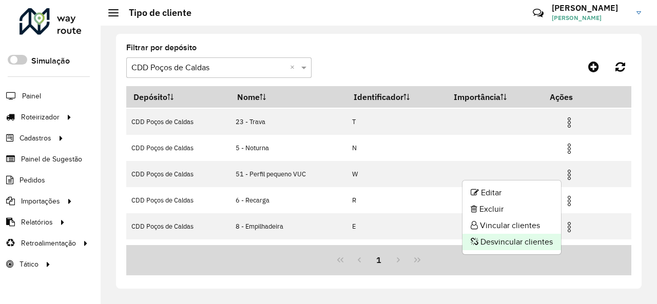
click at [525, 244] on li "Desvincular clientes" at bounding box center [512, 242] width 99 height 16
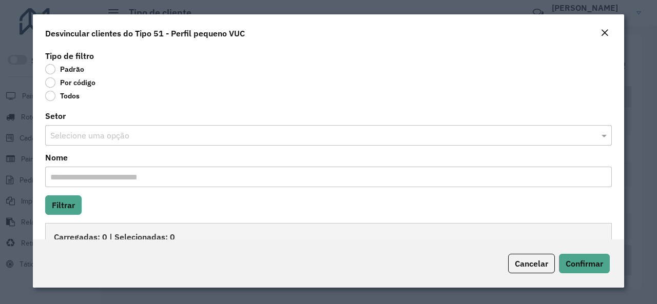
click at [52, 83] on label "Por código" at bounding box center [70, 83] width 50 height 10
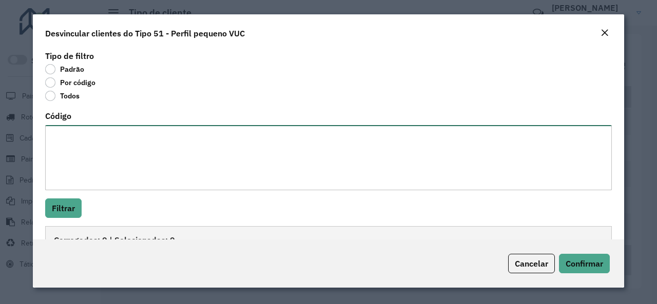
paste textarea "**********"
type textarea "**********"
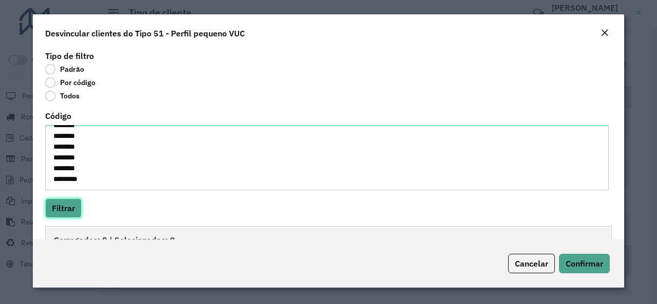
click at [78, 202] on button "Filtrar" at bounding box center [63, 209] width 36 height 20
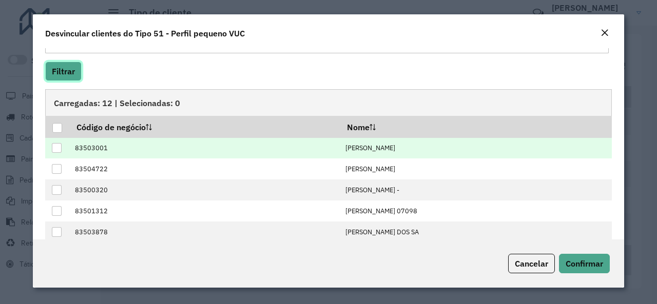
scroll to position [154, 0]
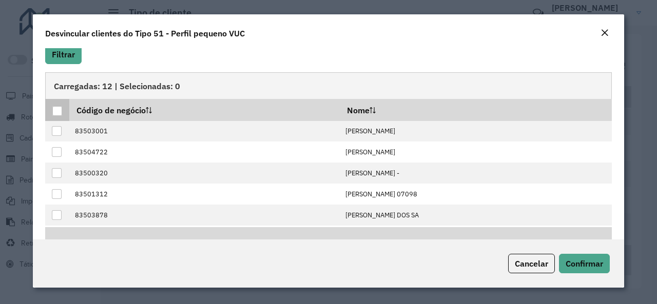
click at [54, 109] on div at bounding box center [57, 111] width 10 height 10
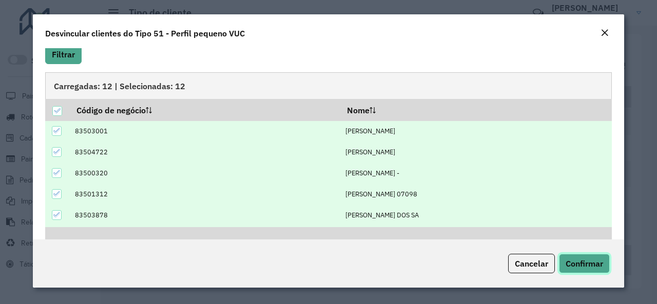
click at [568, 268] on span "Confirmar" at bounding box center [584, 264] width 37 height 10
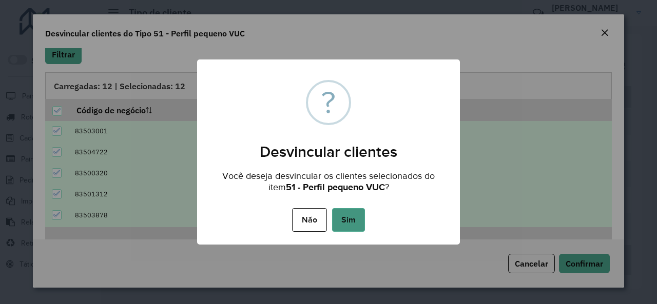
click at [349, 218] on button "Sim" at bounding box center [348, 220] width 33 height 24
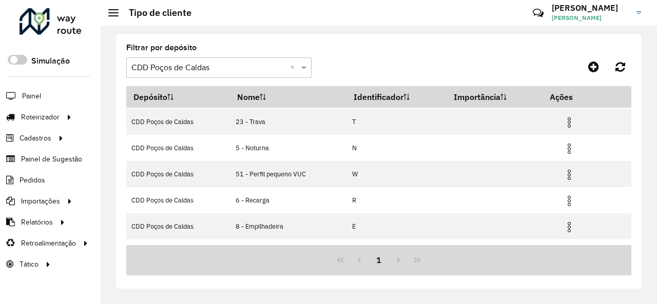
click at [416, 269] on div "1" at bounding box center [378, 260] width 505 height 30
click at [92, 171] on li "Pedidos" at bounding box center [50, 180] width 101 height 21
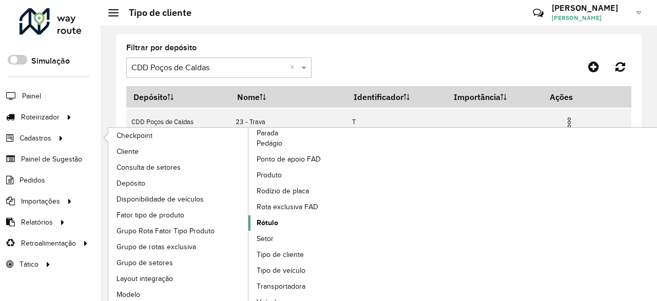
click at [271, 218] on span "Rótulo" at bounding box center [268, 223] width 22 height 11
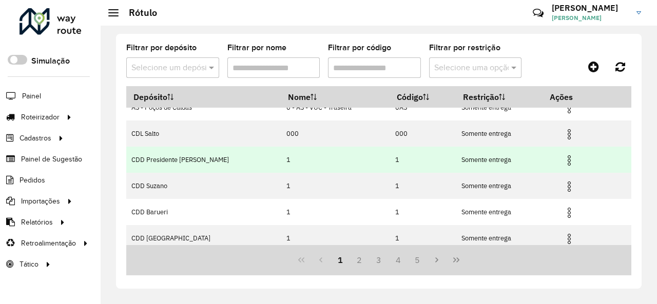
scroll to position [51, 0]
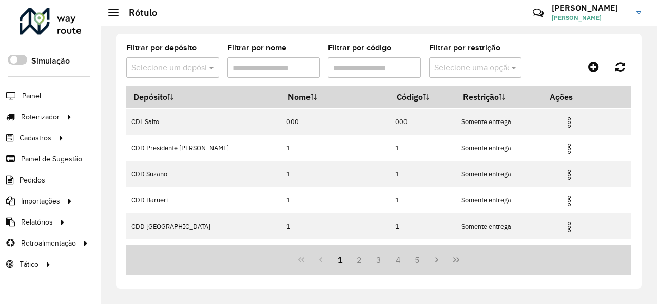
click at [202, 70] on div at bounding box center [172, 68] width 93 height 13
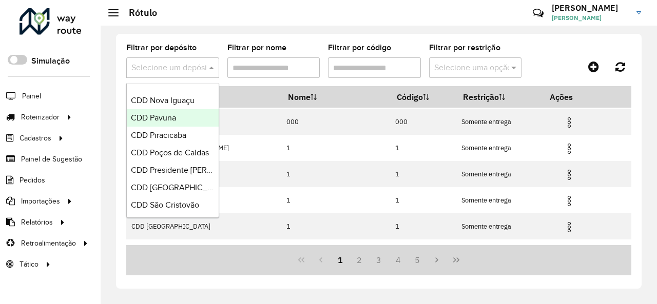
scroll to position [359, 0]
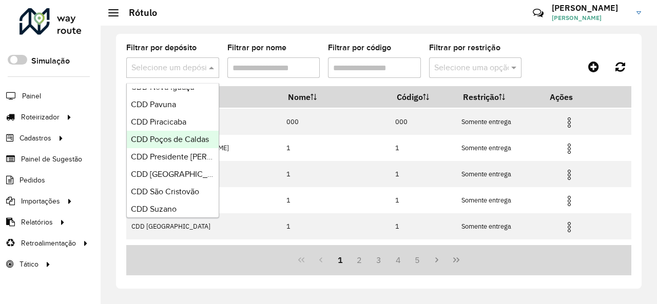
click at [189, 135] on span "CDD Poços de Caldas" at bounding box center [170, 139] width 78 height 9
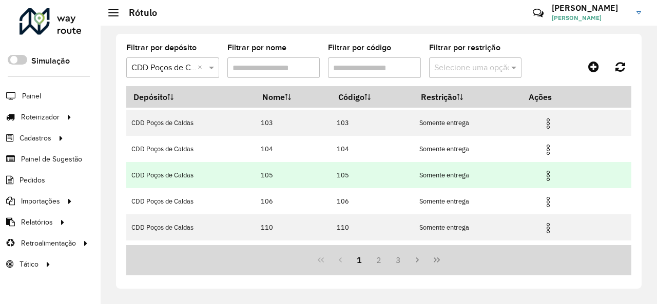
scroll to position [174, 0]
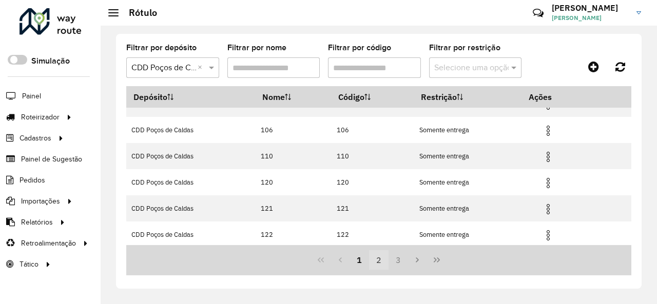
click at [381, 264] on button "2" at bounding box center [379, 261] width 20 height 20
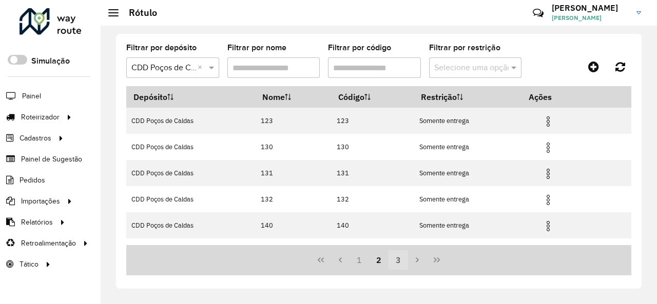
click at [397, 262] on button "3" at bounding box center [399, 261] width 20 height 20
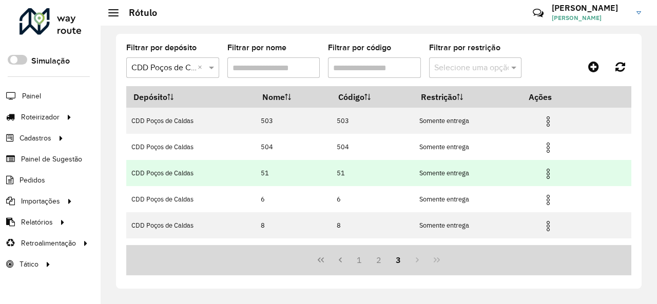
click at [546, 172] on img at bounding box center [548, 174] width 12 height 12
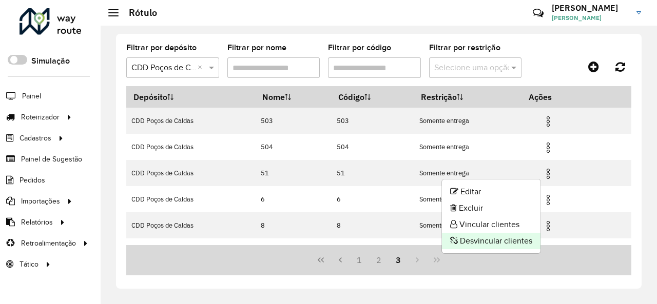
click at [510, 241] on li "Desvincular clientes" at bounding box center [491, 241] width 99 height 16
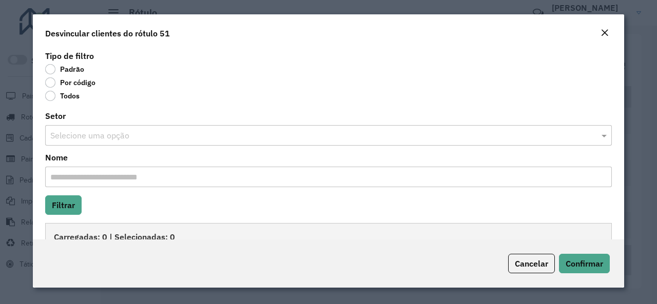
click at [51, 86] on label "Por código" at bounding box center [70, 83] width 50 height 10
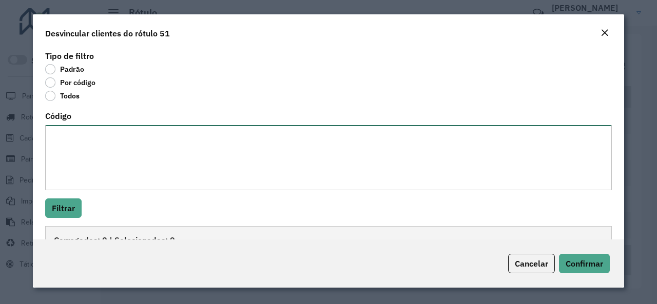
paste textarea "**********"
type textarea "**********"
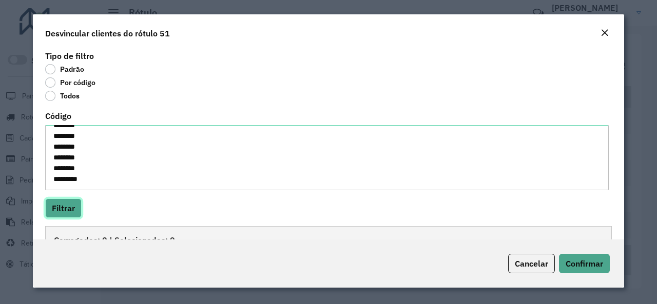
click at [80, 208] on button "Filtrar" at bounding box center [63, 209] width 36 height 20
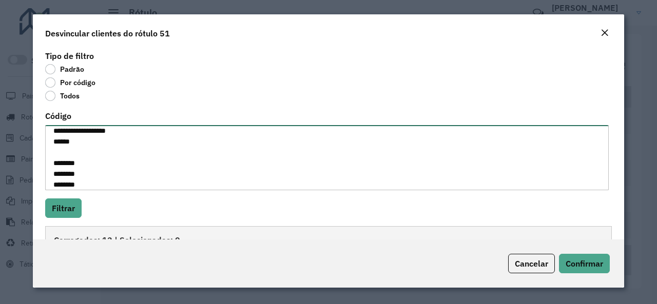
click at [81, 181] on textarea "**********" at bounding box center [327, 157] width 564 height 65
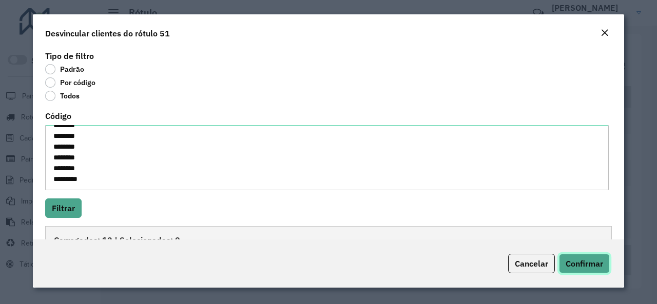
click at [574, 259] on span "Confirmar" at bounding box center [584, 264] width 37 height 10
click at [573, 266] on span "Confirmar" at bounding box center [584, 264] width 37 height 10
click at [574, 265] on span "Confirmar" at bounding box center [584, 264] width 37 height 10
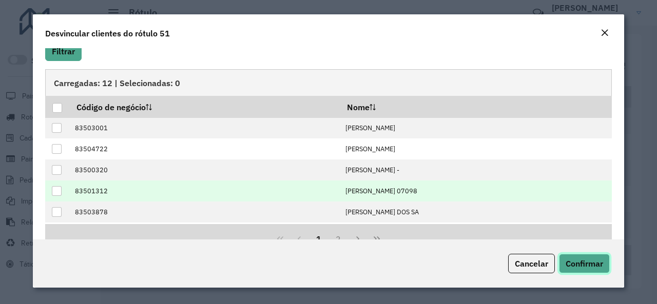
scroll to position [183, 0]
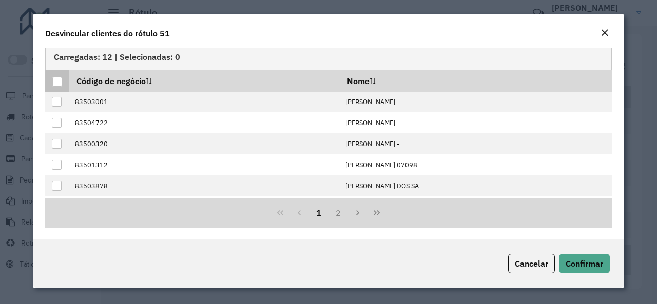
click at [59, 80] on div at bounding box center [57, 82] width 10 height 10
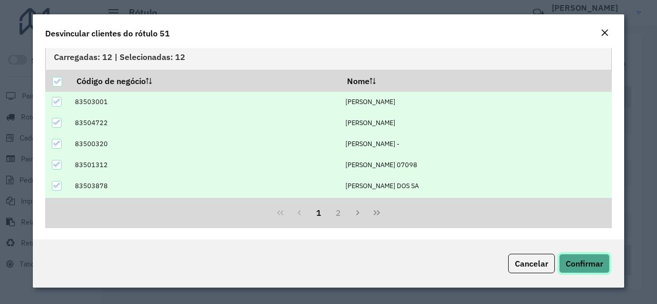
click at [585, 260] on span "Confirmar" at bounding box center [584, 264] width 37 height 10
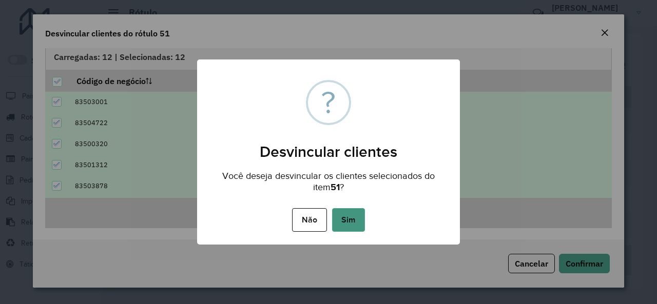
click at [343, 216] on button "Sim" at bounding box center [348, 220] width 33 height 24
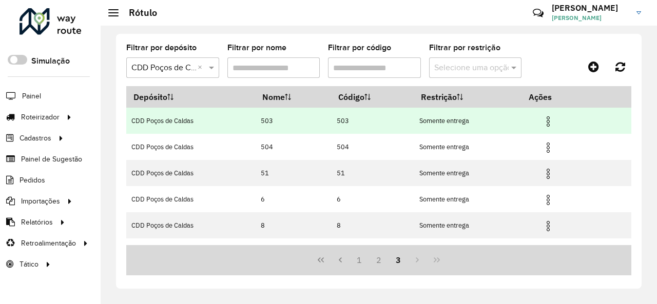
click at [129, 127] on td "CDD Poços de Caldas" at bounding box center [190, 121] width 129 height 26
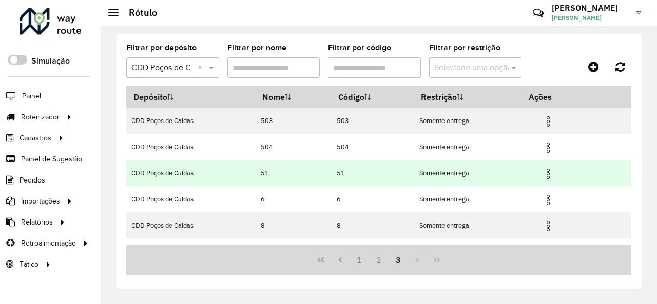
click at [548, 177] on img at bounding box center [548, 174] width 12 height 12
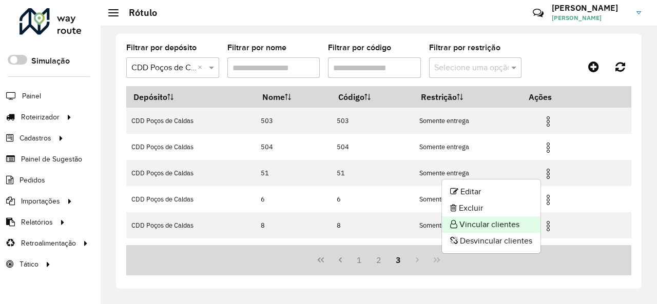
click at [517, 220] on li "Vincular clientes" at bounding box center [491, 225] width 99 height 16
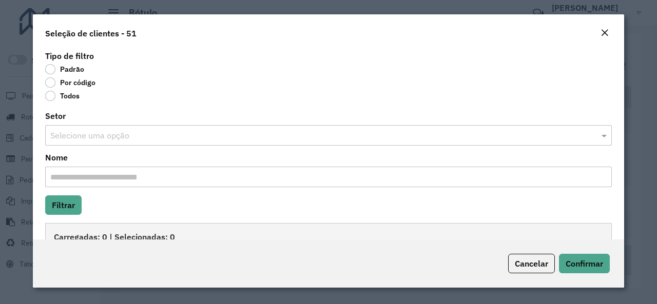
click at [51, 81] on label "Por código" at bounding box center [70, 83] width 50 height 10
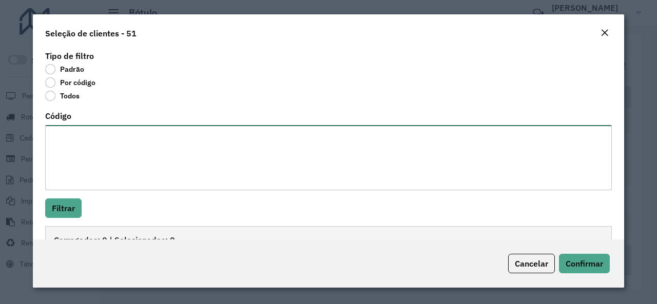
paste textarea "**********"
type textarea "**********"
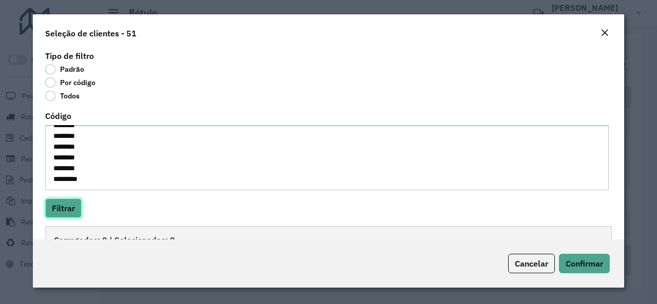
click at [77, 207] on button "Filtrar" at bounding box center [63, 209] width 36 height 20
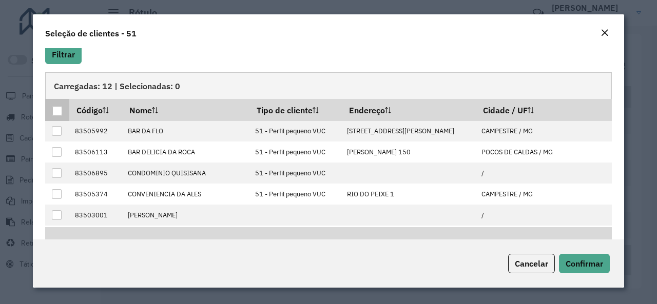
click at [60, 109] on div at bounding box center [57, 111] width 10 height 10
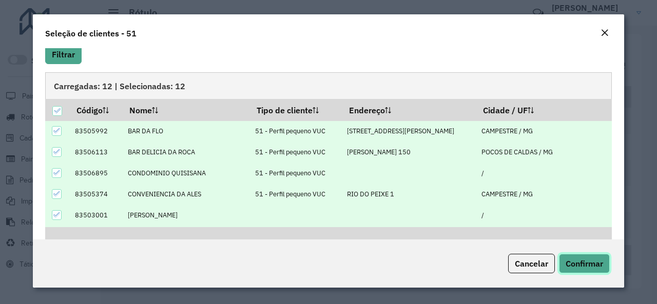
click at [572, 259] on span "Confirmar" at bounding box center [584, 264] width 37 height 10
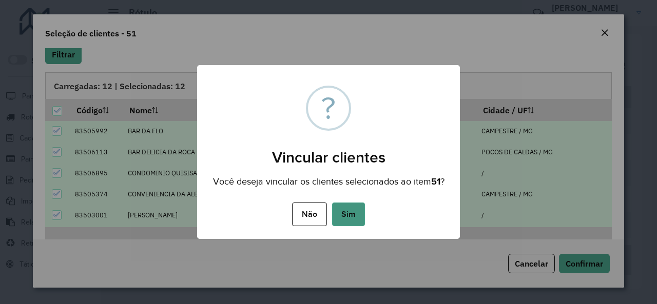
click at [356, 216] on button "Sim" at bounding box center [348, 215] width 33 height 24
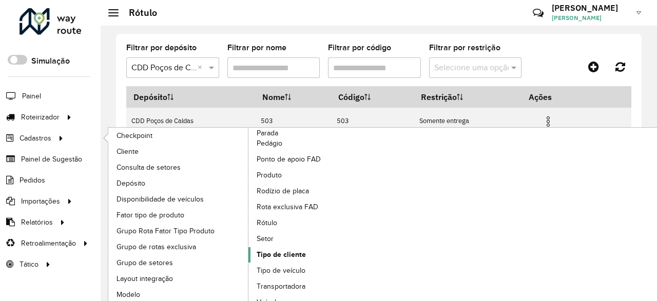
click at [297, 257] on span "Tipo de cliente" at bounding box center [281, 254] width 49 height 11
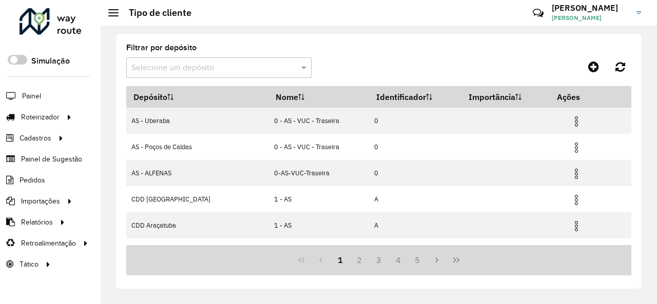
click at [240, 64] on input "text" at bounding box center [208, 68] width 155 height 12
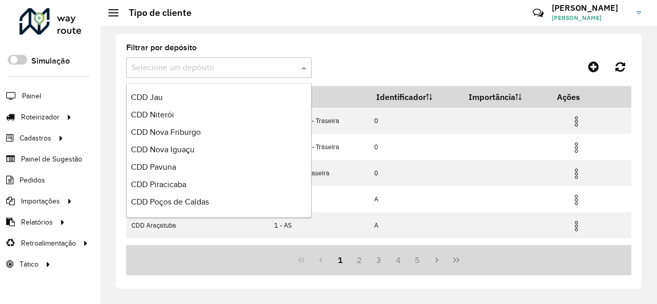
scroll to position [308, 0]
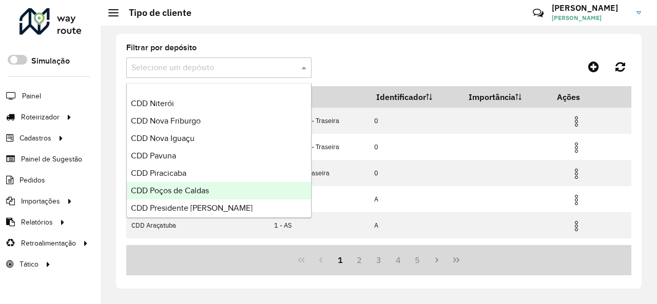
click at [222, 184] on div "CDD Poços de Caldas" at bounding box center [219, 190] width 184 height 17
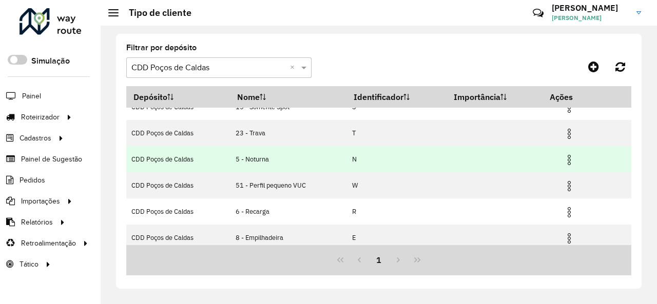
scroll to position [51, 0]
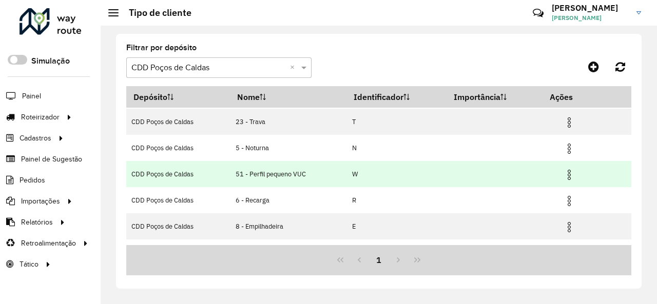
click at [570, 178] on img at bounding box center [569, 175] width 12 height 12
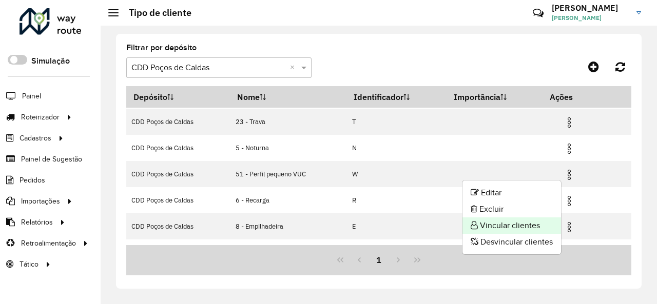
click at [526, 223] on li "Vincular clientes" at bounding box center [512, 226] width 99 height 16
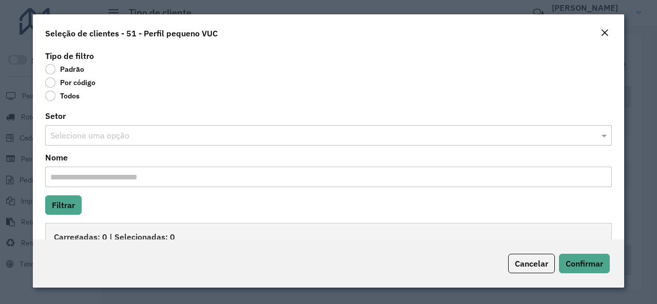
click at [56, 81] on label "Por código" at bounding box center [70, 83] width 50 height 10
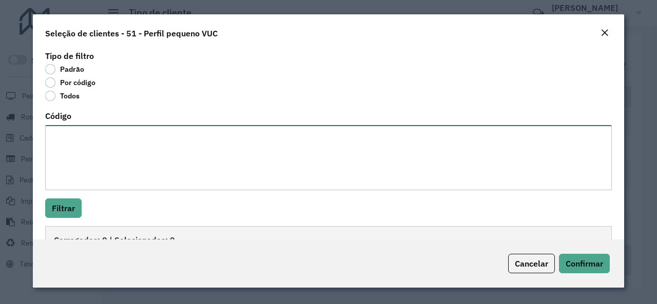
paste textarea "**********"
type textarea "**********"
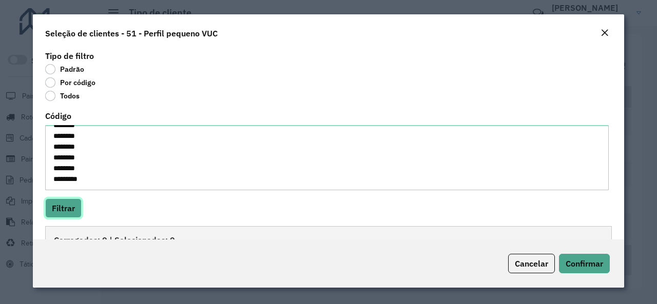
click at [68, 209] on button "Filtrar" at bounding box center [63, 209] width 36 height 20
drag, startPoint x: 70, startPoint y: 131, endPoint x: 281, endPoint y: 108, distance: 212.2
click at [281, 108] on div "**********" at bounding box center [328, 143] width 591 height 191
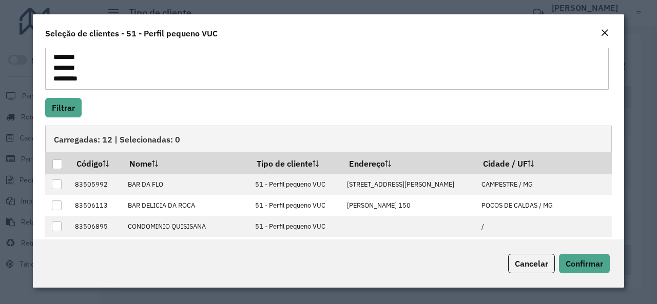
scroll to position [103, 0]
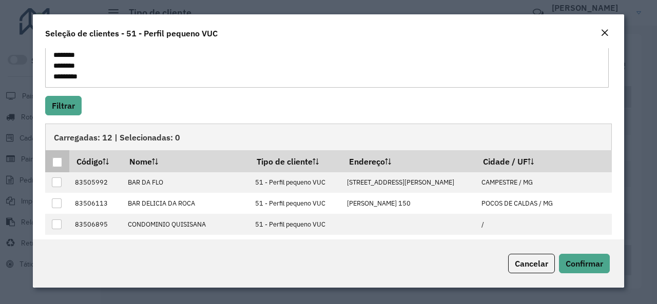
click at [59, 162] on div at bounding box center [57, 163] width 10 height 10
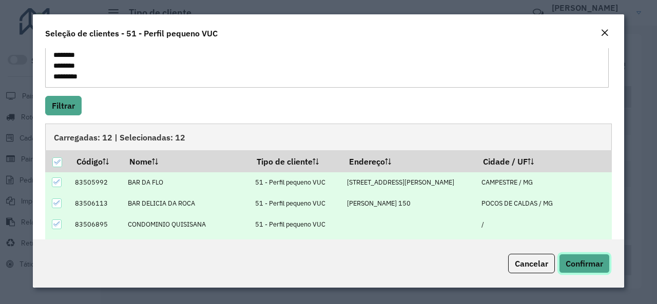
click at [576, 262] on span "Confirmar" at bounding box center [584, 264] width 37 height 10
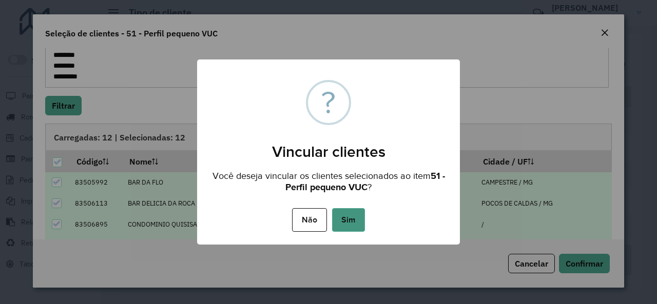
click at [352, 217] on button "Sim" at bounding box center [348, 220] width 33 height 24
